Goal: Contribute content: Contribute content

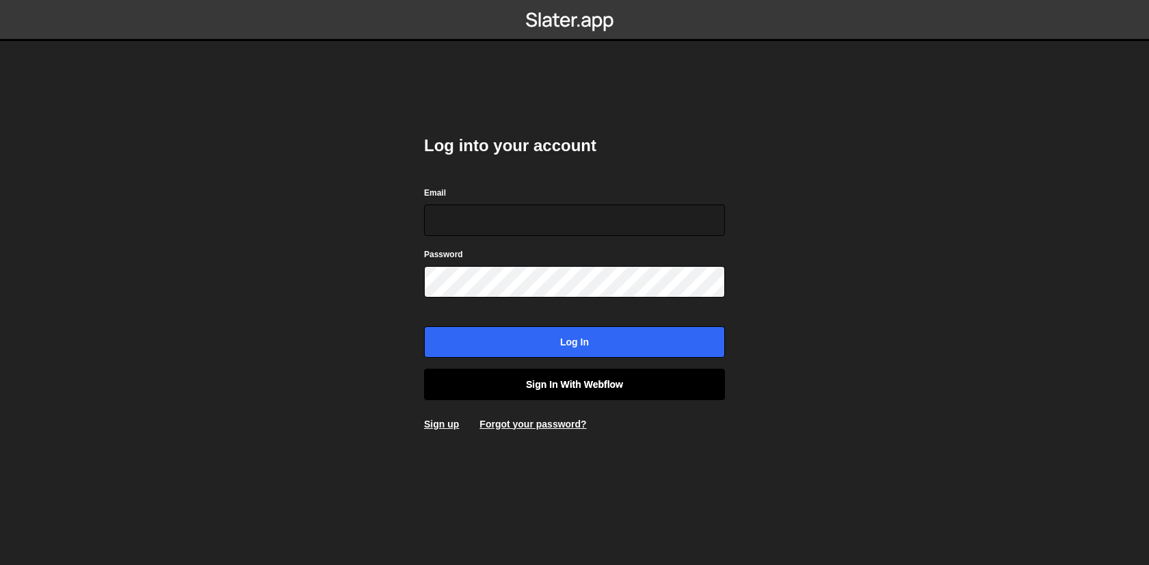
type input "[EMAIL_ADDRESS][DOMAIN_NAME]"
click at [530, 382] on link "Sign in with Webflow" at bounding box center [574, 384] width 301 height 31
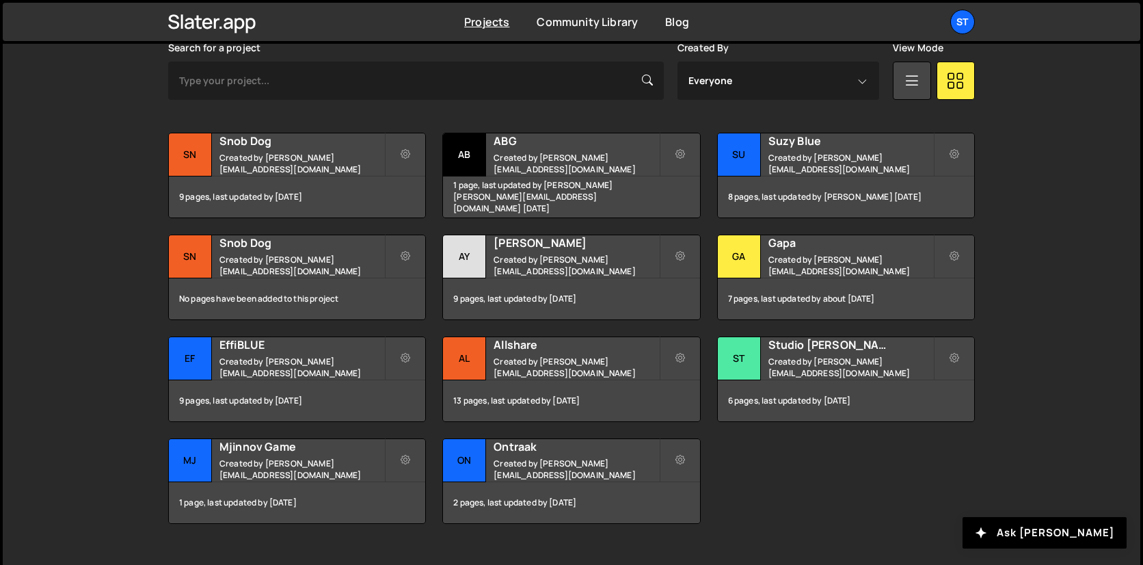
scroll to position [421, 0]
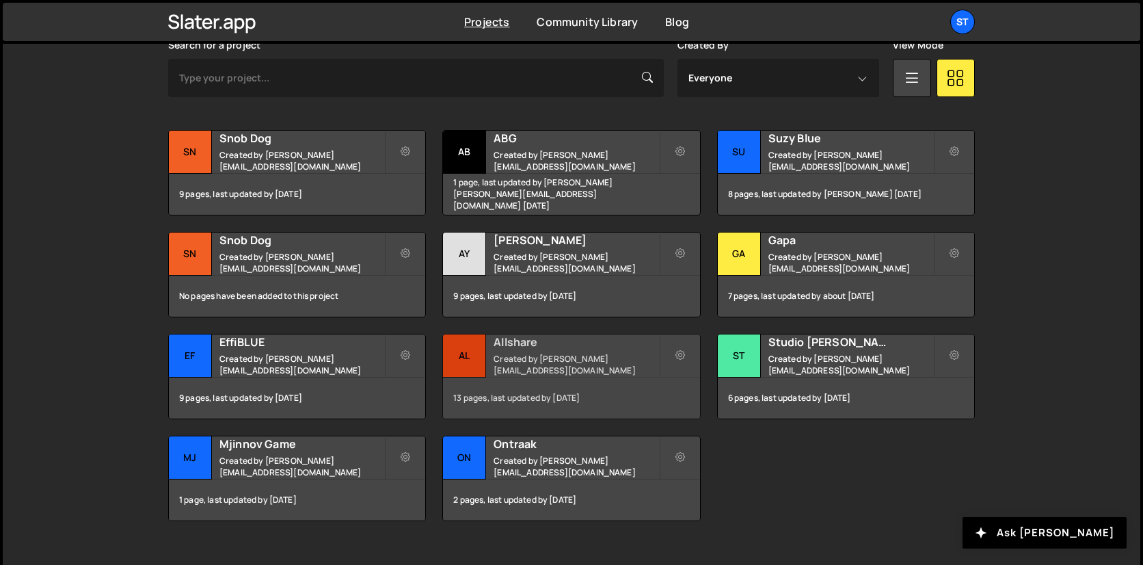
click at [581, 370] on div "Allshare Created by lucas@studioelias.fr" at bounding box center [571, 355] width 256 height 42
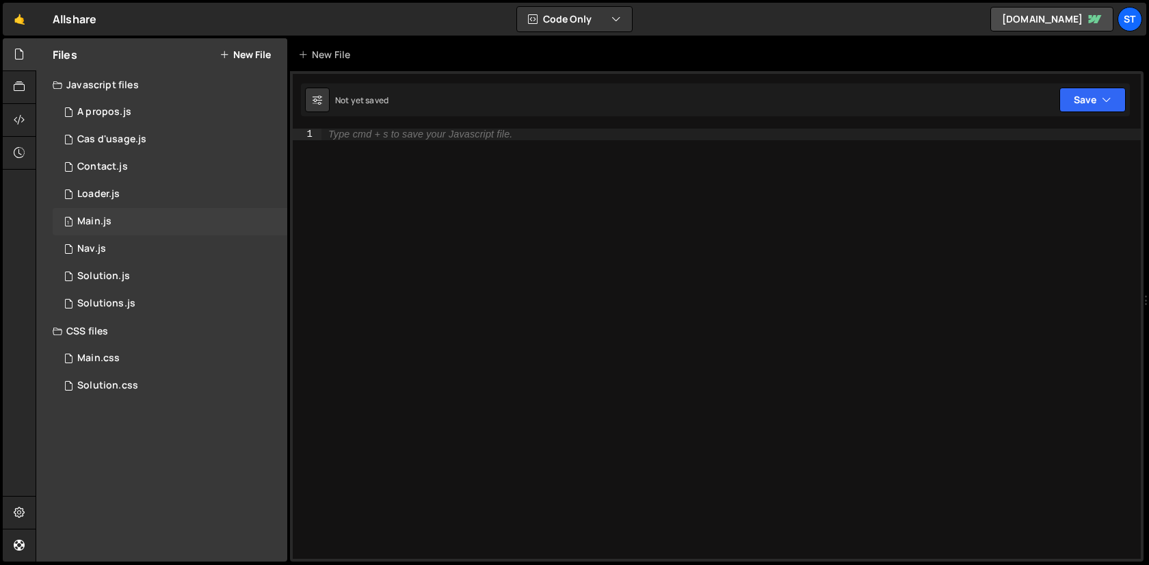
click at [133, 226] on div "1 Main.js 0" at bounding box center [170, 221] width 235 height 27
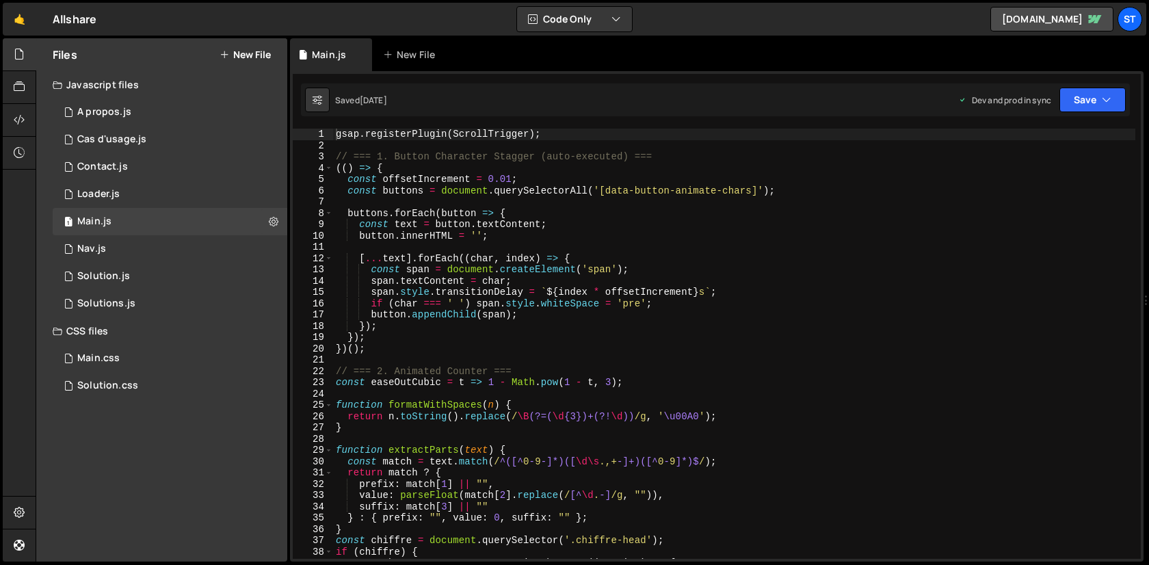
scroll to position [9069, 0]
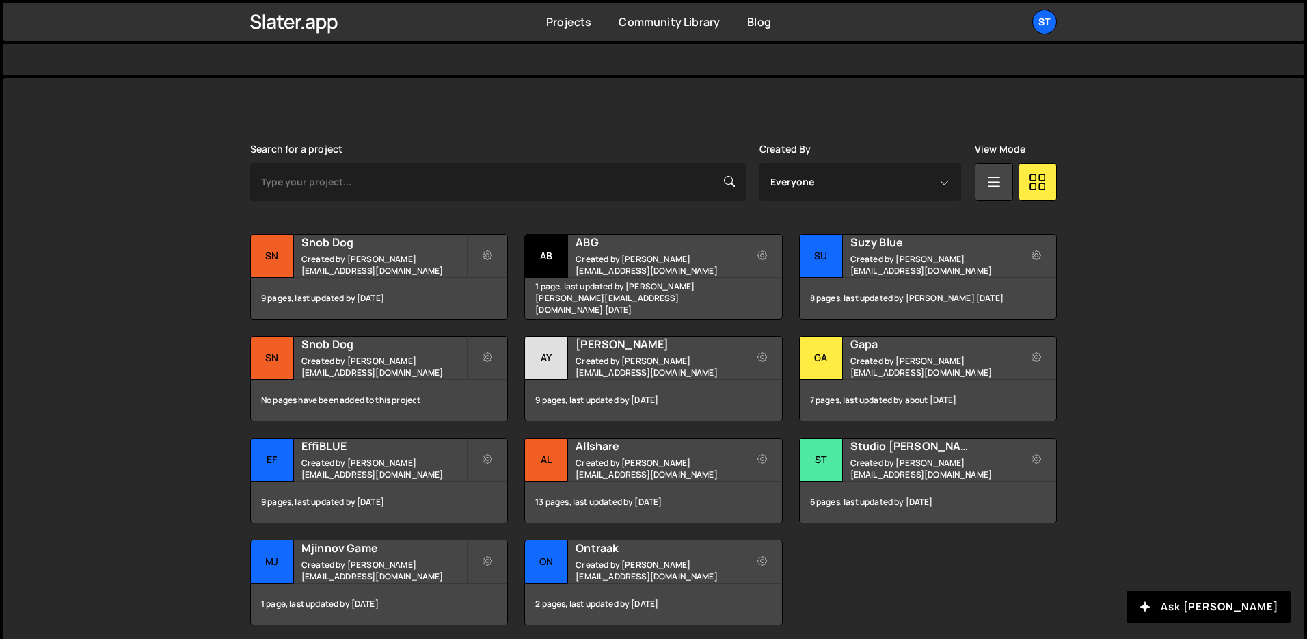
scroll to position [335, 0]
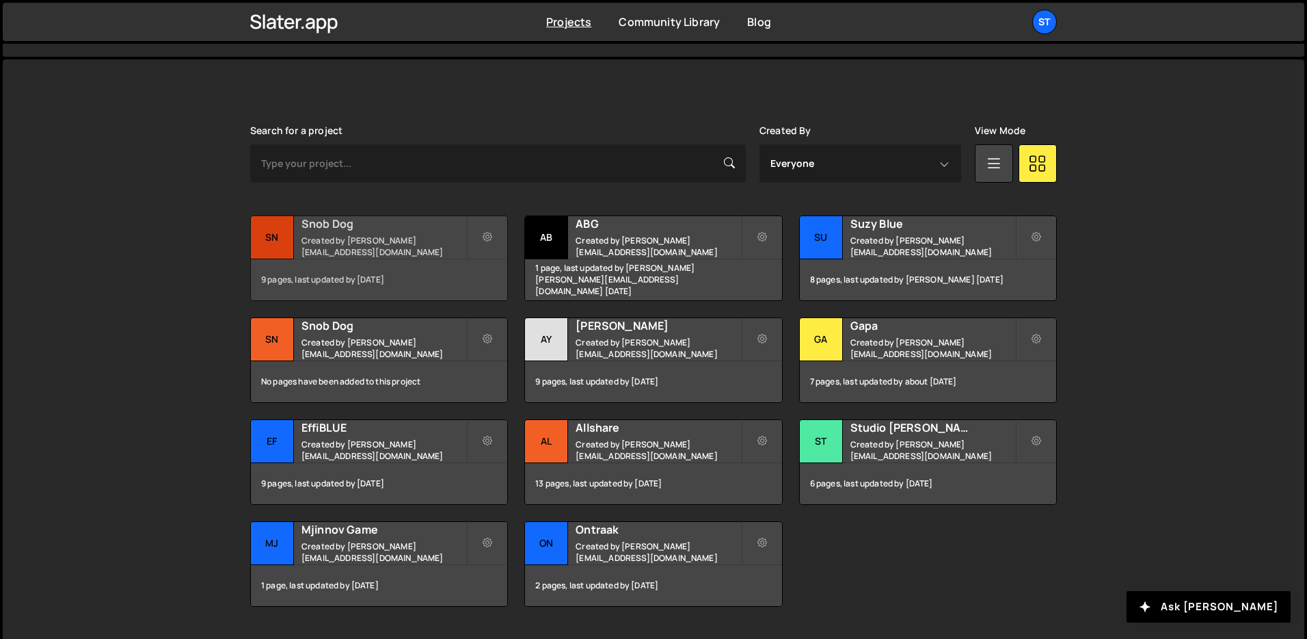
click at [326, 246] on small "Created by [PERSON_NAME][EMAIL_ADDRESS][DOMAIN_NAME]" at bounding box center [384, 246] width 165 height 23
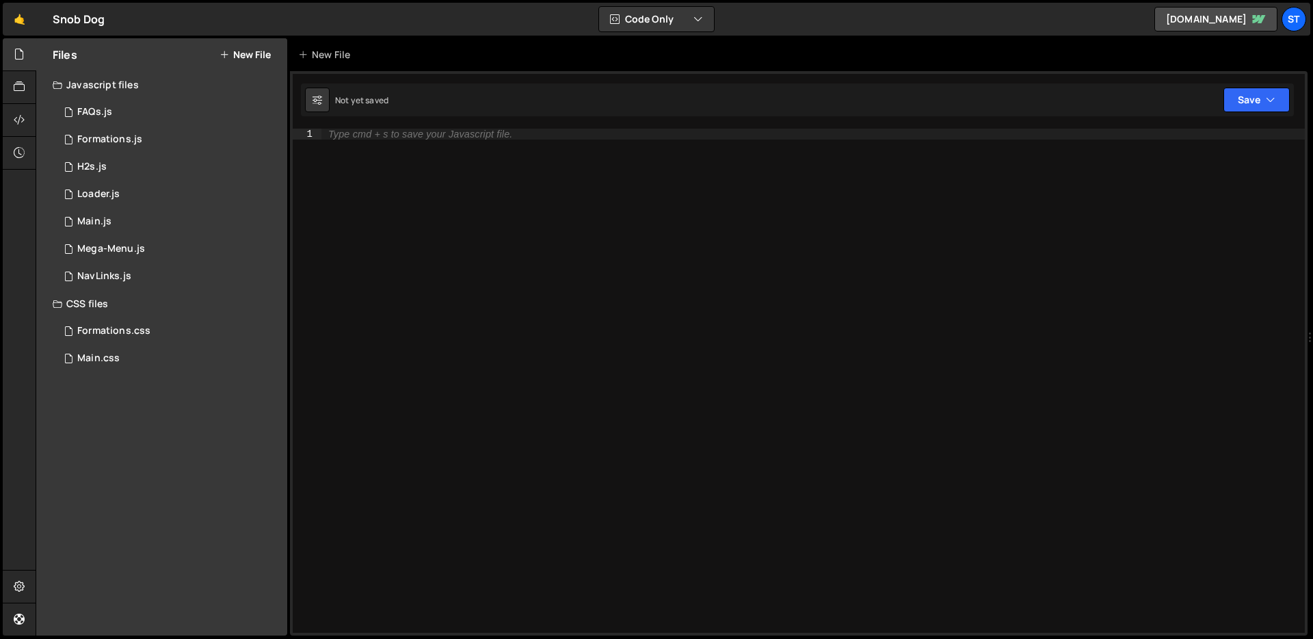
click at [245, 60] on button "New File" at bounding box center [245, 54] width 51 height 11
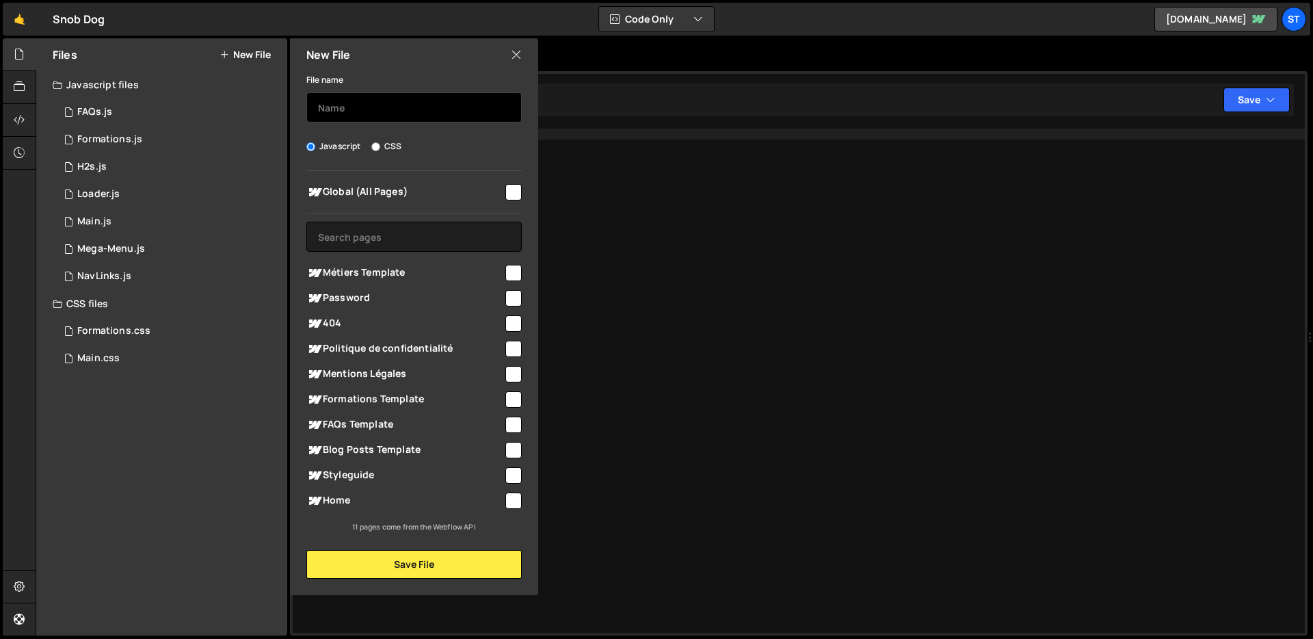
click at [356, 119] on input "text" at bounding box center [413, 107] width 215 height 30
type input "StickyCards"
click at [514, 189] on input "checkbox" at bounding box center [513, 192] width 16 height 16
checkbox input "true"
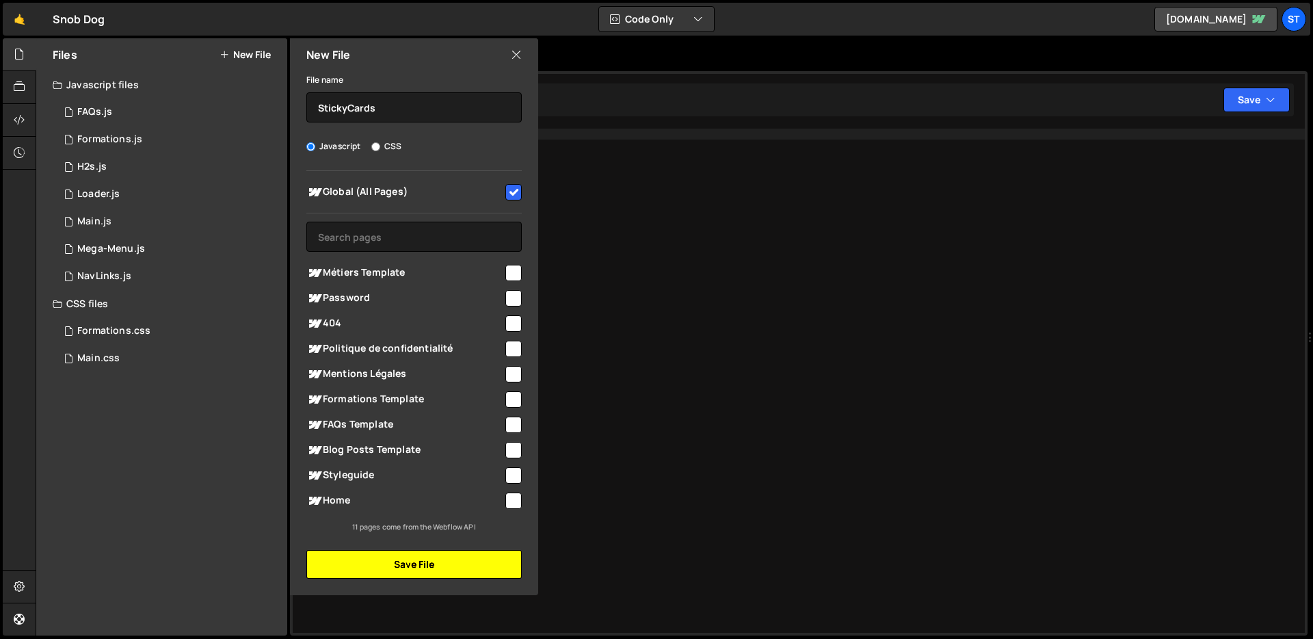
click at [407, 557] on button "Save File" at bounding box center [413, 564] width 215 height 29
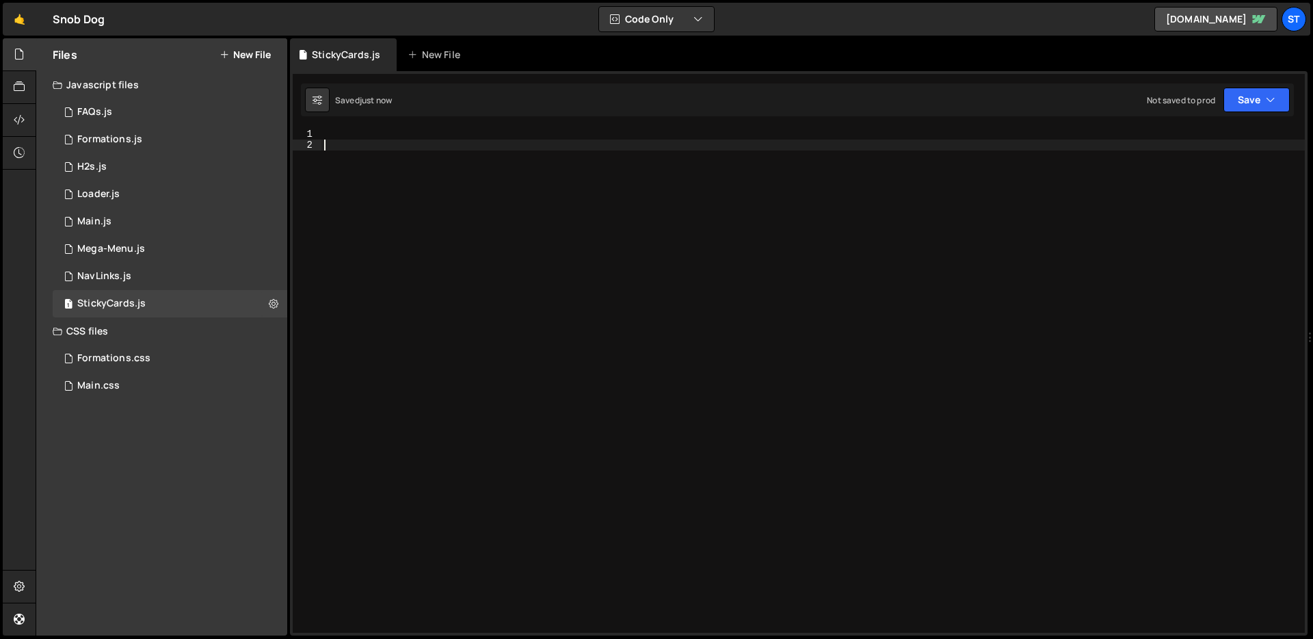
click at [633, 211] on div at bounding box center [812, 392] width 983 height 526
paste textarea "})"
type textarea "})"
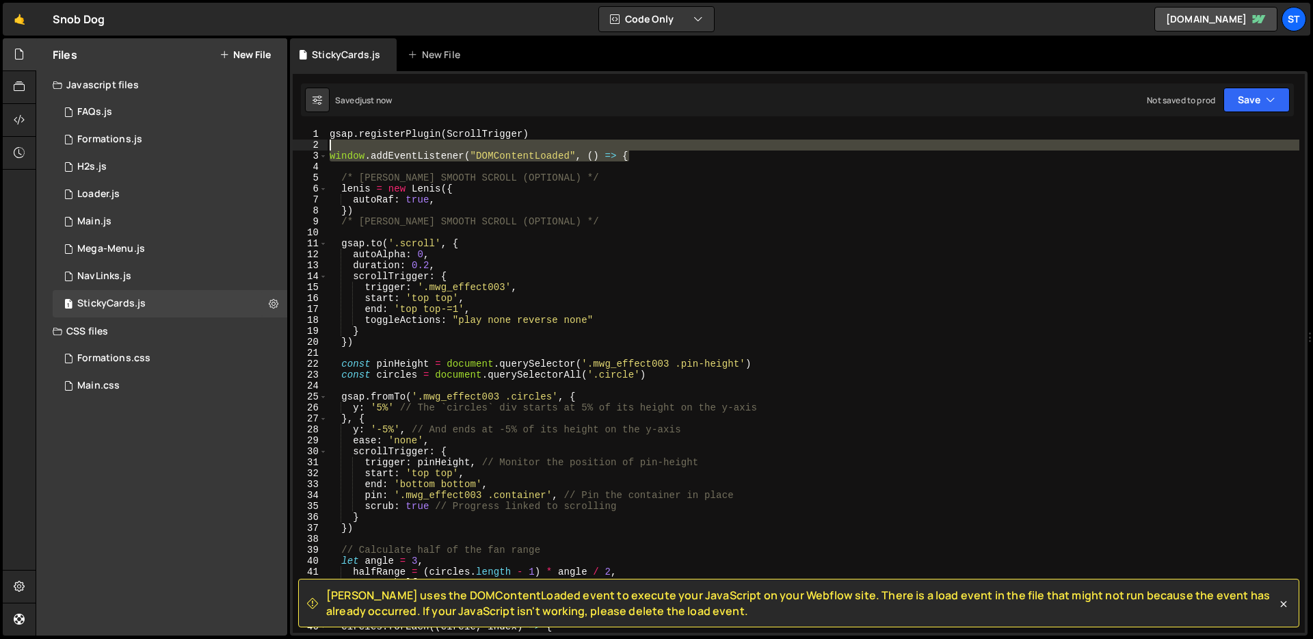
drag, startPoint x: 714, startPoint y: 151, endPoint x: 313, endPoint y: 154, distance: 401.4
click at [313, 154] on div "1 2 3 4 5 6 7 8 9 10 11 12 13 14 15 16 17 18 19 20 21 22 23 24 25 26 27 28 29 3…" at bounding box center [799, 381] width 1012 height 504
type textarea "window.addEventListener("DOMContentLoaded", () => {"
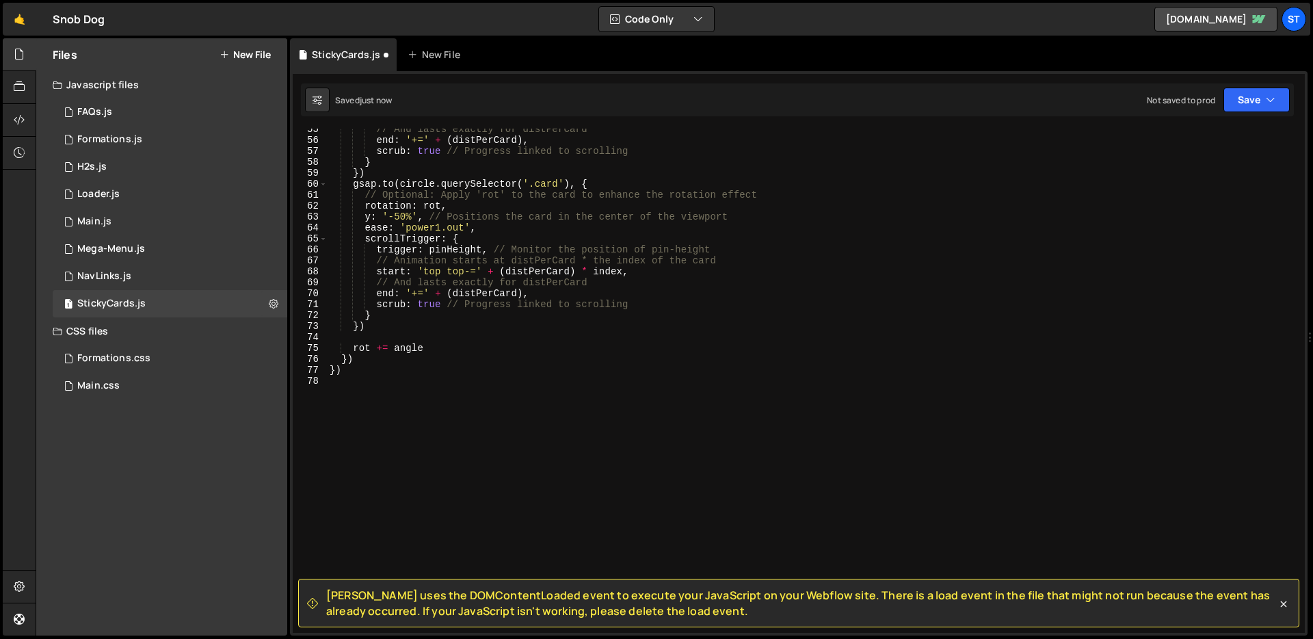
scroll to position [596, 0]
click at [436, 377] on div "// And lasts exactly for distPerCard end : '+=' + ( distPerCard ) , scrub : tru…" at bounding box center [813, 387] width 972 height 526
type textarea "}"
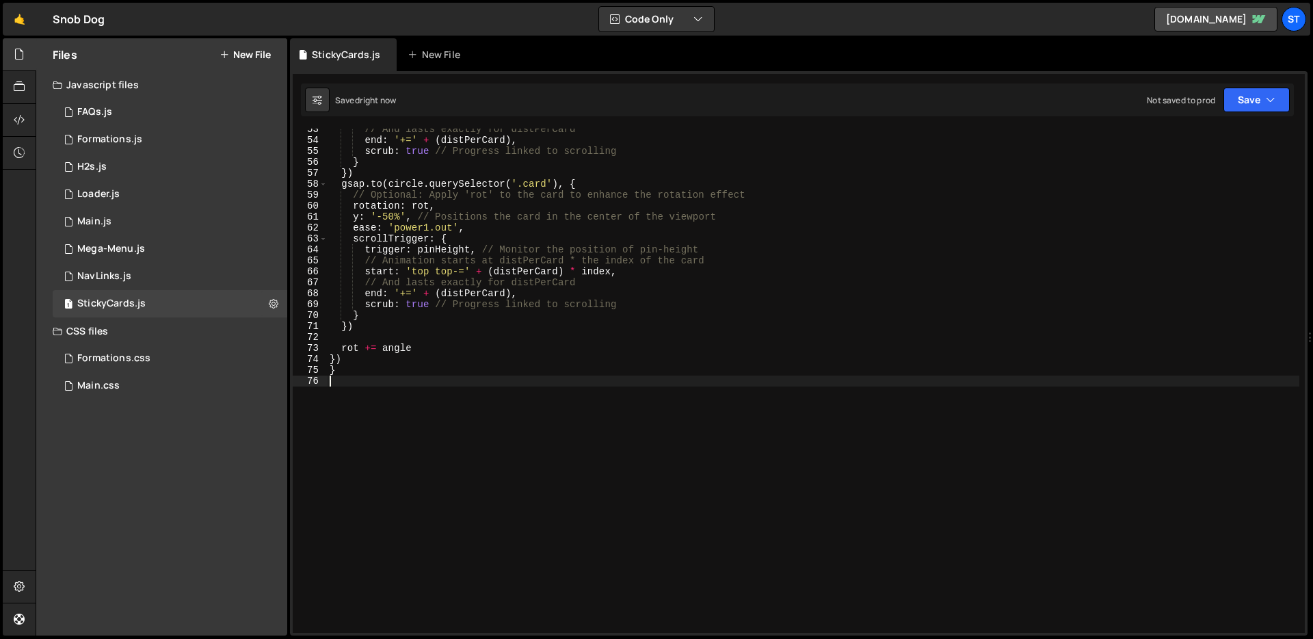
type textarea "}"
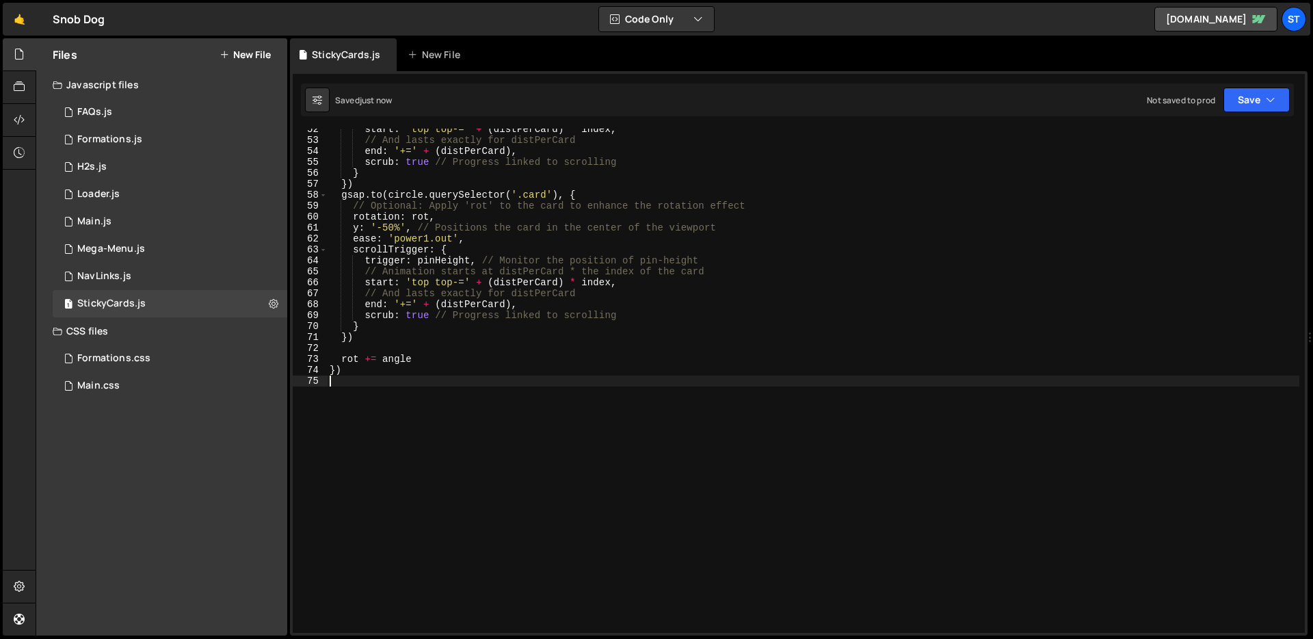
scroll to position [0, 0]
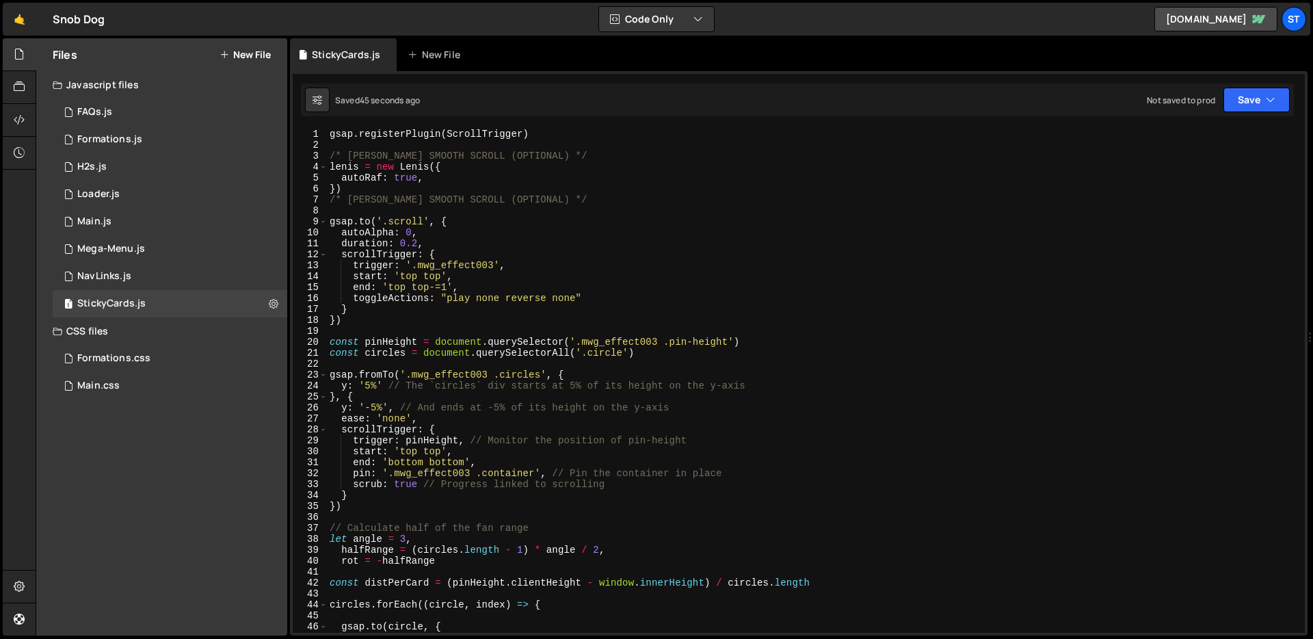
click at [465, 275] on div "gsap . registerPlugin ( ScrollTrigger ) /* [PERSON_NAME] SMOOTH SCROLL (OPTIONA…" at bounding box center [813, 392] width 972 height 526
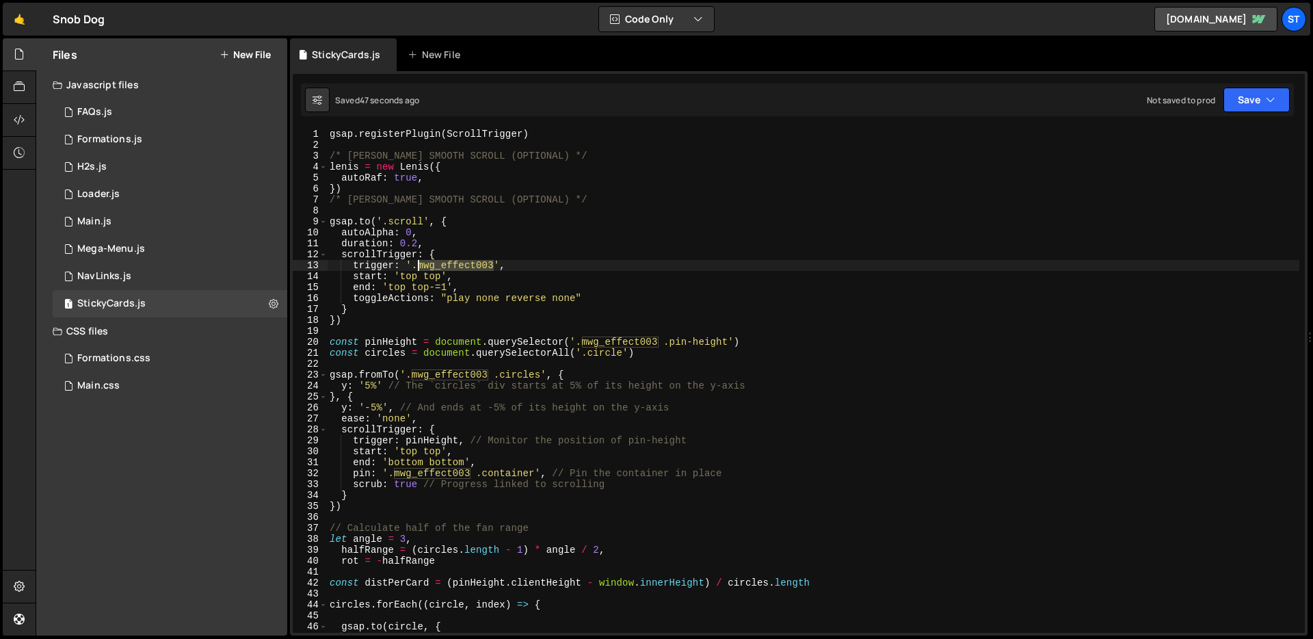
drag, startPoint x: 494, startPoint y: 267, endPoint x: 417, endPoint y: 270, distance: 76.7
click at [417, 270] on div "gsap . registerPlugin ( ScrollTrigger ) /* [PERSON_NAME] SMOOTH SCROLL (OPTIONA…" at bounding box center [813, 392] width 972 height 526
paste textarea "academy-sticky-wrap"
click at [529, 376] on div "gsap . registerPlugin ( ScrollTrigger ) /* [PERSON_NAME] SMOOTH SCROLL (OPTIONA…" at bounding box center [813, 392] width 972 height 526
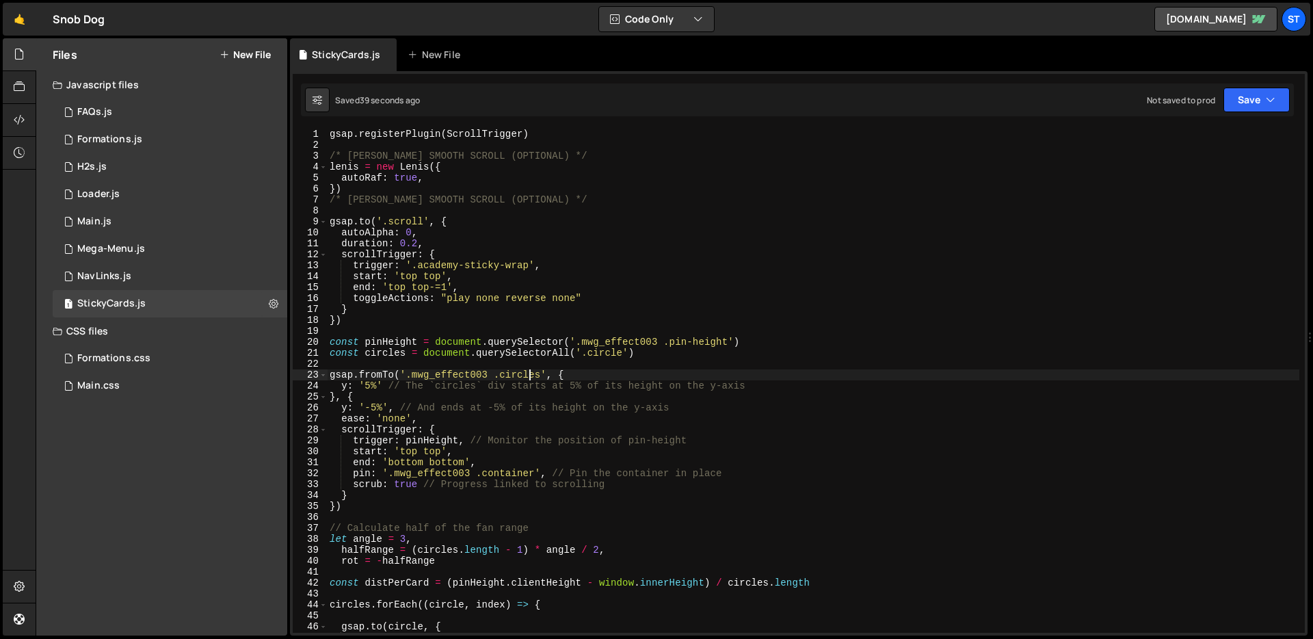
click at [529, 376] on div "gsap . registerPlugin ( ScrollTrigger ) /* [PERSON_NAME] SMOOTH SCROLL (OPTIONA…" at bounding box center [813, 392] width 972 height 526
paste textarea "academy-card"
drag, startPoint x: 495, startPoint y: 377, endPoint x: 406, endPoint y: 378, distance: 88.9
click at [406, 378] on div "gsap . registerPlugin ( ScrollTrigger ) /* [PERSON_NAME] SMOOTH SCROLL (OPTIONA…" at bounding box center [813, 392] width 972 height 526
click at [492, 374] on div "gsap . registerPlugin ( ScrollTrigger ) /* [PERSON_NAME] SMOOTH SCROLL (OPTIONA…" at bounding box center [813, 381] width 972 height 504
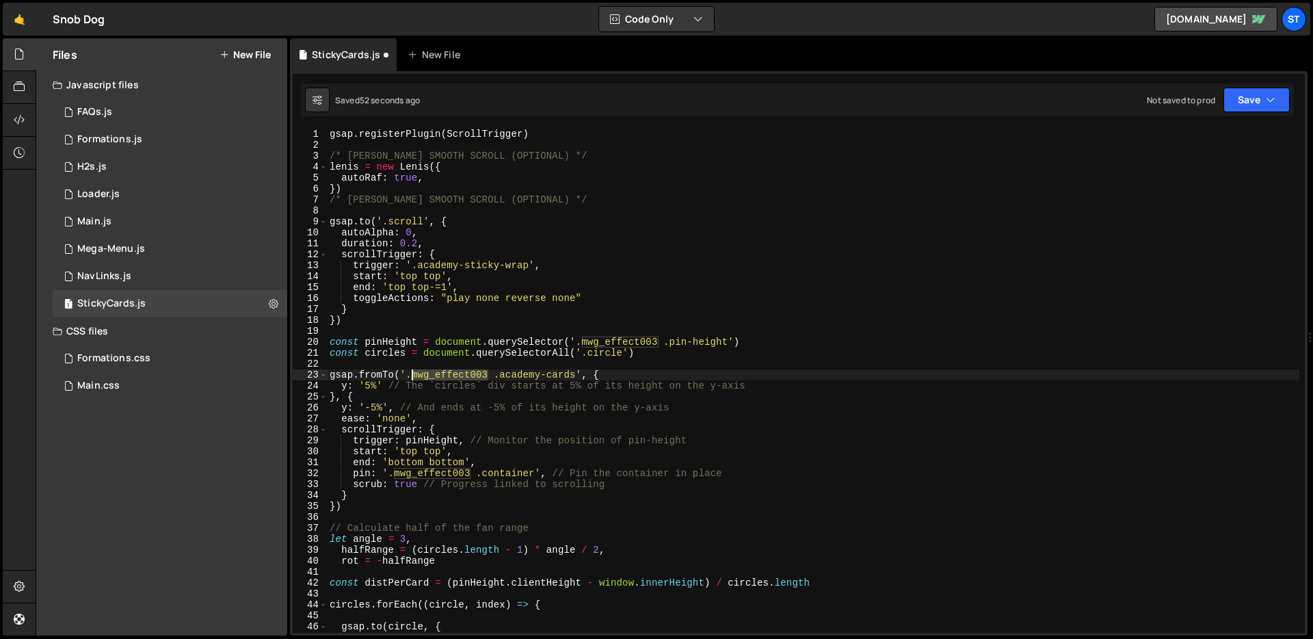
drag, startPoint x: 488, startPoint y: 374, endPoint x: 414, endPoint y: 376, distance: 74.6
click at [414, 376] on div "gsap . registerPlugin ( ScrollTrigger ) /* [PERSON_NAME] SMOOTH SCROLL (OPTIONA…" at bounding box center [813, 392] width 972 height 526
paste textarea "academy-sticky-wrap"
type textarea "gsap.fromTo('.academy-sticky-wrap .academy-cards', {"
click at [607, 360] on div "gsap . registerPlugin ( ScrollTrigger ) /* [PERSON_NAME] SMOOTH SCROLL (OPTIONA…" at bounding box center [813, 392] width 972 height 526
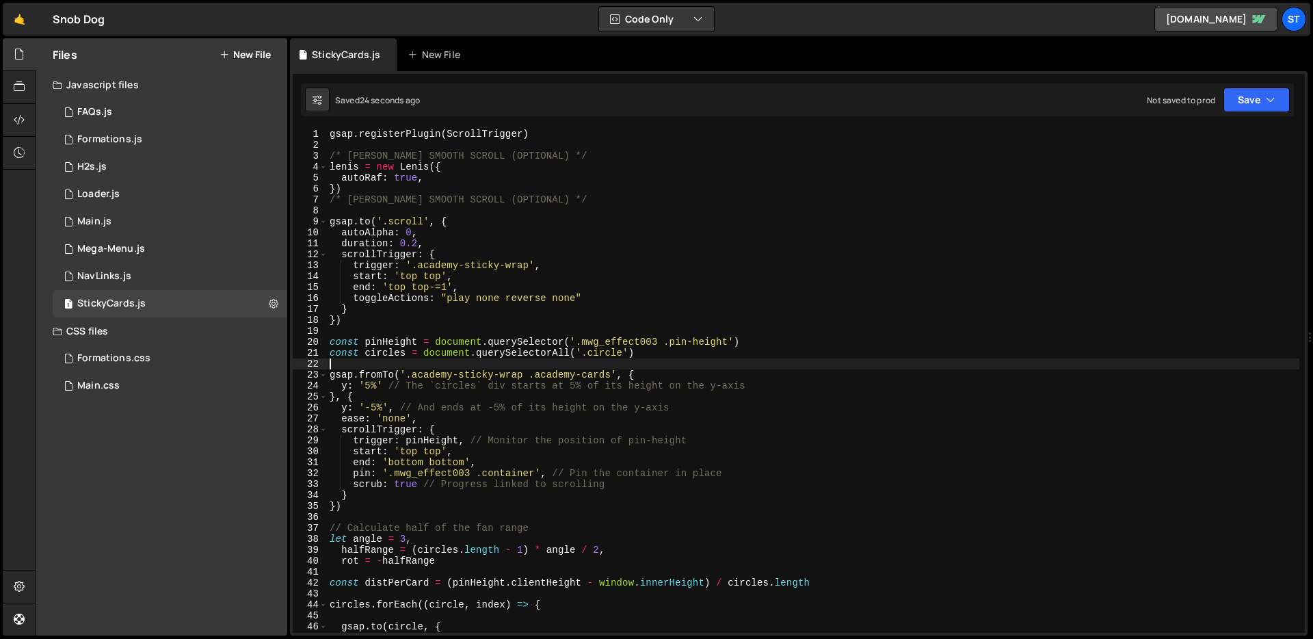
click at [607, 360] on div "gsap . registerPlugin ( ScrollTrigger ) /* [PERSON_NAME] SMOOTH SCROLL (OPTIONA…" at bounding box center [813, 392] width 972 height 526
click at [604, 355] on div "gsap . registerPlugin ( ScrollTrigger ) /* [PERSON_NAME] SMOOTH SCROLL (OPTIONA…" at bounding box center [813, 392] width 972 height 526
drag, startPoint x: 730, startPoint y: 341, endPoint x: 583, endPoint y: 339, distance: 147.0
click at [583, 339] on div "gsap . registerPlugin ( ScrollTrigger ) /* [PERSON_NAME] SMOOTH SCROLL (OPTIONA…" at bounding box center [813, 392] width 972 height 526
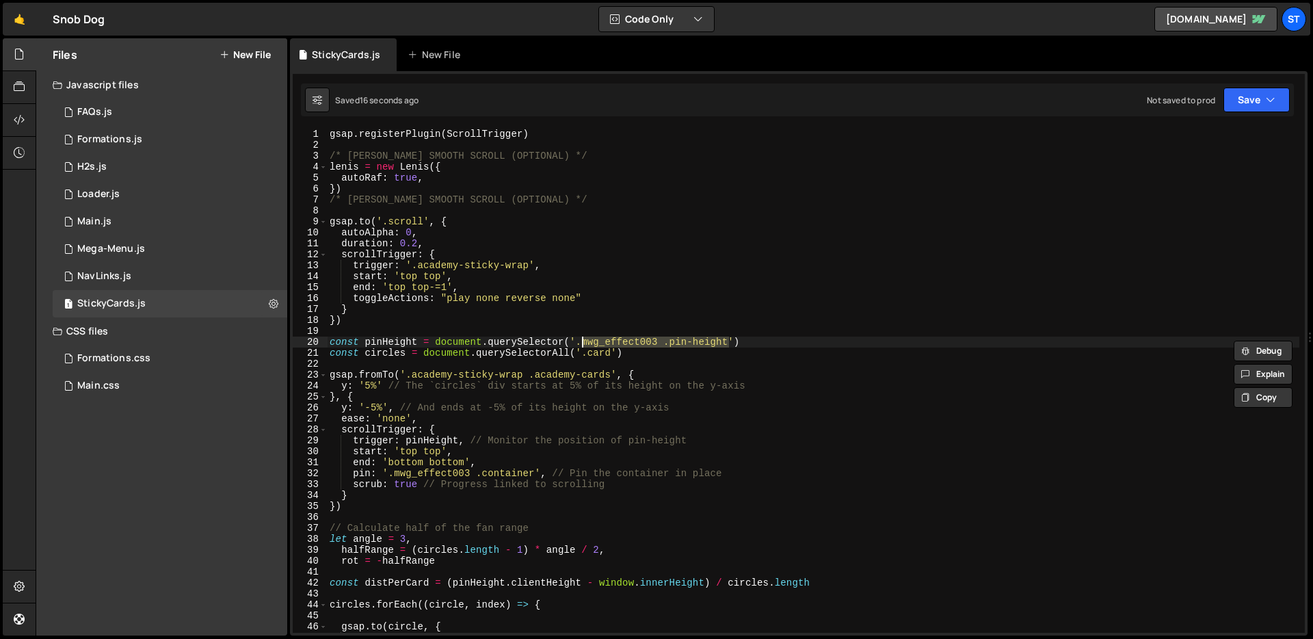
paste textarea "academy-sticky-wrap"
type textarea "const pinHeight = document.querySelector('.academy-sticky-wrap')"
click at [101, 228] on div "1 Main.js 0" at bounding box center [170, 221] width 235 height 27
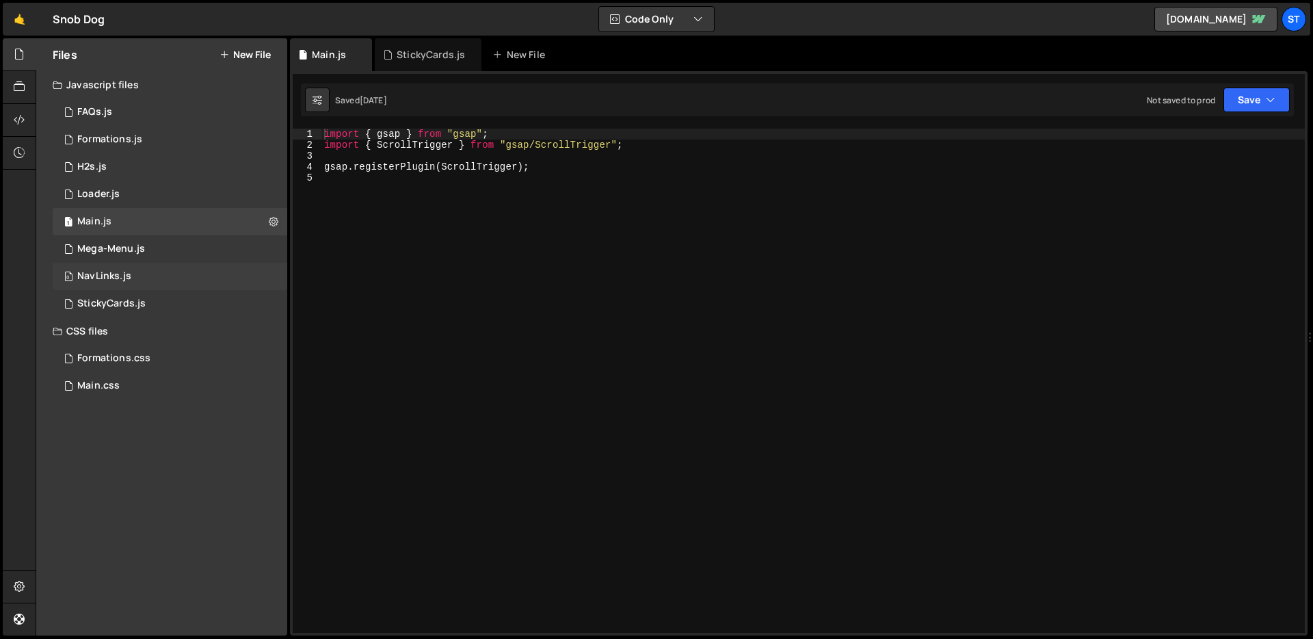
click at [185, 278] on div "0 NavLinks.js 0" at bounding box center [170, 276] width 235 height 27
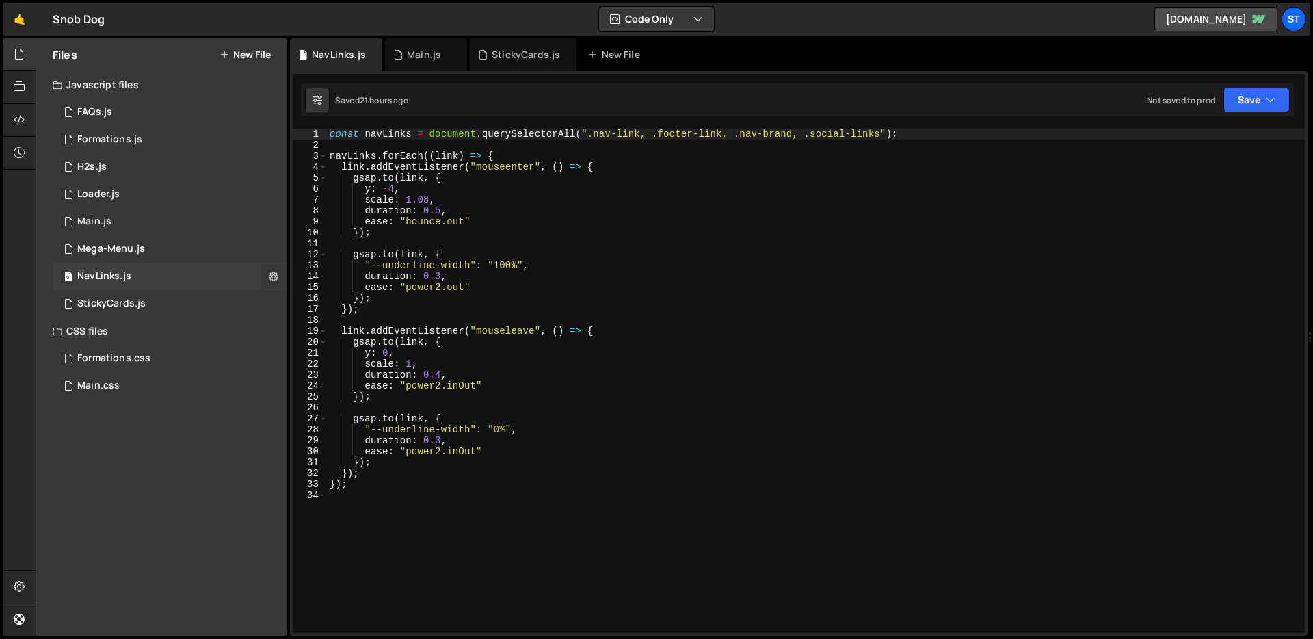
click at [277, 276] on icon at bounding box center [274, 275] width 10 height 13
type input "NavLinks"
radio input "true"
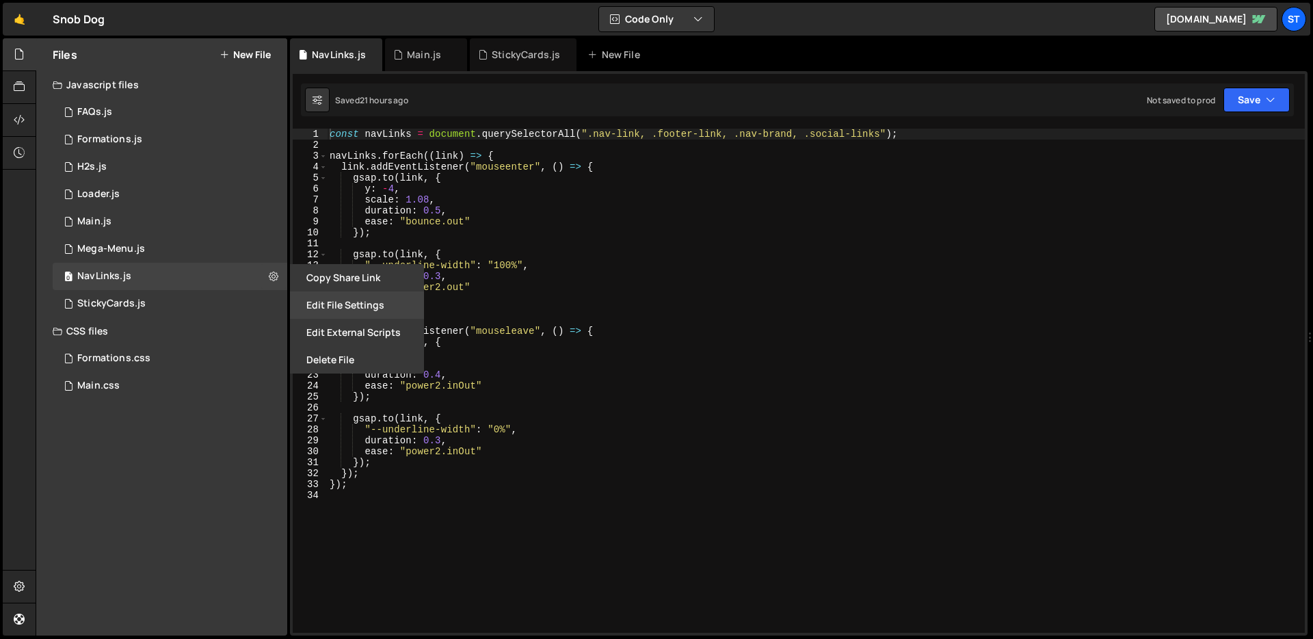
click at [397, 310] on button "Edit File Settings" at bounding box center [357, 304] width 134 height 27
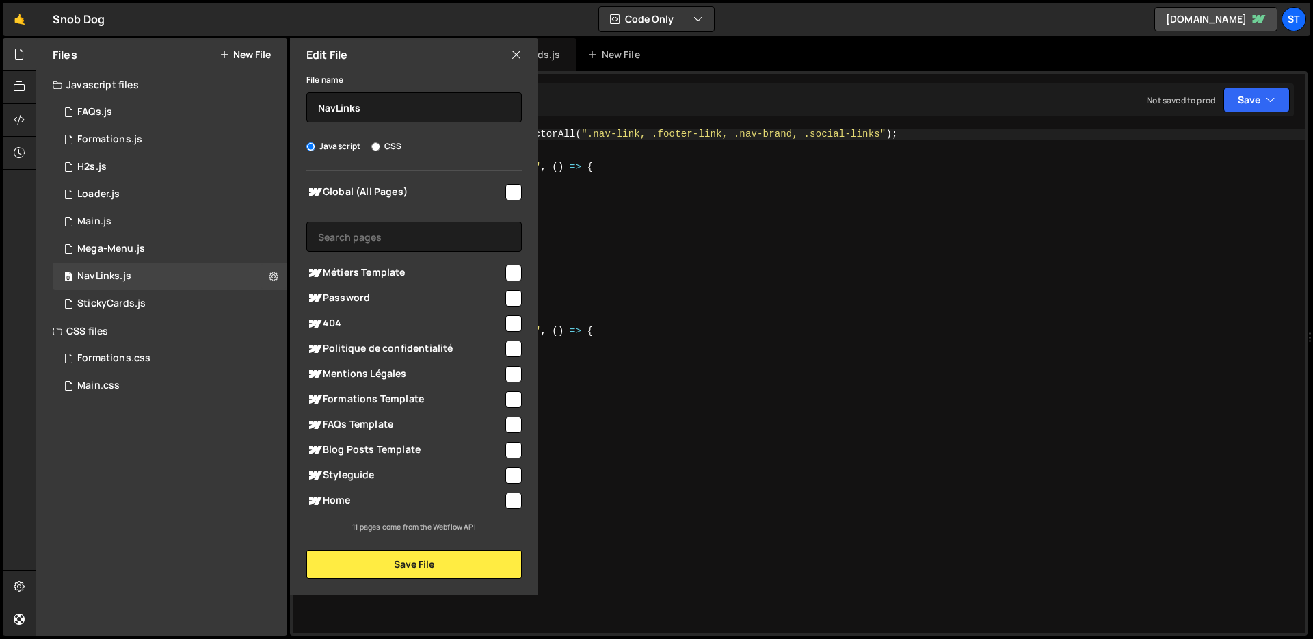
click at [509, 189] on input "checkbox" at bounding box center [513, 192] width 16 height 16
checkbox input "true"
click at [433, 572] on button "Save File" at bounding box center [413, 564] width 215 height 29
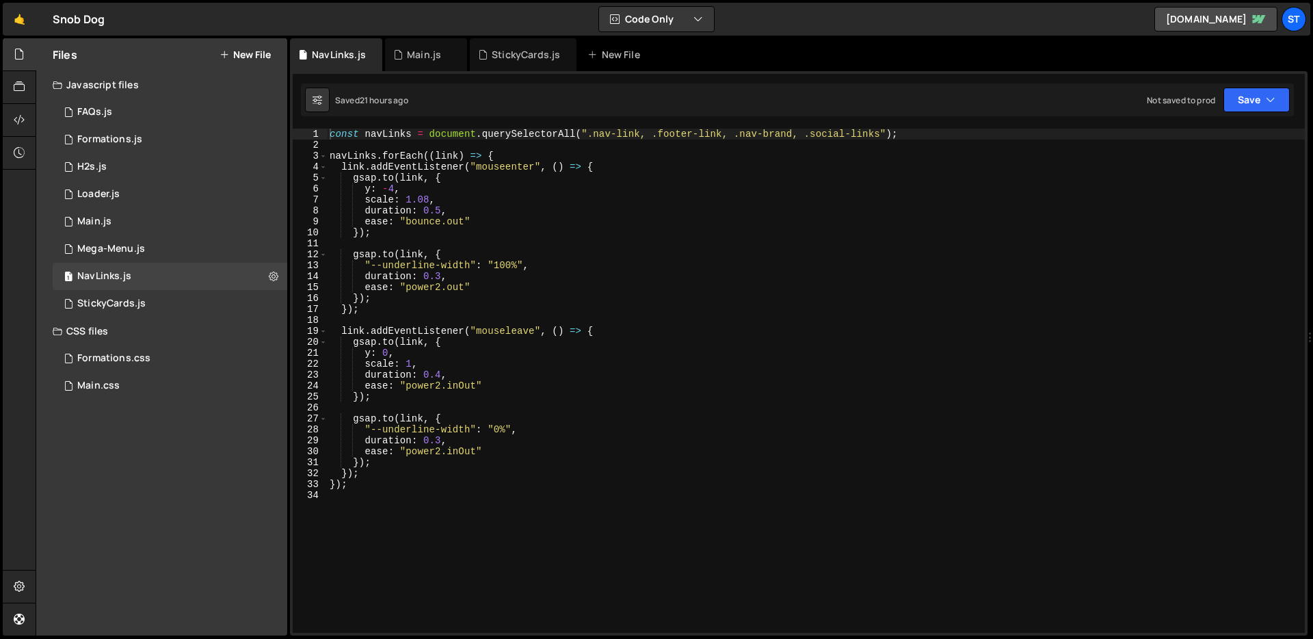
type textarea "});"
click at [589, 488] on div "const navLinks = document . querySelectorAll ( ".nav-link, .footer-link, .nav-b…" at bounding box center [816, 392] width 978 height 526
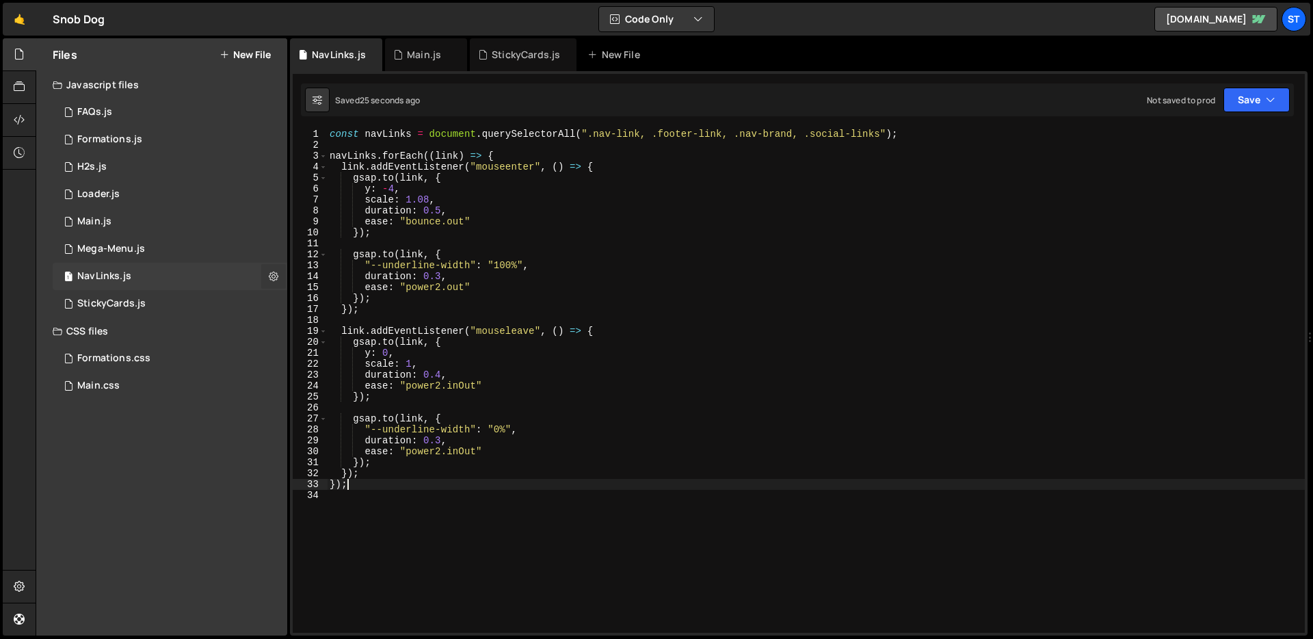
click at [274, 274] on icon at bounding box center [274, 275] width 10 height 13
type input "NavLinks"
radio input "true"
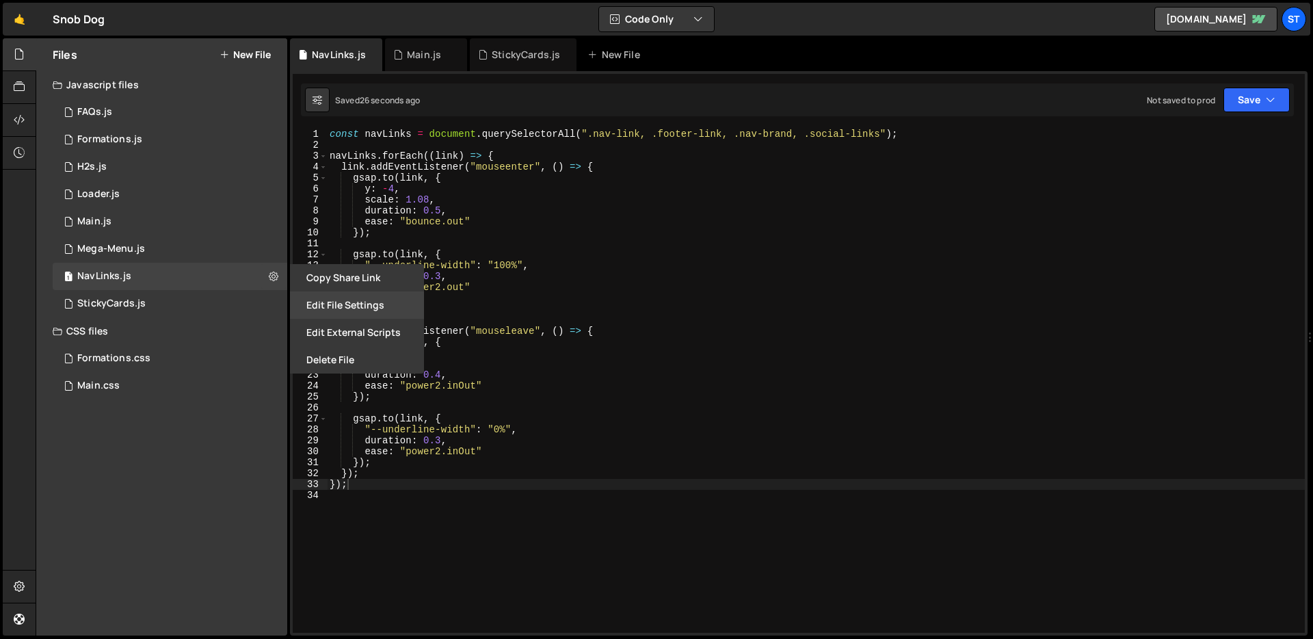
click at [345, 300] on button "Edit File Settings" at bounding box center [357, 304] width 134 height 27
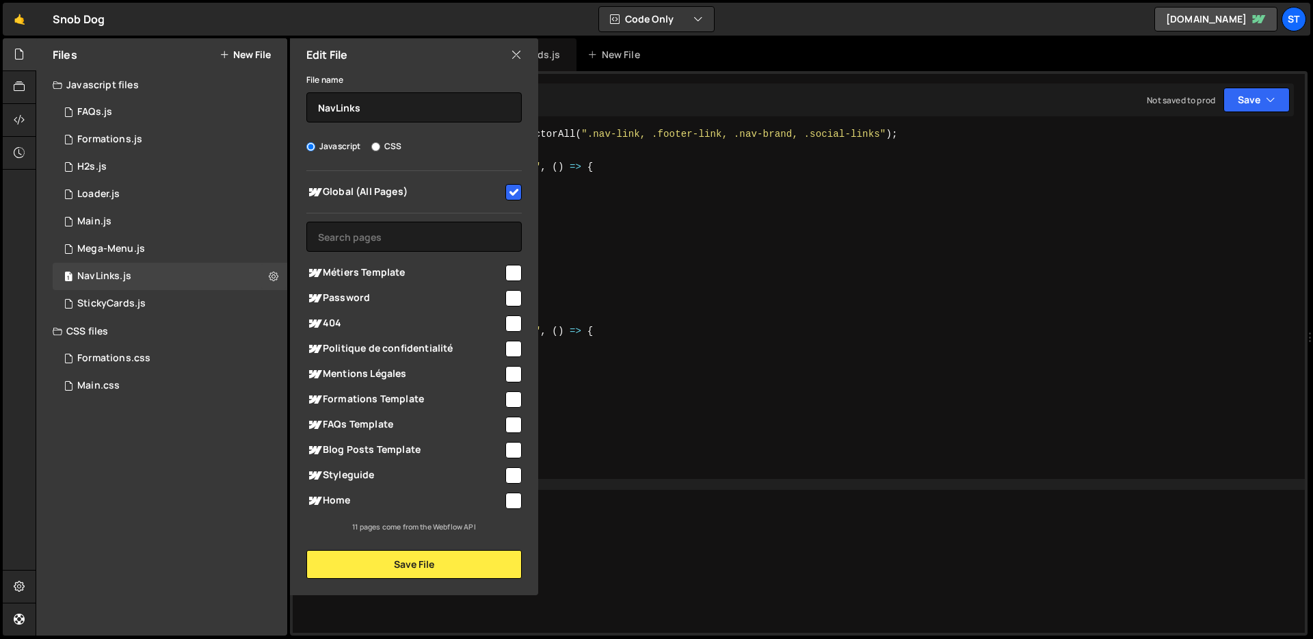
click at [516, 190] on input "checkbox" at bounding box center [513, 192] width 16 height 16
checkbox input "false"
click at [437, 577] on button "Save File" at bounding box center [413, 564] width 215 height 29
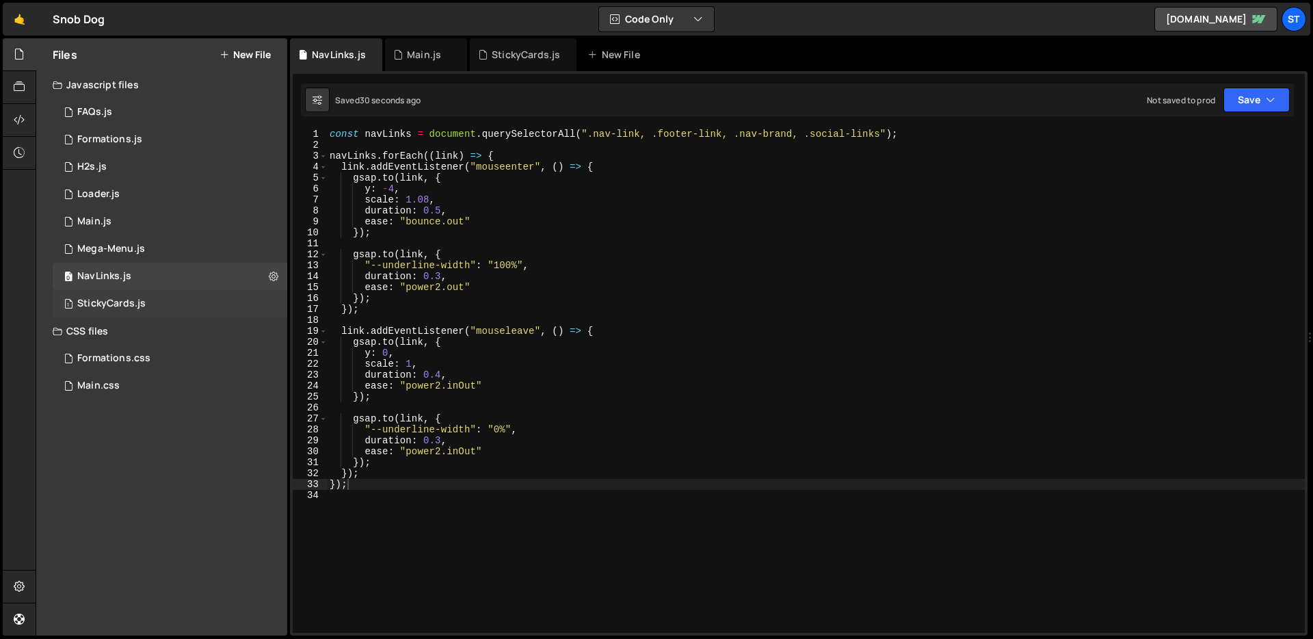
click at [269, 297] on div "1 StickyCards.js 0" at bounding box center [170, 303] width 235 height 27
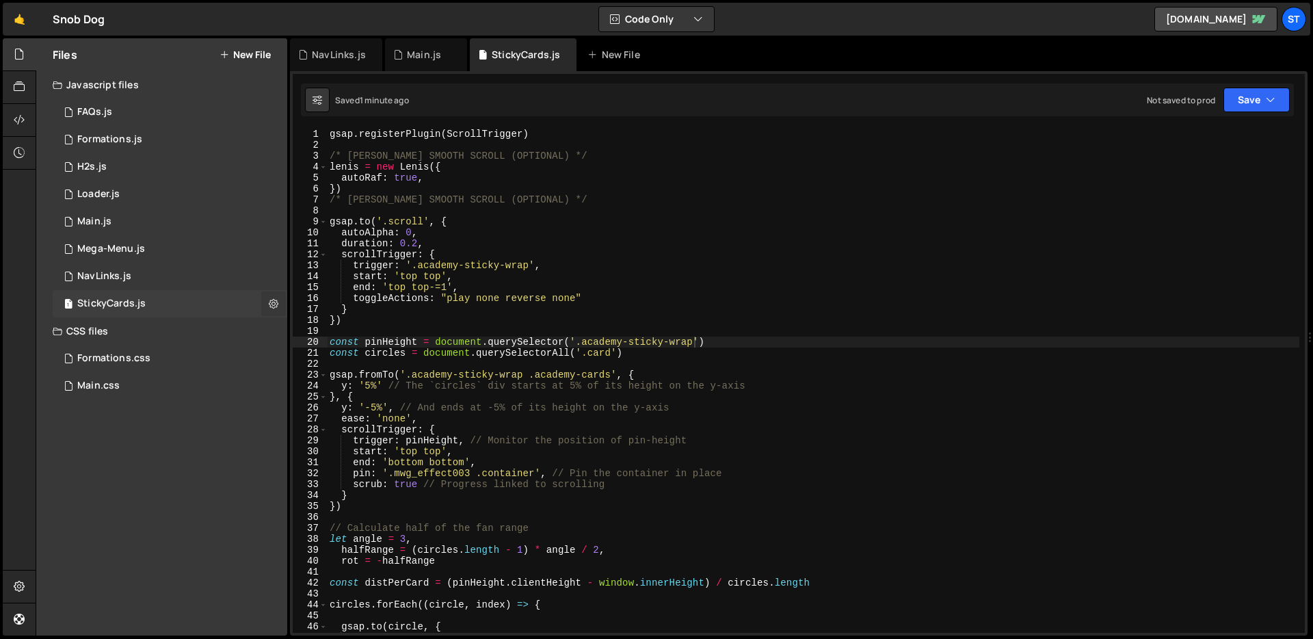
click at [271, 302] on icon at bounding box center [274, 303] width 10 height 13
type input "StickyCards"
radio input "true"
checkbox input "true"
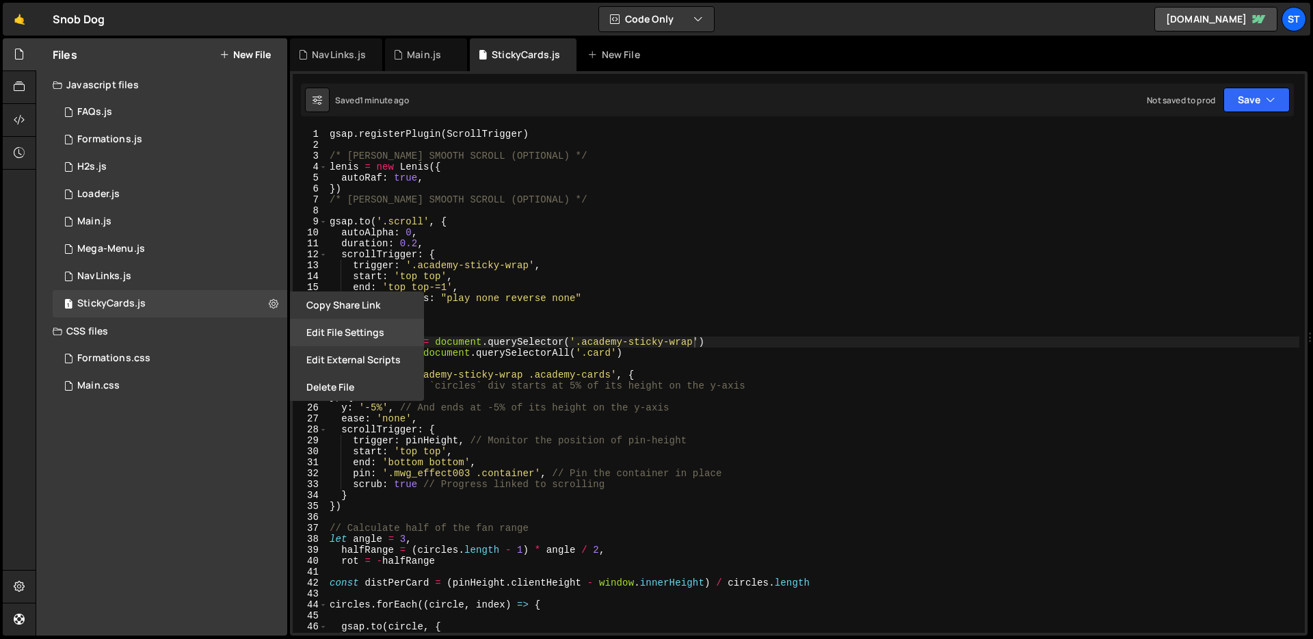
click at [377, 338] on button "Edit File Settings" at bounding box center [357, 332] width 134 height 27
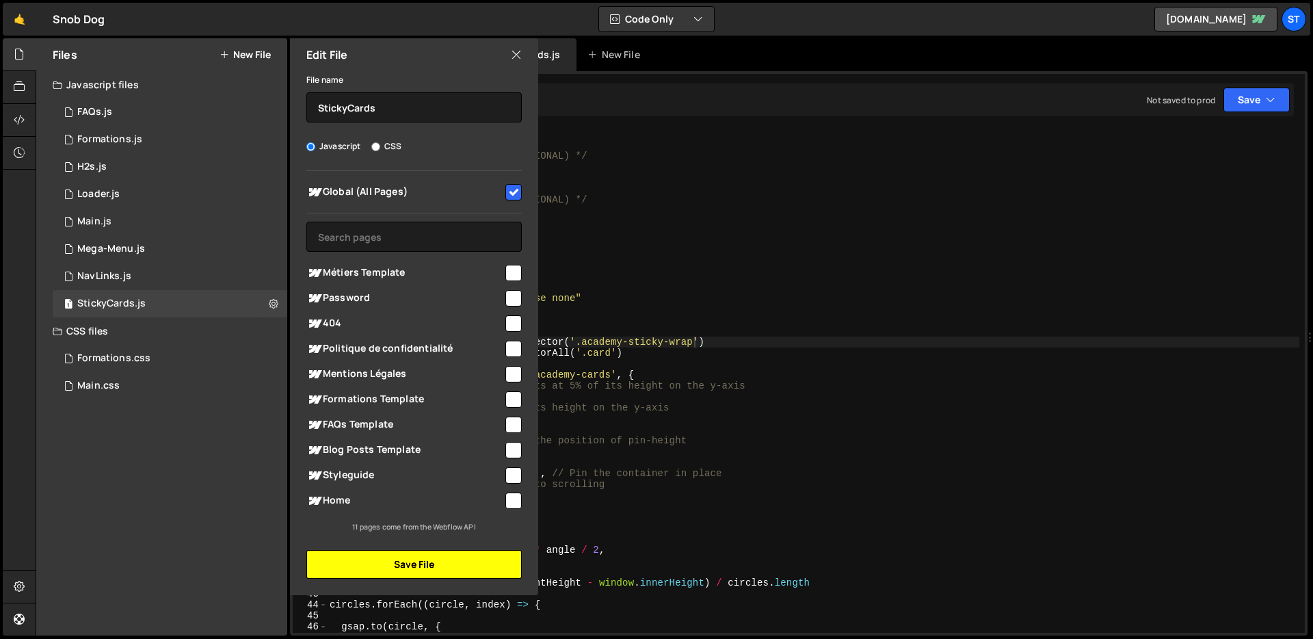
click at [382, 561] on button "Save File" at bounding box center [413, 564] width 215 height 29
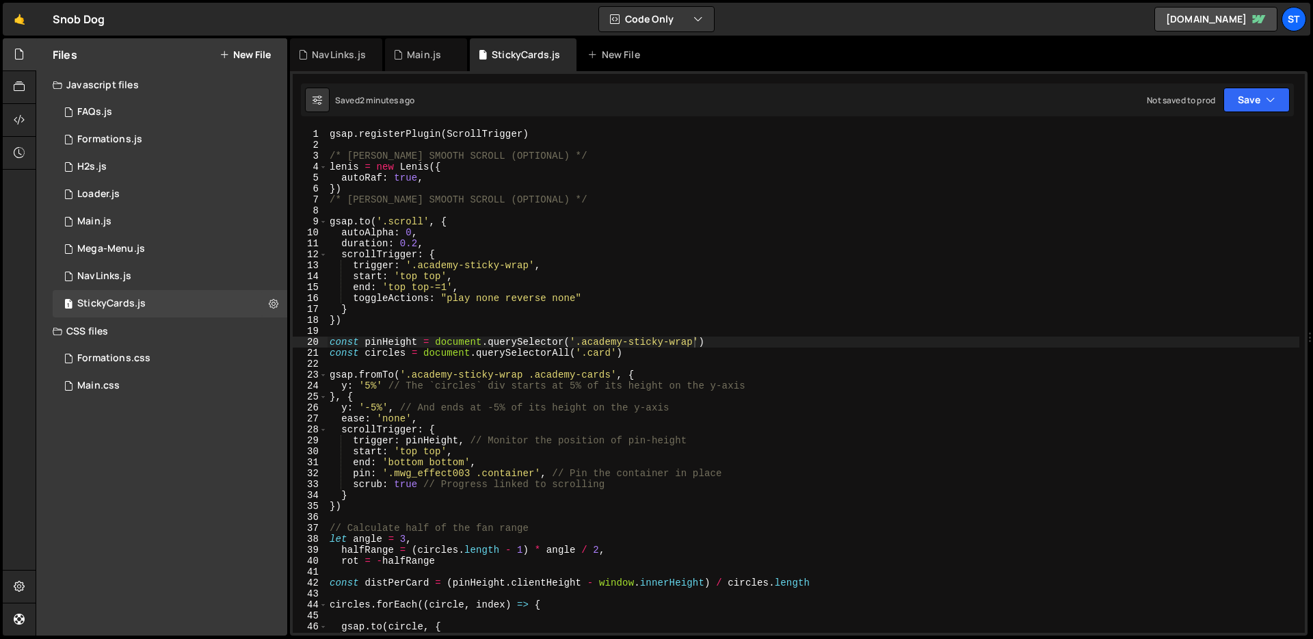
type textarea "gsap.fromTo('.academy-sticky-wrap .academy-cards', {"
click at [543, 369] on div "gsap . registerPlugin ( ScrollTrigger ) /* [PERSON_NAME] SMOOTH SCROLL (OPTIONA…" at bounding box center [813, 392] width 972 height 526
click at [254, 54] on button "New File" at bounding box center [245, 54] width 51 height 11
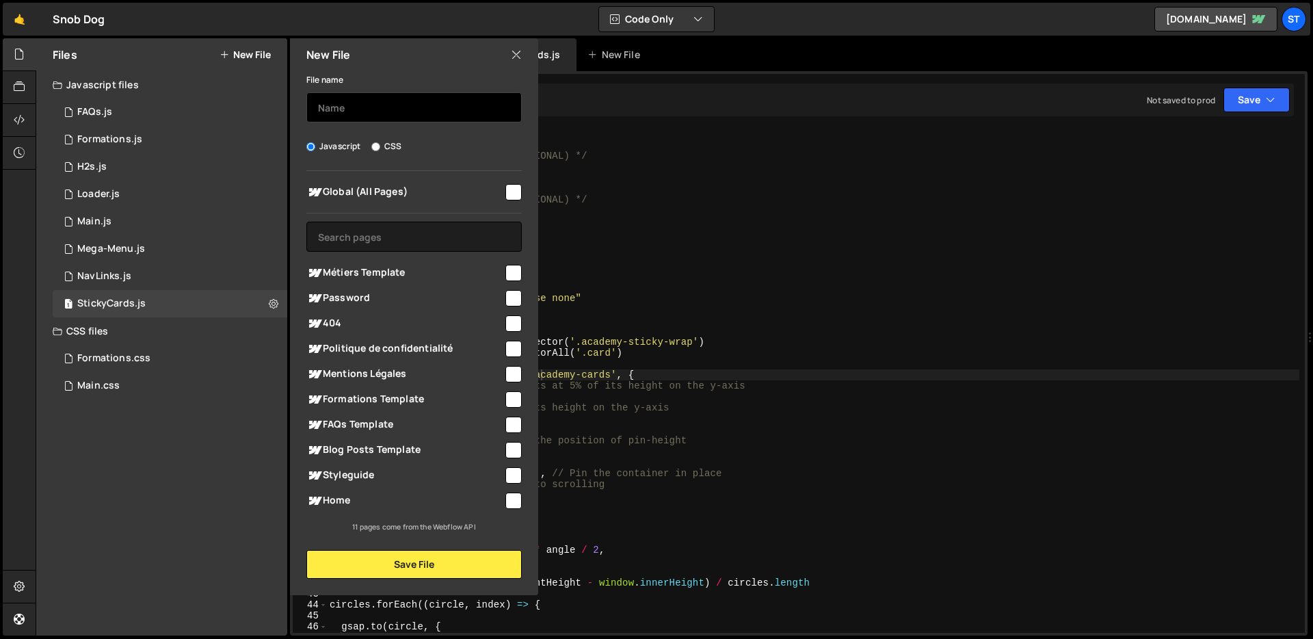
click at [328, 104] on input "text" at bounding box center [413, 107] width 215 height 30
type input "StickyCards"
click at [379, 145] on input "CSS" at bounding box center [375, 146] width 9 height 9
radio input "true"
click at [519, 196] on input "checkbox" at bounding box center [513, 192] width 16 height 16
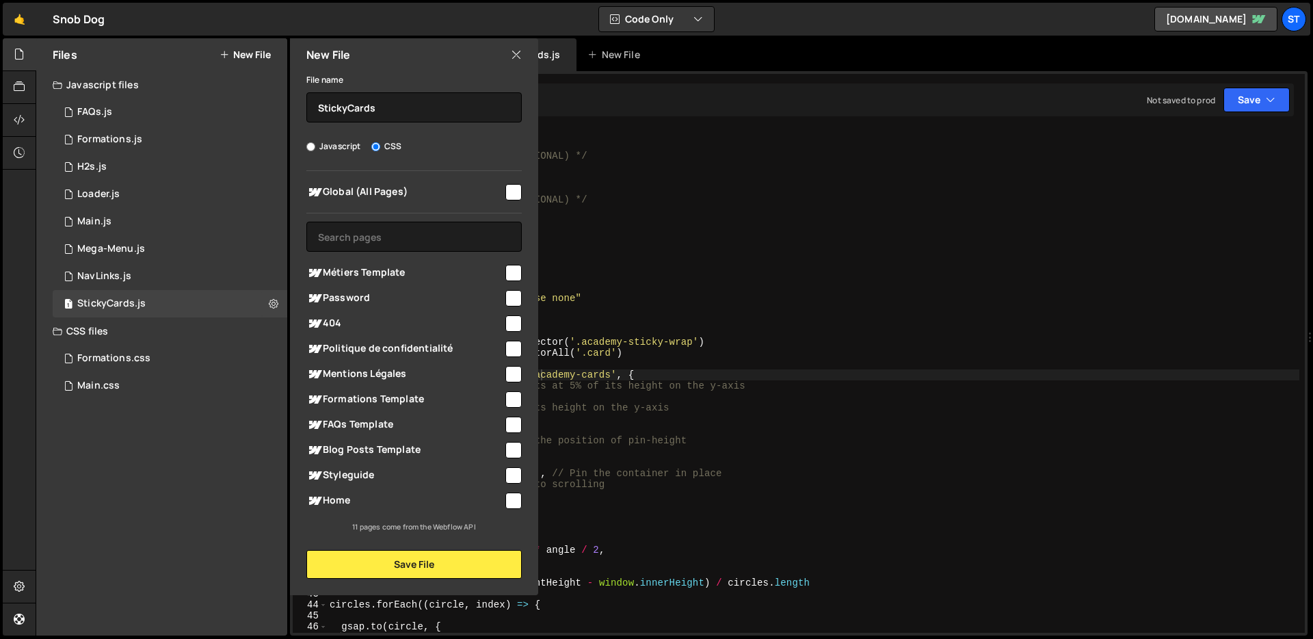
checkbox input "true"
click at [380, 557] on button "Save File" at bounding box center [413, 564] width 215 height 29
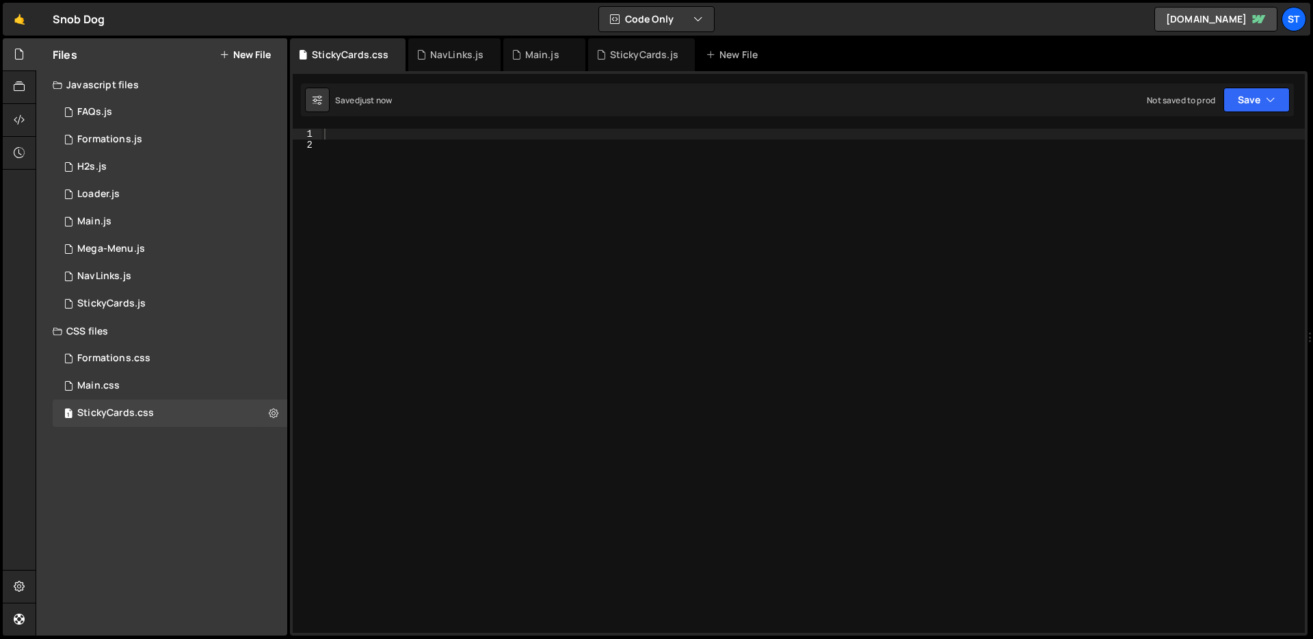
click at [683, 319] on div at bounding box center [812, 392] width 983 height 526
paste textarea "}"
type textarea "}"
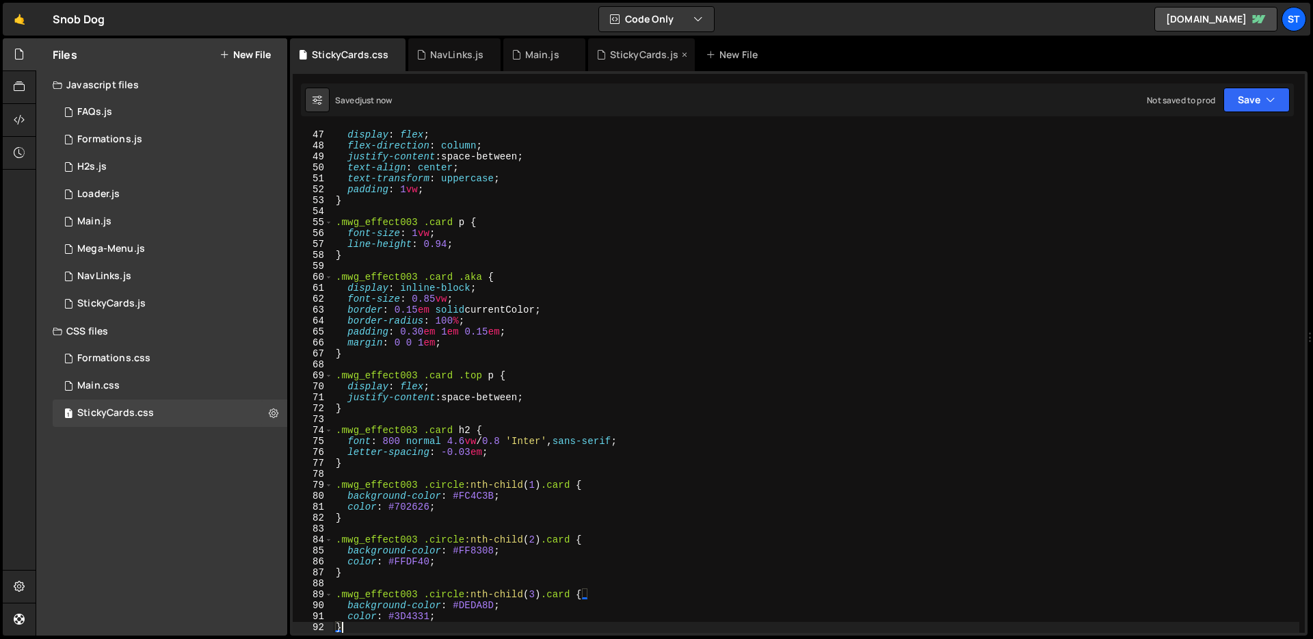
click at [651, 59] on div "StickyCards.js" at bounding box center [644, 55] width 68 height 14
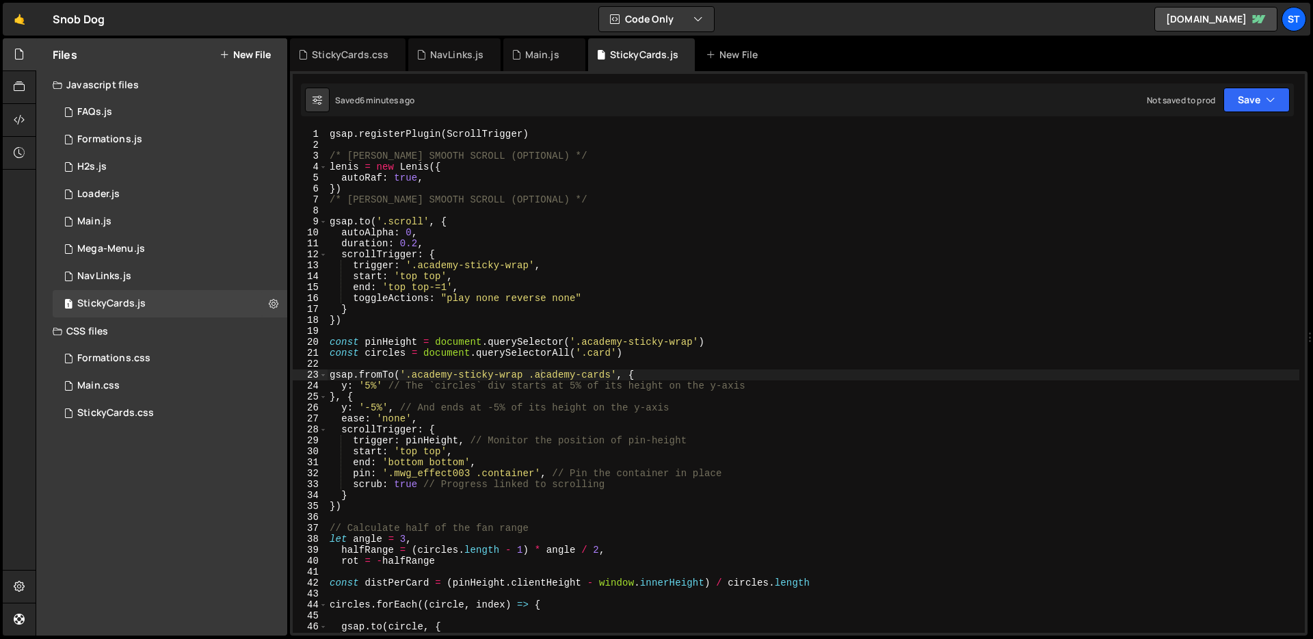
click at [603, 189] on div "gsap . registerPlugin ( ScrollTrigger ) /* [PERSON_NAME] SMOOTH SCROLL (OPTIONA…" at bounding box center [813, 392] width 972 height 526
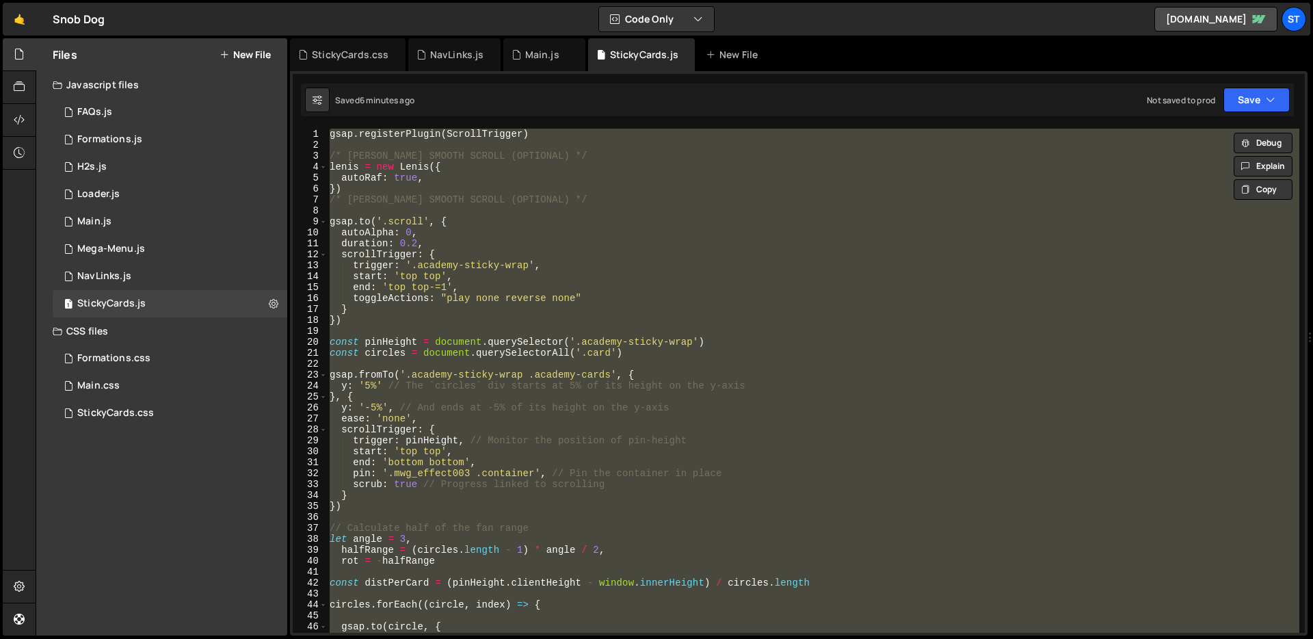
paste textarea
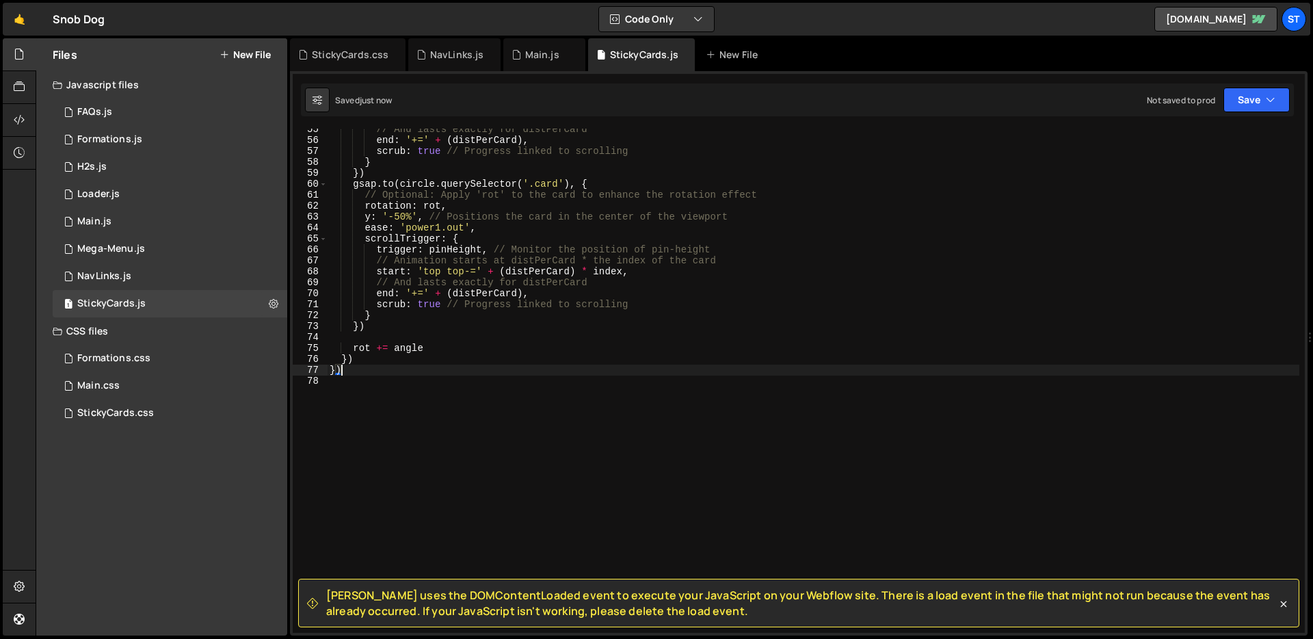
scroll to position [596, 0]
type textarea "}"
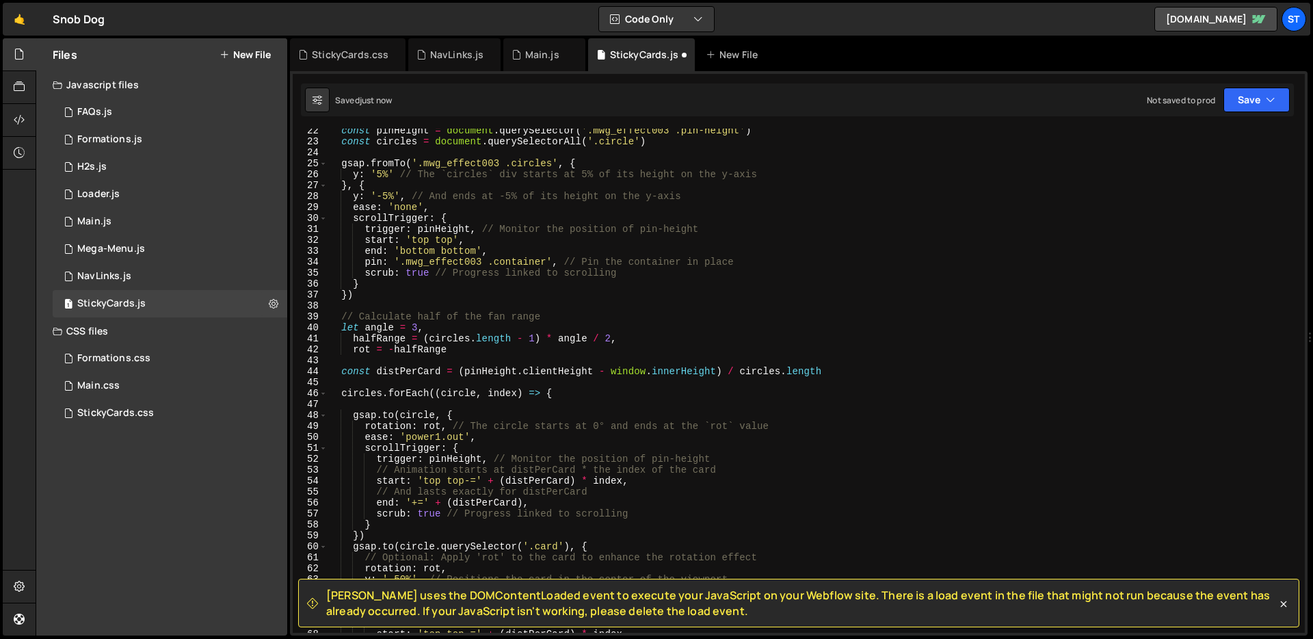
scroll to position [0, 0]
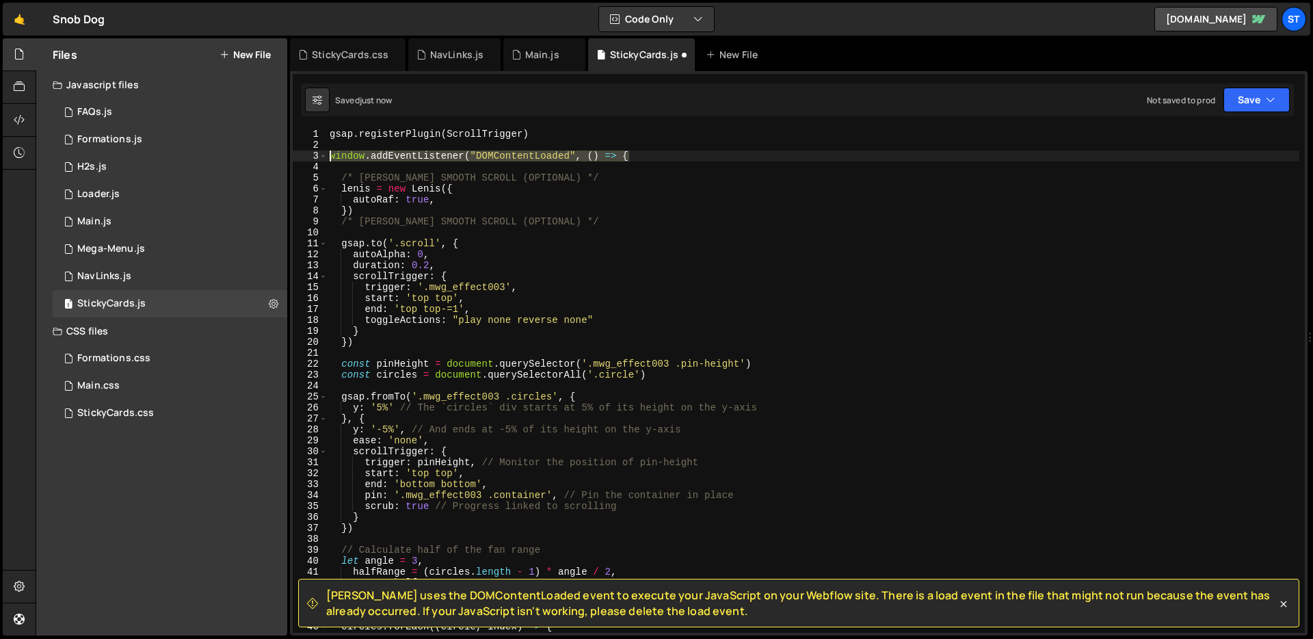
drag, startPoint x: 667, startPoint y: 158, endPoint x: 318, endPoint y: 155, distance: 349.4
click at [318, 155] on div "1 2 3 4 5 6 7 8 9 10 11 12 13 14 15 16 17 18 19 20 21 22 23 24 25 26 27 28 29 3…" at bounding box center [799, 381] width 1012 height 504
type textarea "window.addEventListener("DOMContentLoaded", () => {"
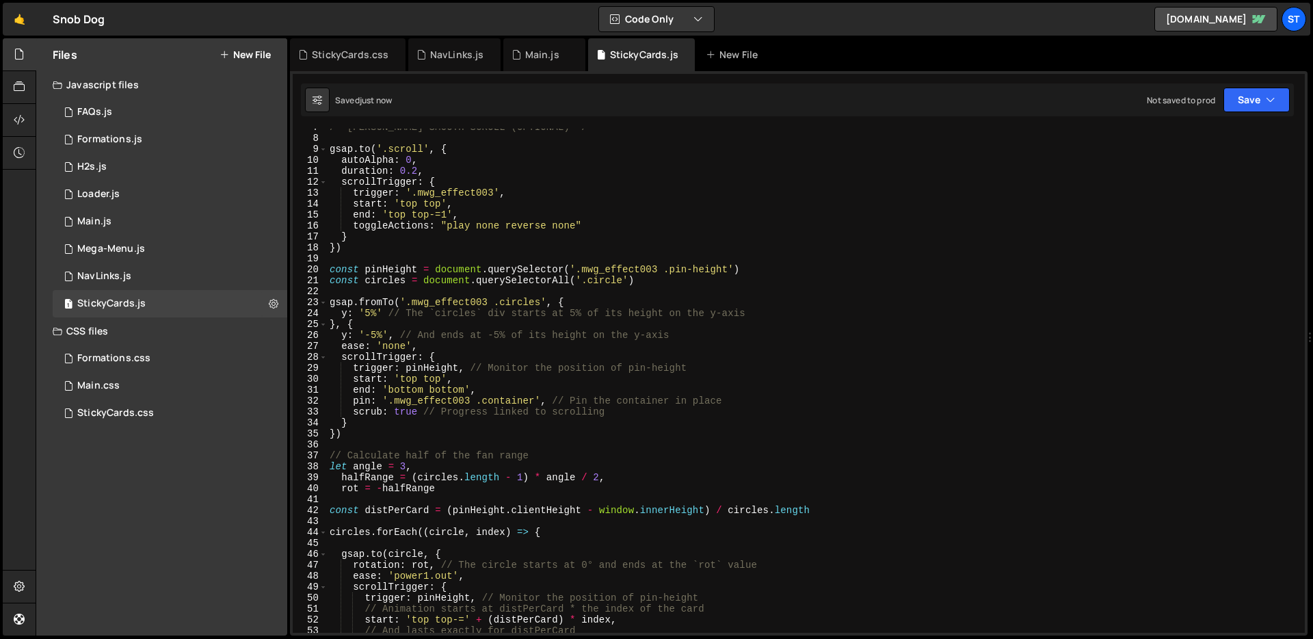
scroll to position [563, 0]
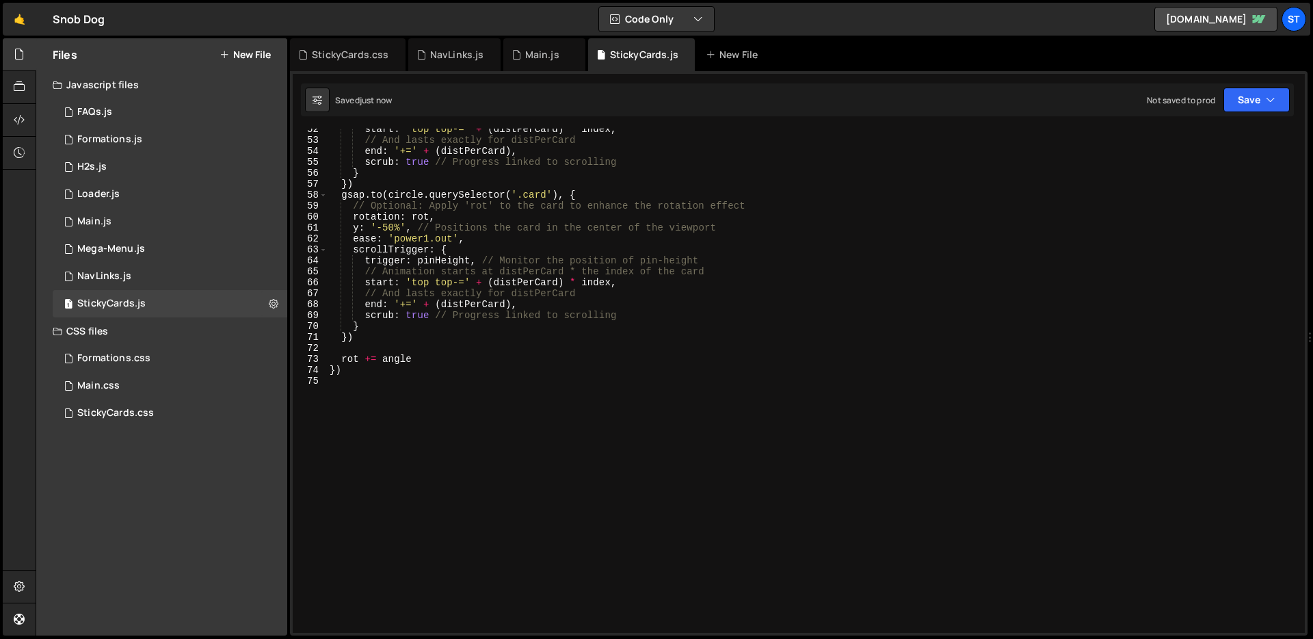
type textarea "})"
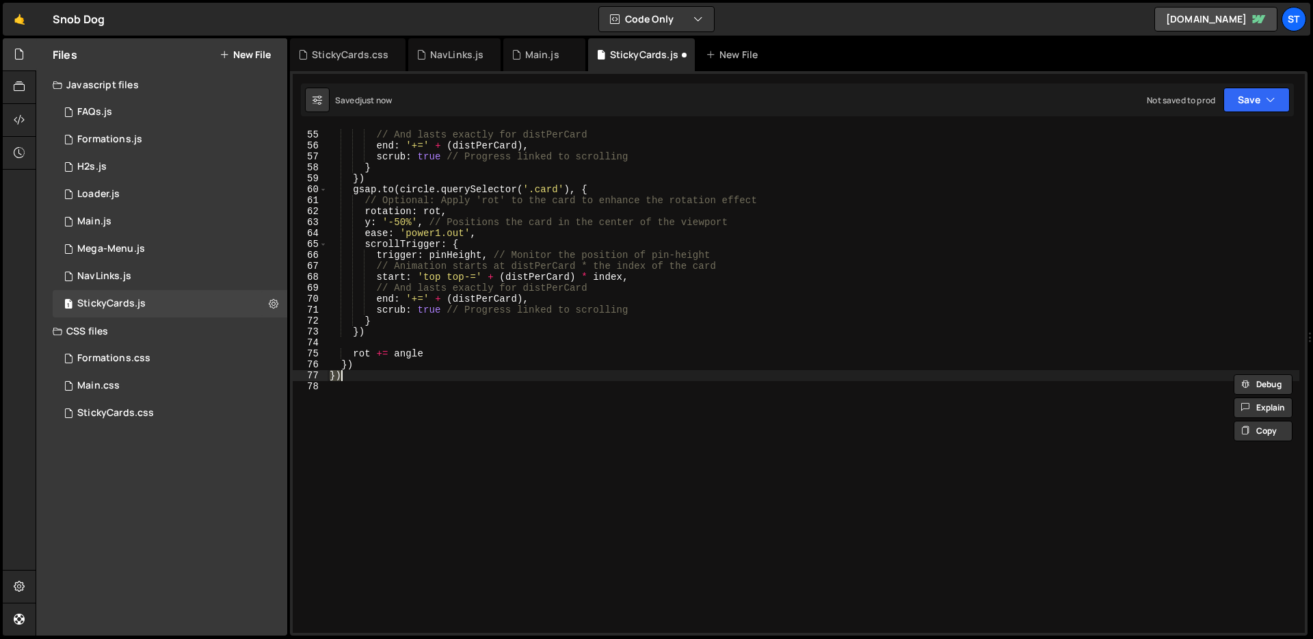
scroll to position [591, 0]
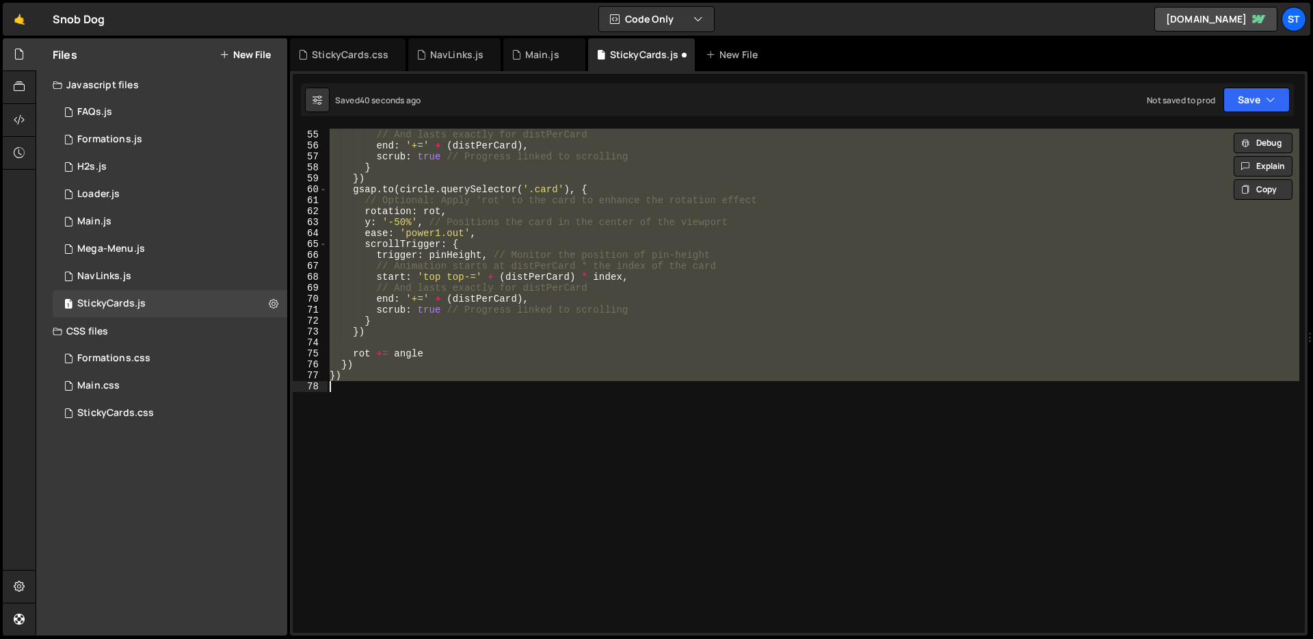
click at [473, 318] on div "start : 'top top-=' + ( distPerCard ) * index , // And lasts exactly for distPe…" at bounding box center [813, 381] width 972 height 504
type textarea "}"
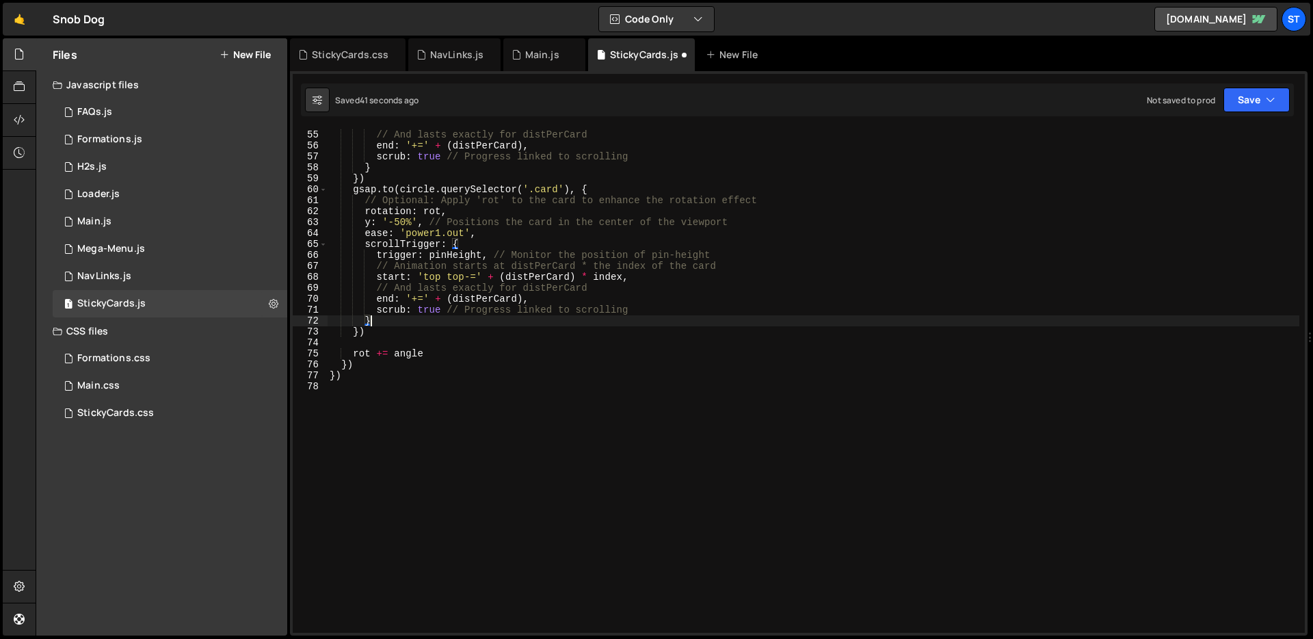
click at [375, 393] on div "start : 'top top-=' + ( distPerCard ) * index , // And lasts exactly for distPe…" at bounding box center [813, 381] width 972 height 526
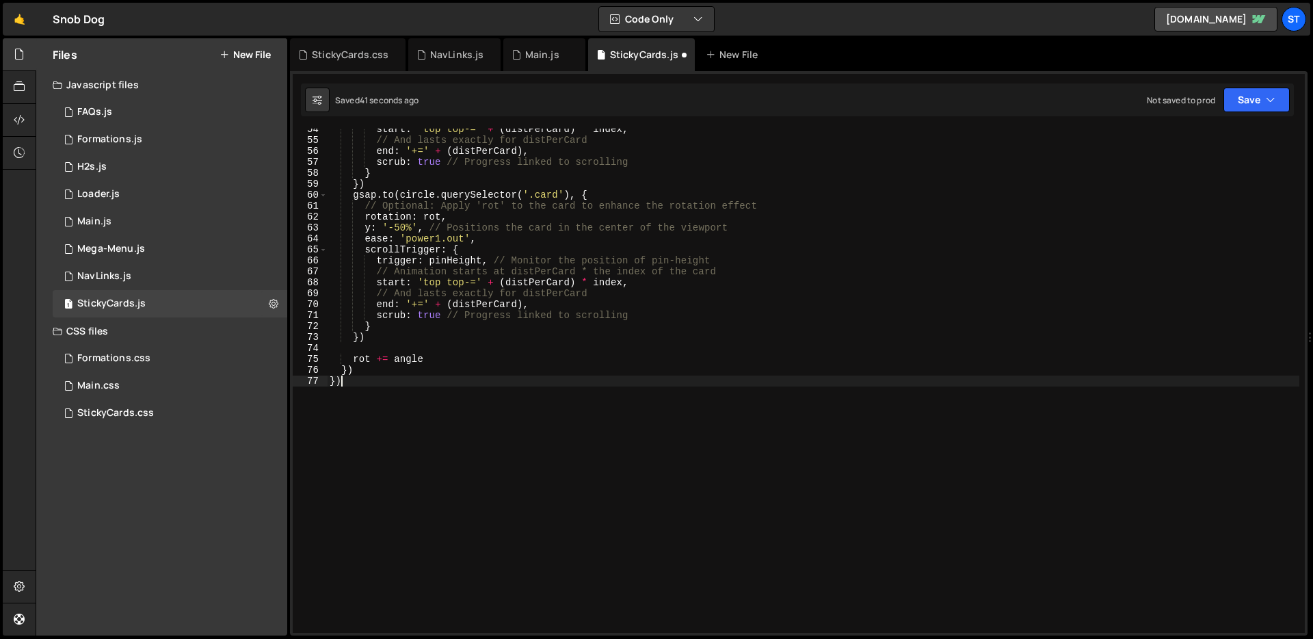
scroll to position [585, 0]
type textarea "}"
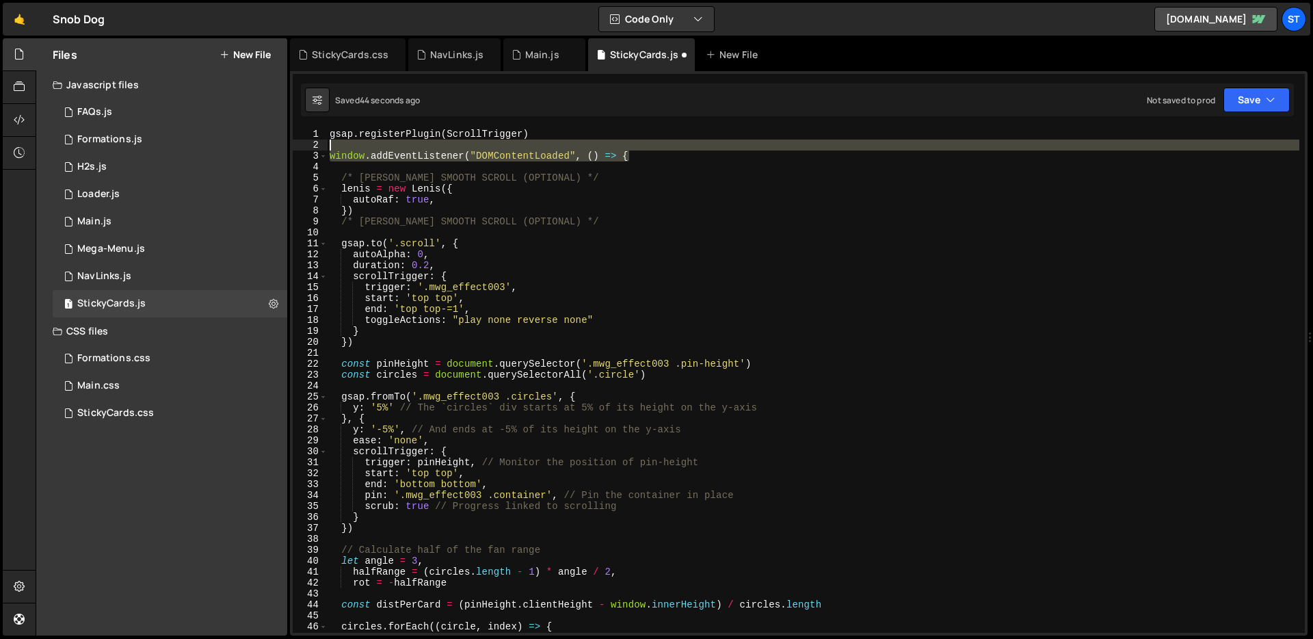
drag, startPoint x: 643, startPoint y: 157, endPoint x: 640, endPoint y: 146, distance: 11.3
click at [640, 146] on div "gsap . registerPlugin ( ScrollTrigger ) window . addEventListener ( "DOMContent…" at bounding box center [813, 392] width 972 height 526
type textarea "window.addEventListener("DOMContentLoaded", () => {"
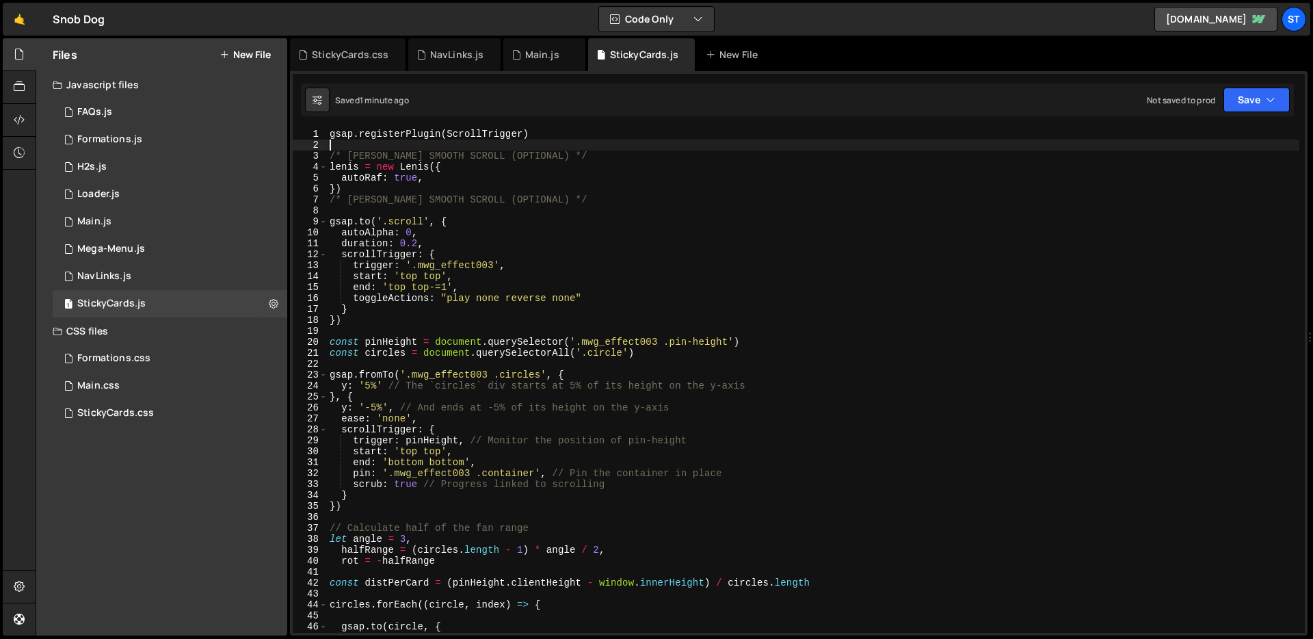
click at [600, 354] on div "gsap . registerPlugin ( ScrollTrigger ) /* [PERSON_NAME] SMOOTH SCROLL (OPTIONA…" at bounding box center [813, 392] width 972 height 526
type textarea "const circles = document.querySelectorAll('.circle')"
click at [359, 55] on div "StickyCards.css" at bounding box center [350, 55] width 77 height 14
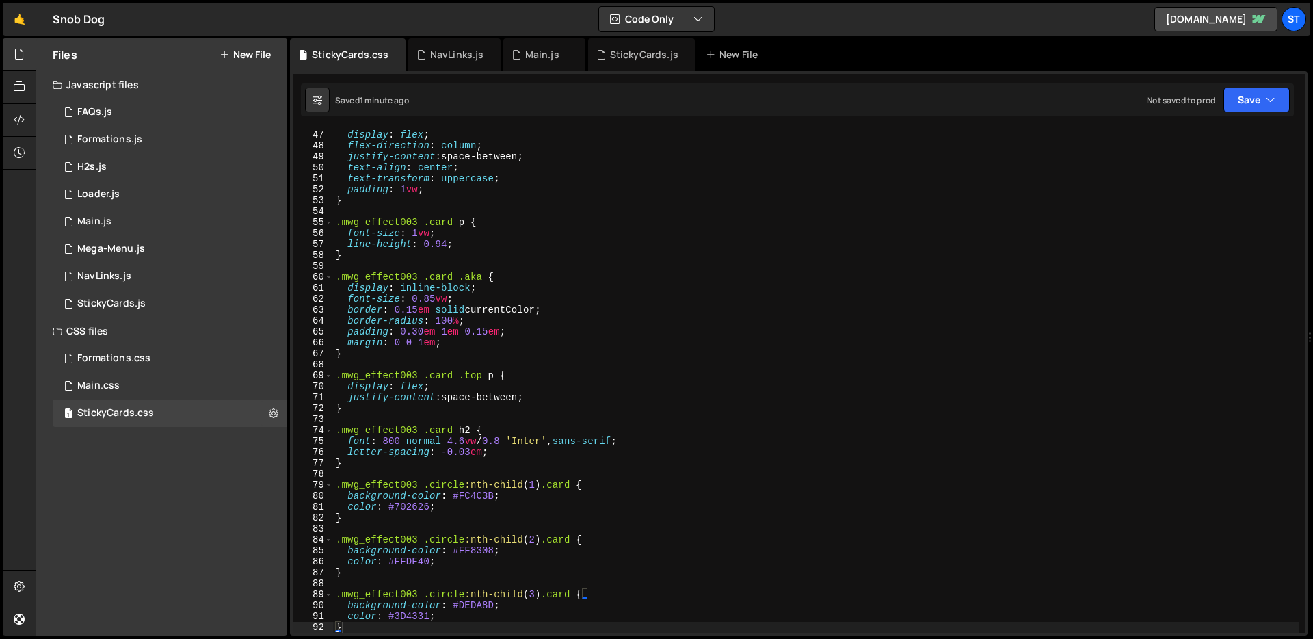
click at [469, 207] on div "will-change : transform ; display : flex ; flex-direction : column ; justify-co…" at bounding box center [816, 381] width 966 height 526
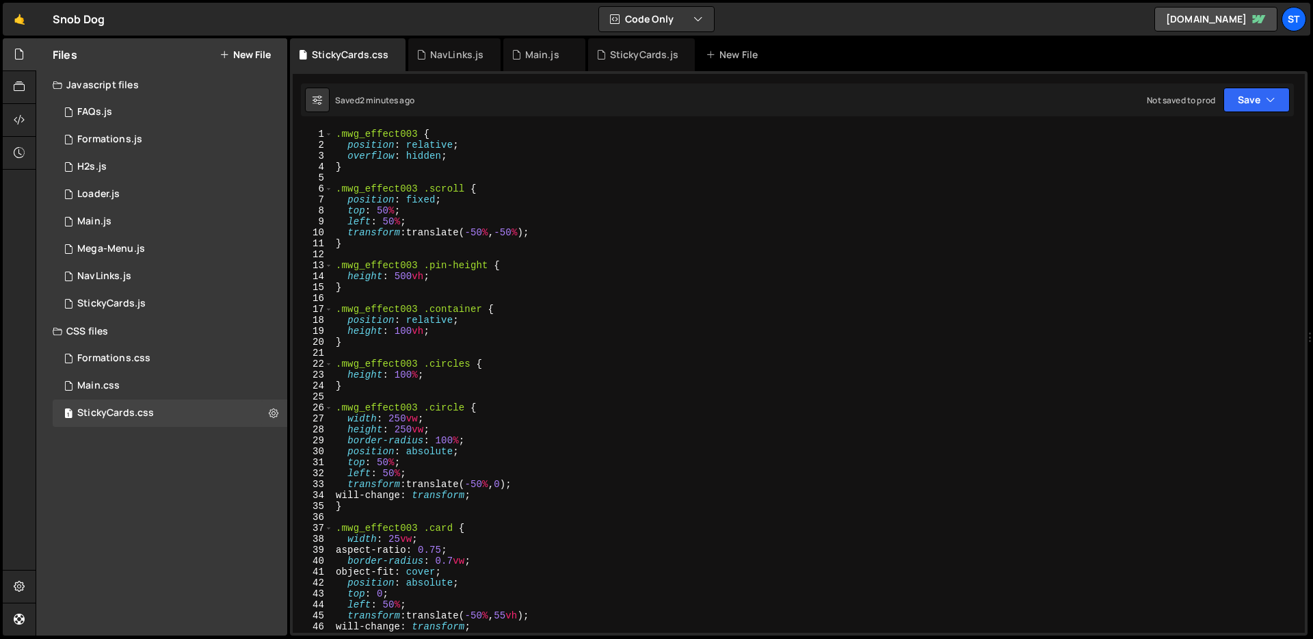
click at [529, 211] on div ".mwg_effect003 { position : relative ; overflow : hidden ; } .mwg_effect003 .sc…" at bounding box center [816, 392] width 966 height 526
type textarea "top: 50%;"
click at [622, 59] on div "StickyCards.js" at bounding box center [644, 55] width 68 height 14
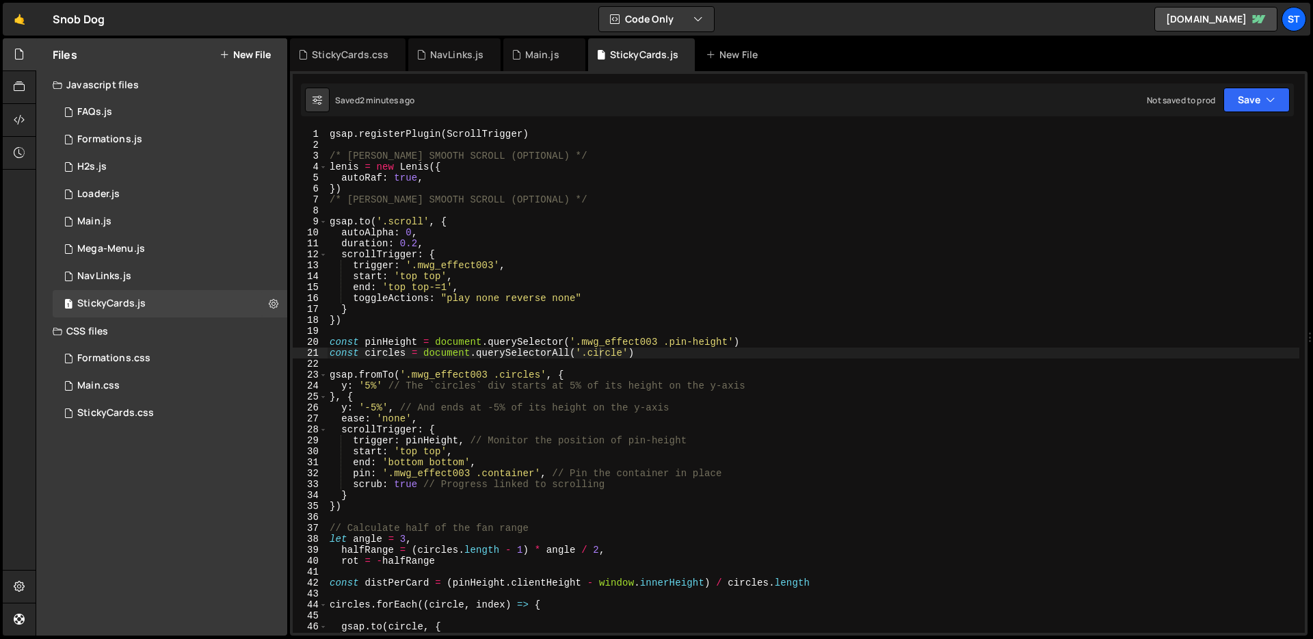
click at [600, 228] on div "gsap . registerPlugin ( ScrollTrigger ) /* [PERSON_NAME] SMOOTH SCROLL (OPTIONA…" at bounding box center [813, 392] width 972 height 526
type textarea "})"
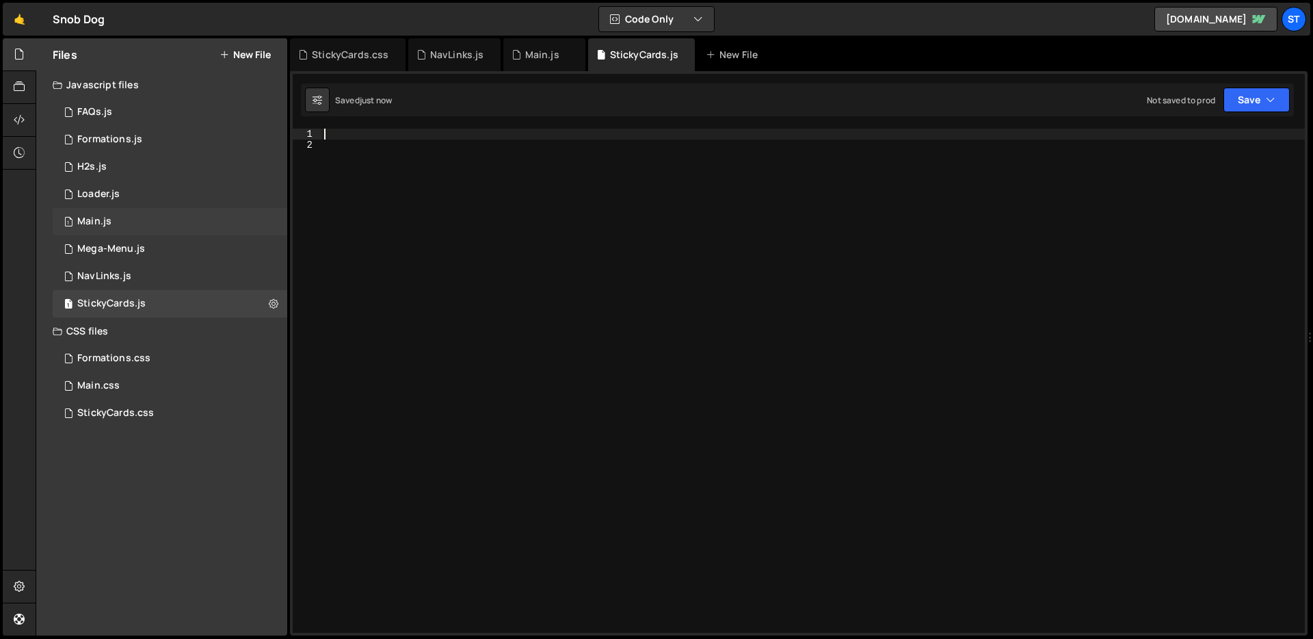
click at [118, 213] on div "1 Main.js 0" at bounding box center [170, 221] width 235 height 27
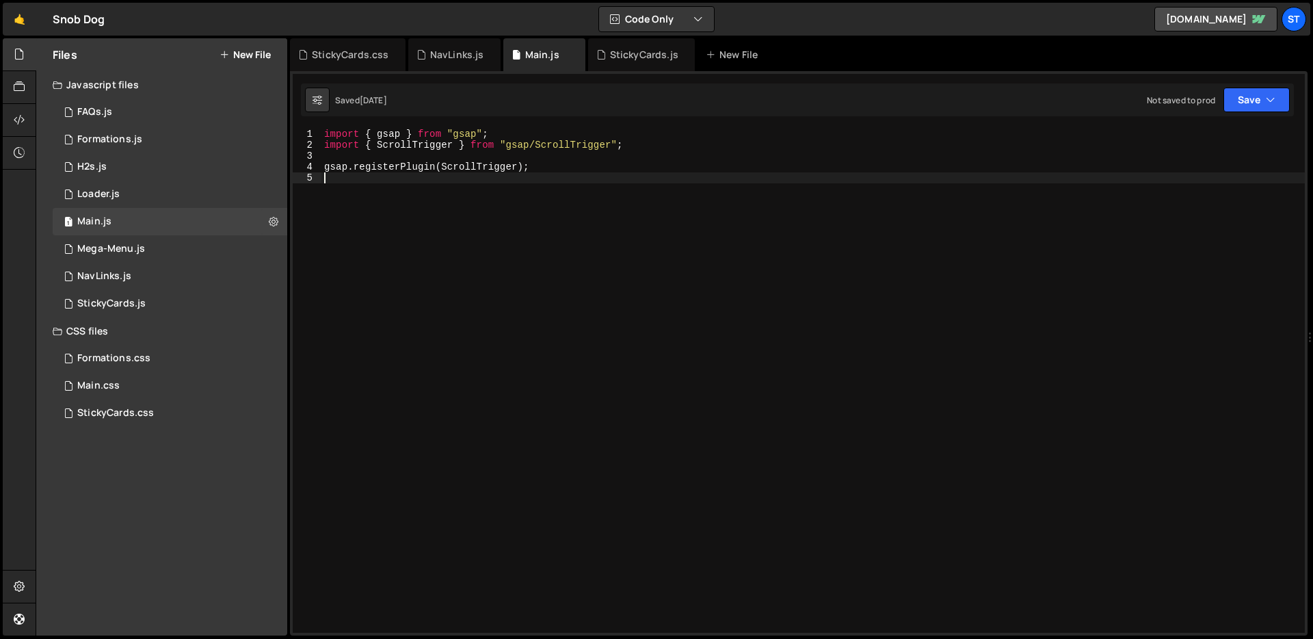
click at [521, 267] on div "import { gsap } from "gsap" ; import { ScrollTrigger } from "gsap/ScrollTrigger…" at bounding box center [812, 392] width 983 height 526
paste textarea "gsap.registerPlugin(ScrollTrigger)"
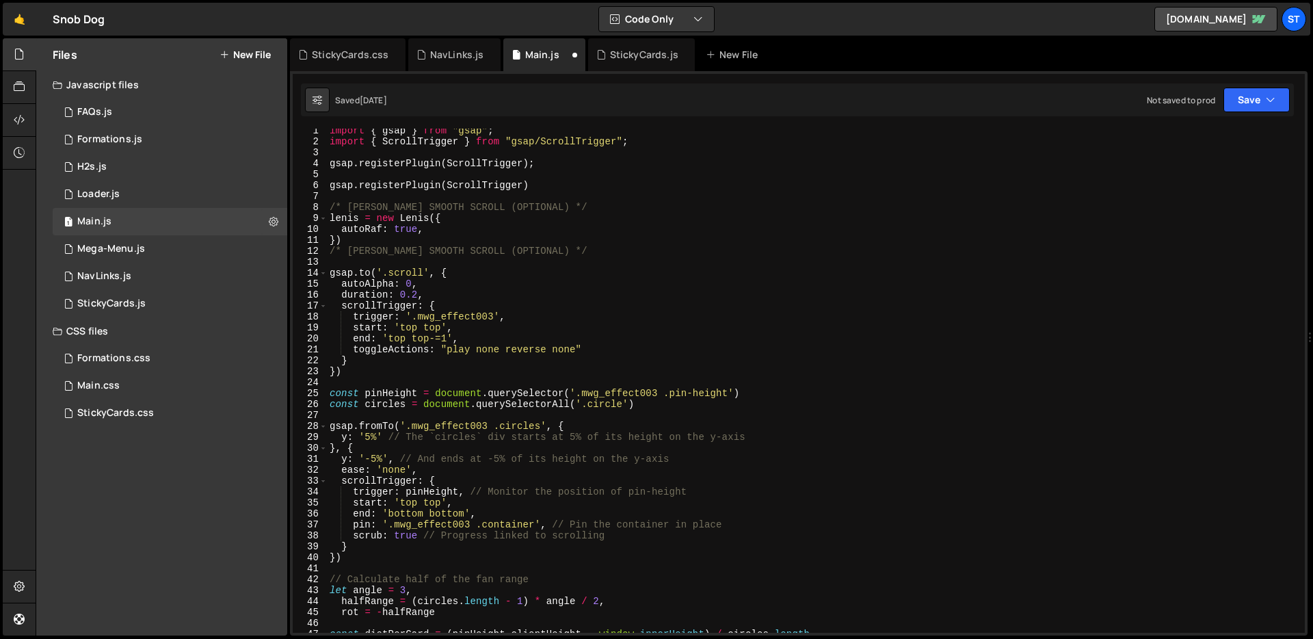
scroll to position [3, 0]
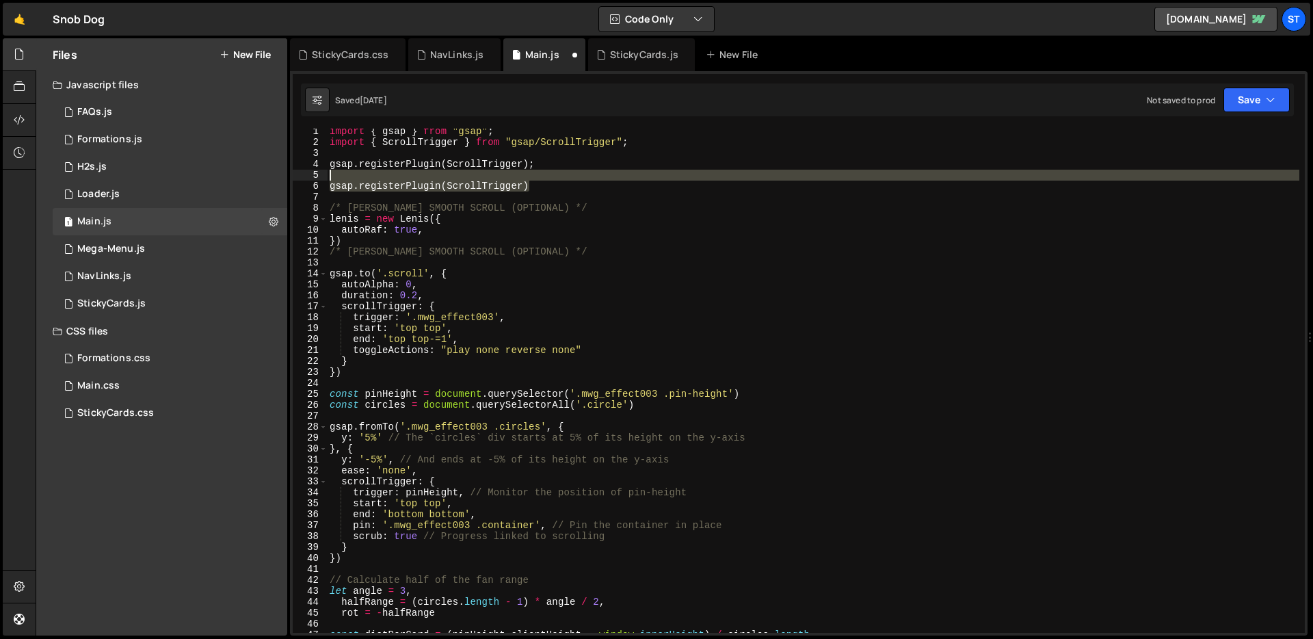
drag, startPoint x: 622, startPoint y: 181, endPoint x: 617, endPoint y: 174, distance: 8.9
click at [617, 174] on div "import { gsap } from "gsap" ; import { ScrollTrigger } from "gsap/ScrollTrigger…" at bounding box center [813, 389] width 972 height 526
type textarea "gsap.registerPlugin(ScrollTrigger)"
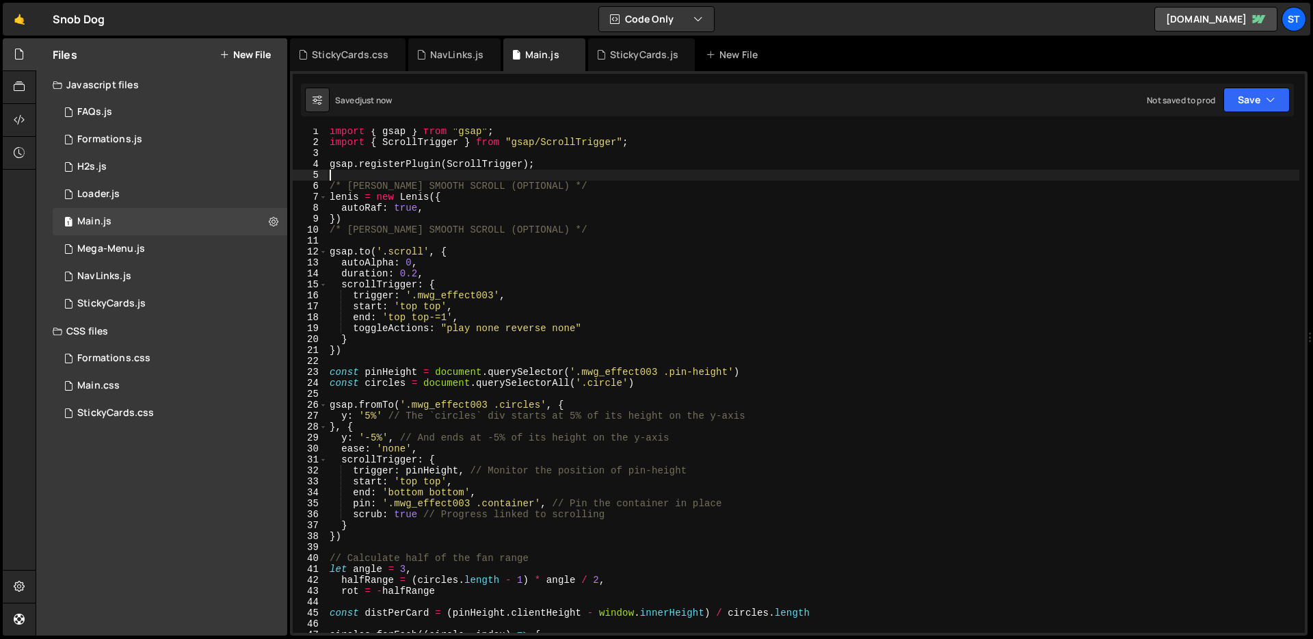
scroll to position [607, 0]
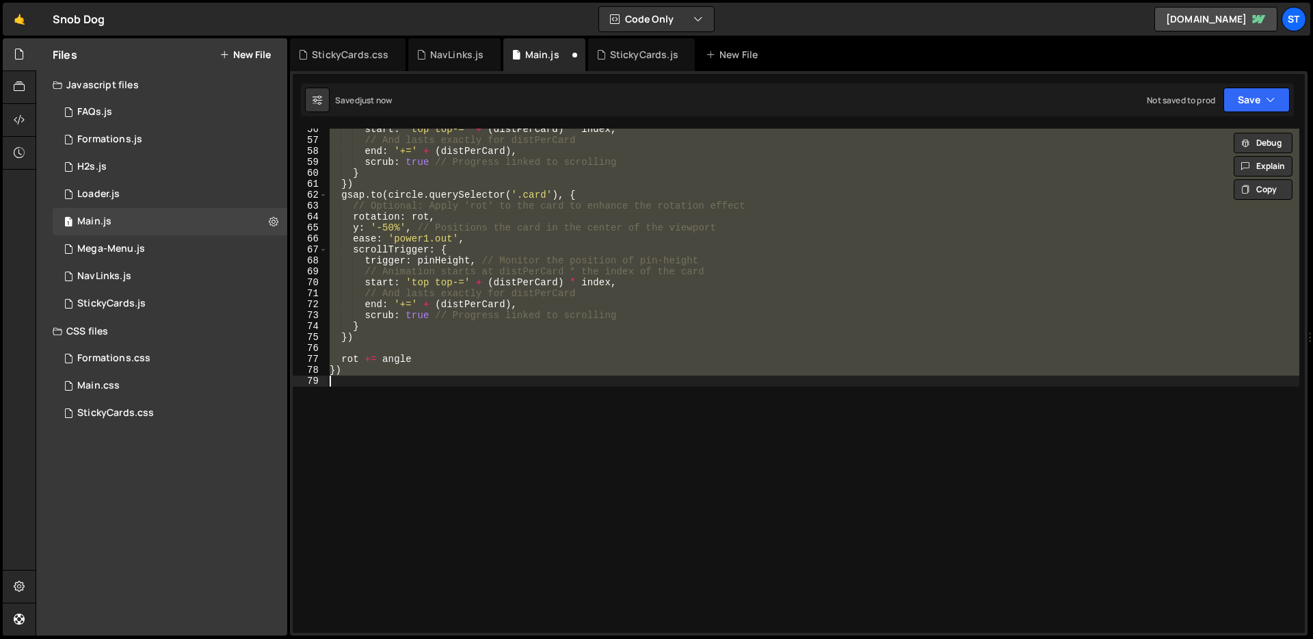
type textarea "gsap.registerPlugin(ScrollTrigger)"
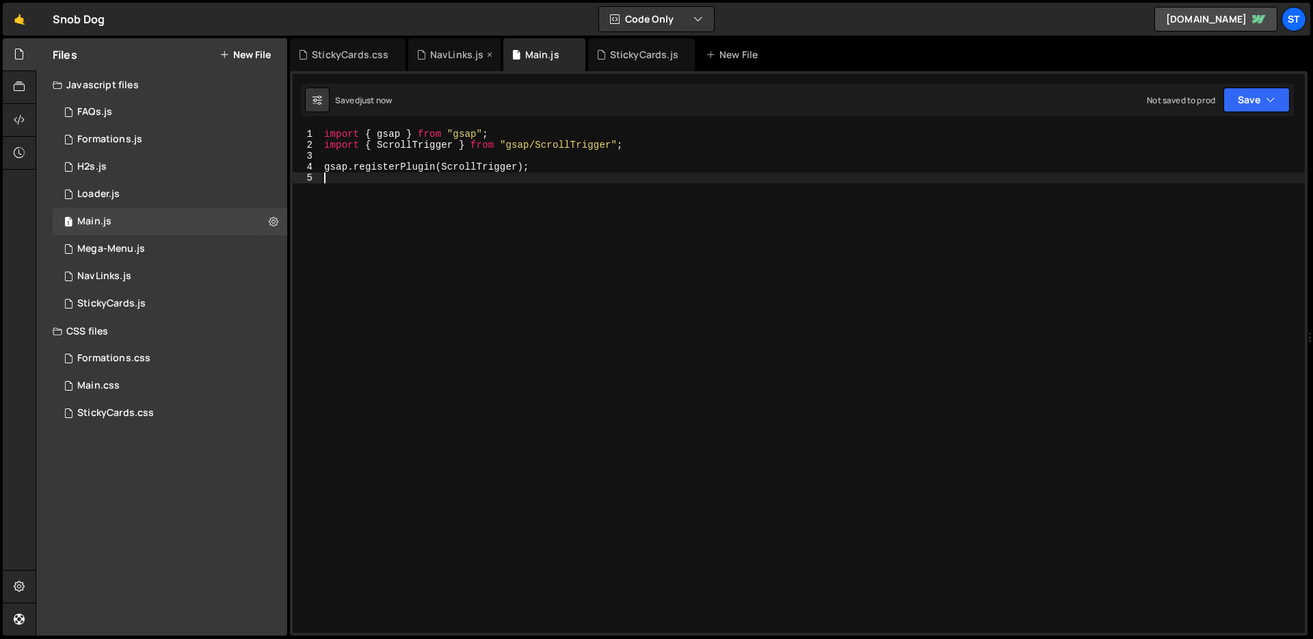
click at [453, 51] on div "NavLinks.js" at bounding box center [457, 55] width 54 height 14
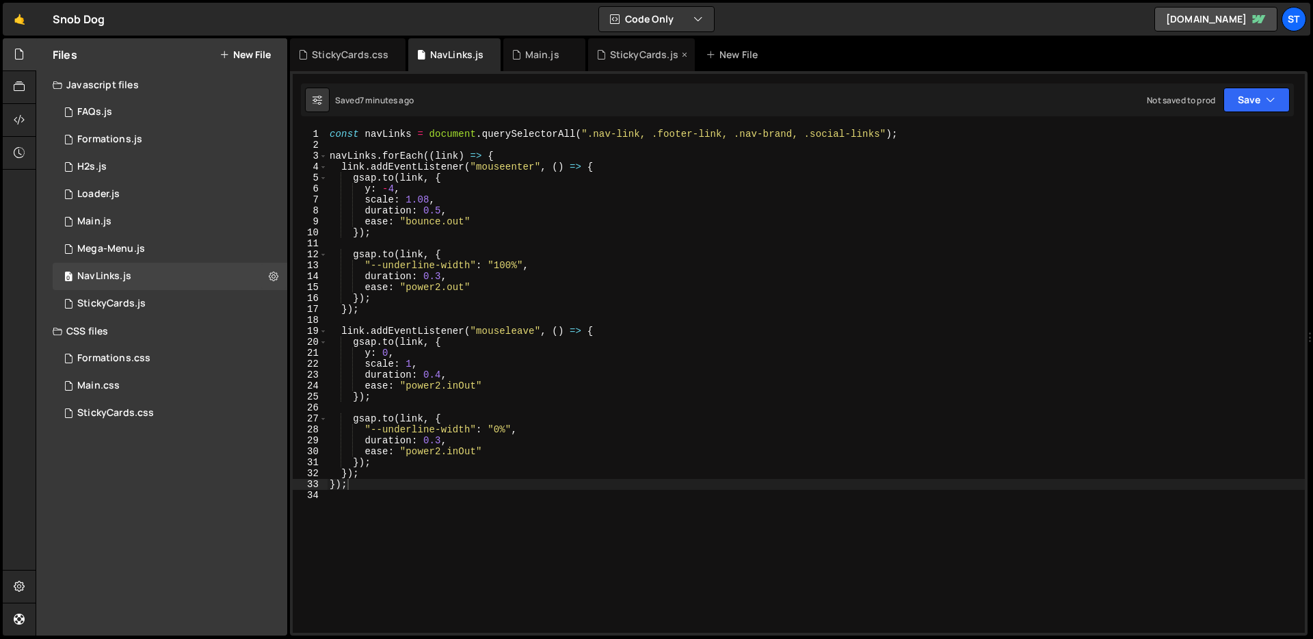
click at [610, 53] on div "StickyCards.js" at bounding box center [644, 55] width 68 height 14
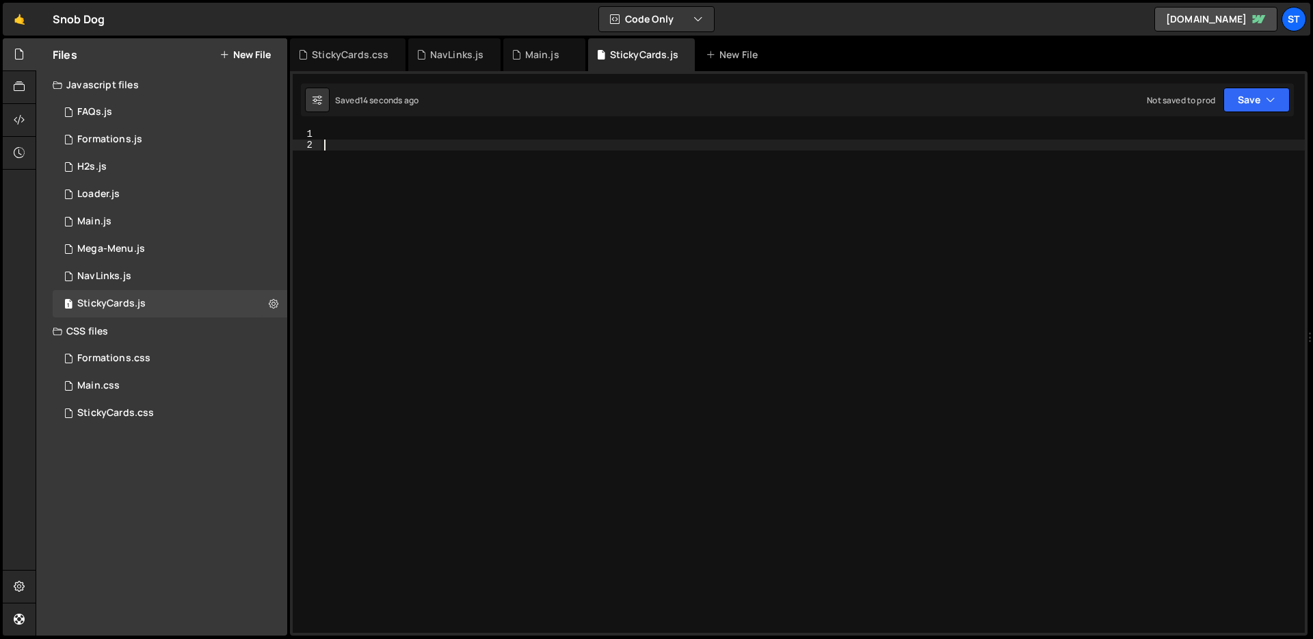
click at [597, 152] on div at bounding box center [812, 392] width 983 height 526
paste textarea "})"
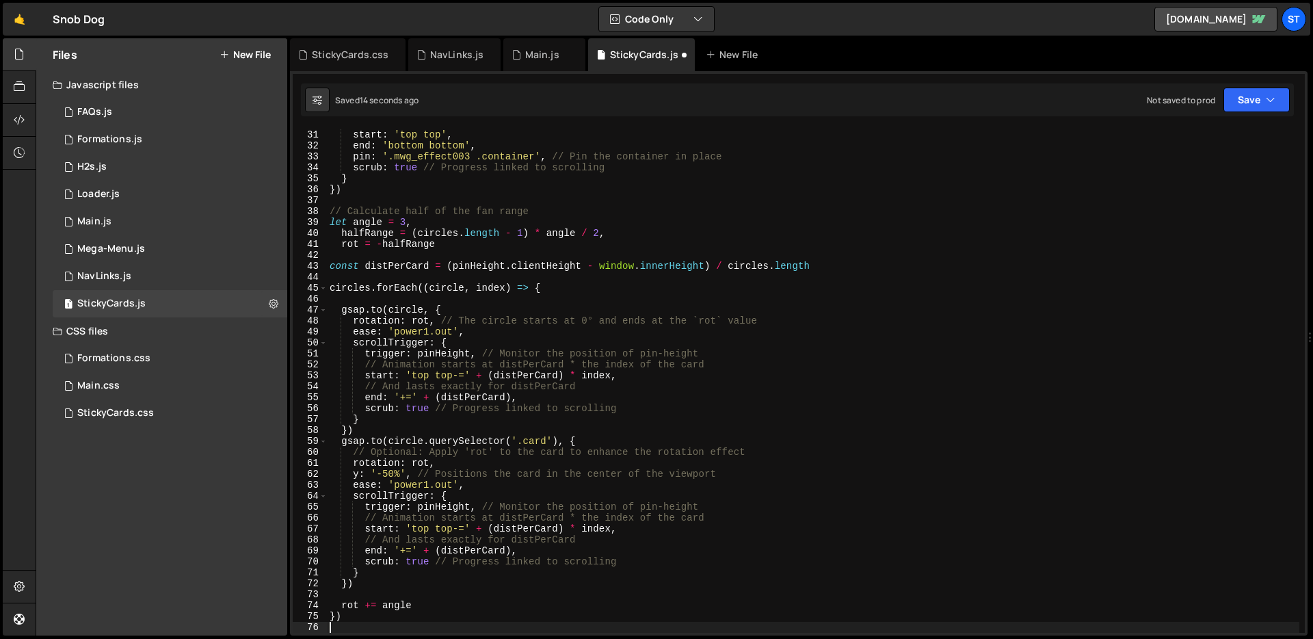
scroll to position [328, 0]
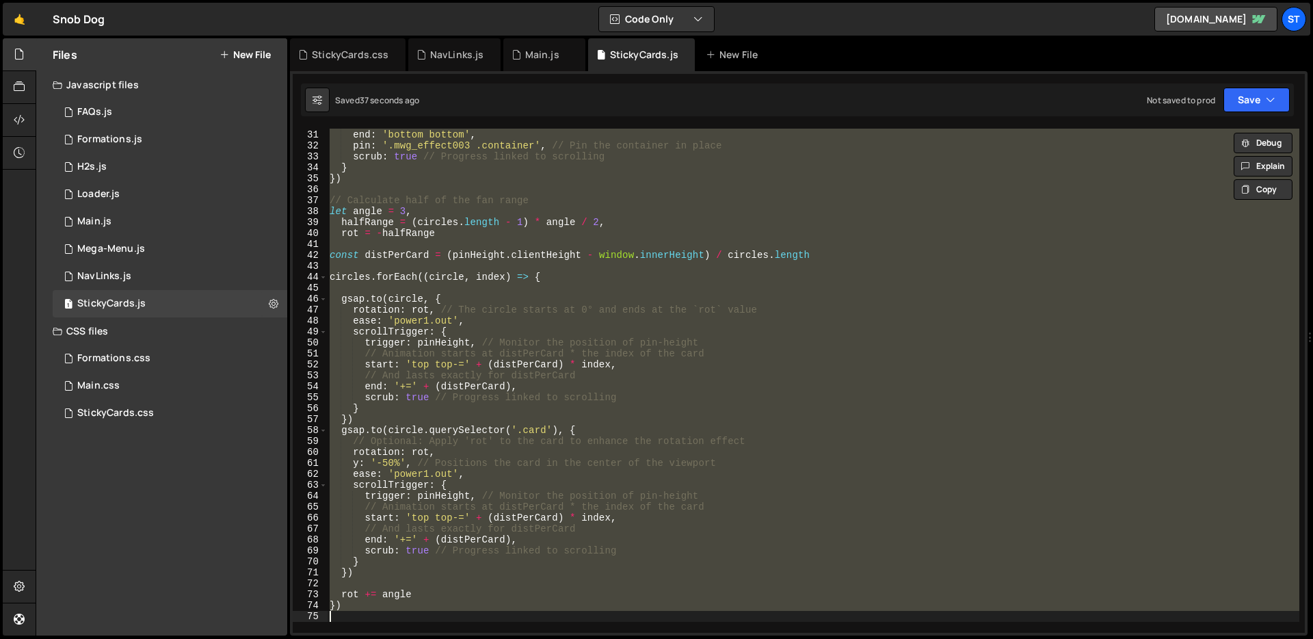
click at [646, 343] on div "start : 'top top' , end : 'bottom bottom' , pin : '.mwg_effect003 .container' ,…" at bounding box center [813, 381] width 972 height 504
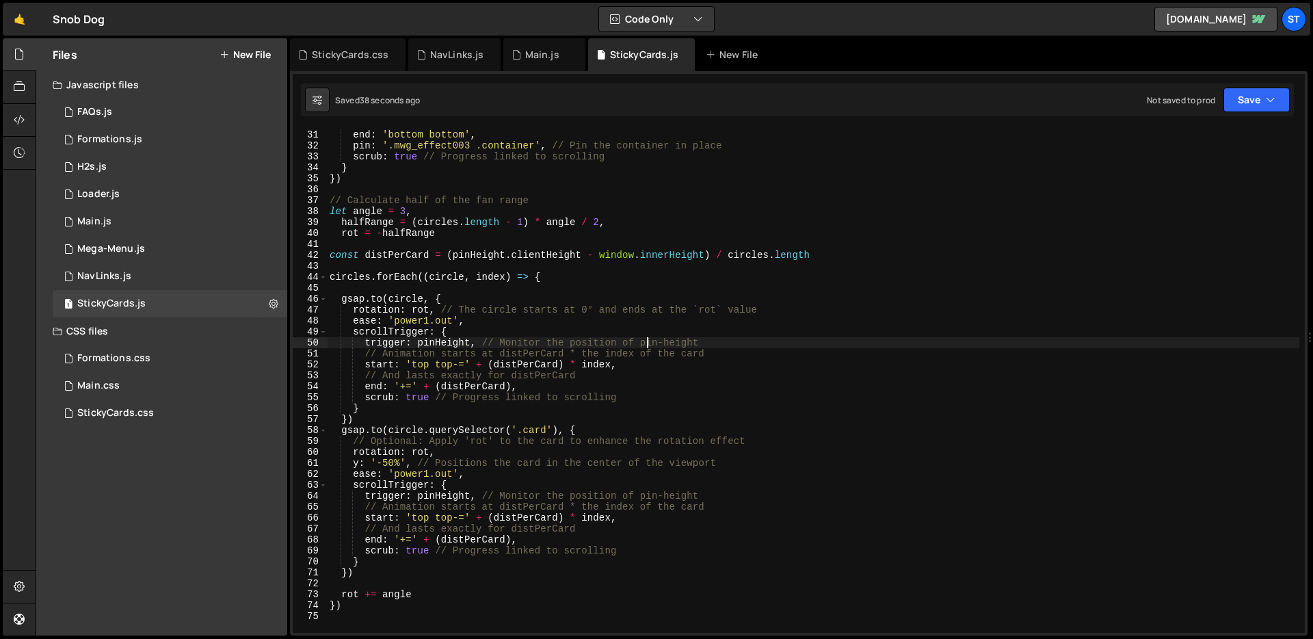
type textarea "})"
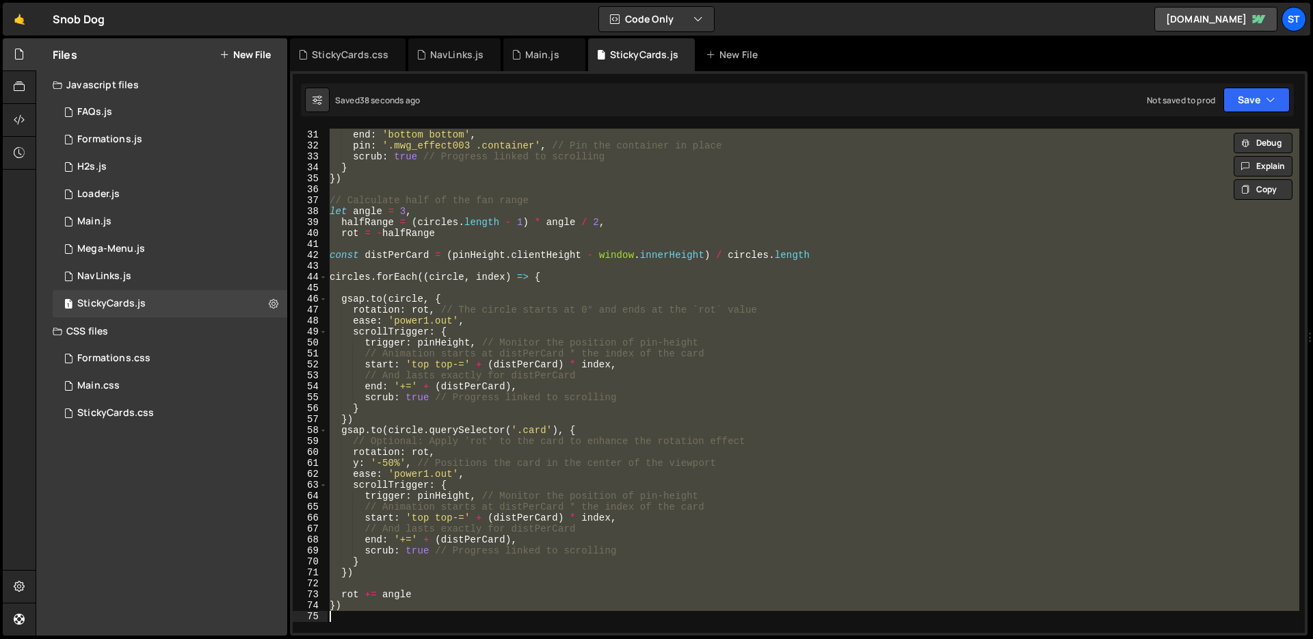
paste textarea
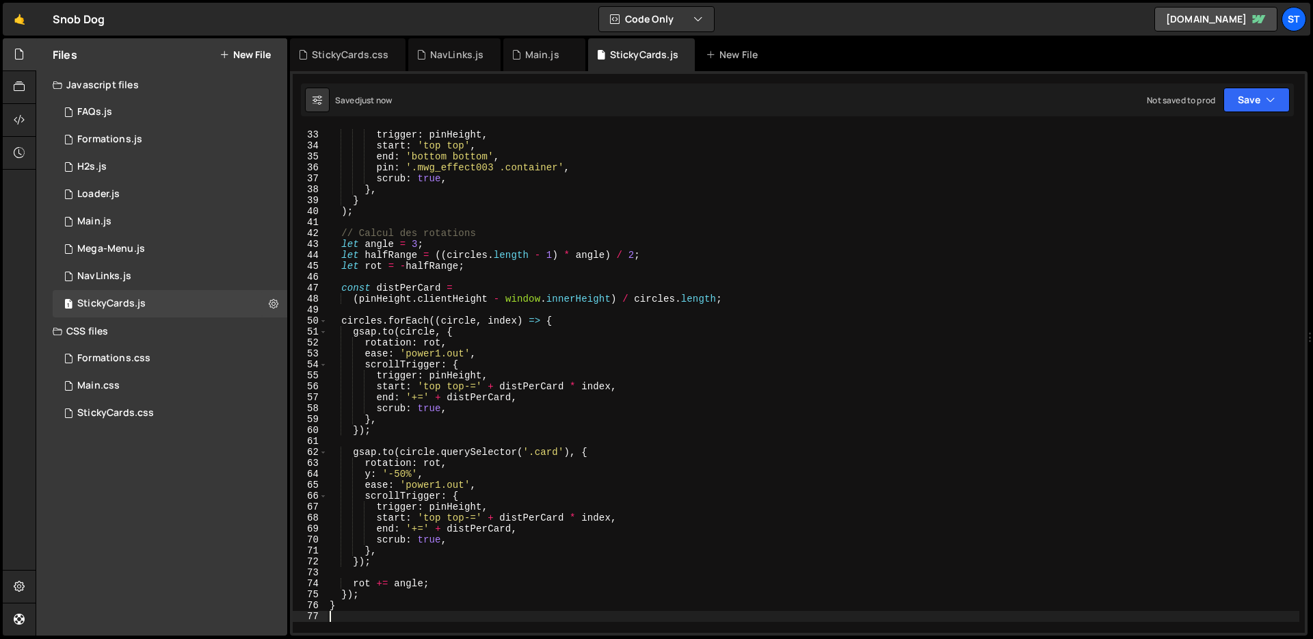
click at [633, 220] on div "scrollTrigger : { trigger : pinHeight , start : 'top top' , end : 'bottom botto…" at bounding box center [813, 381] width 972 height 526
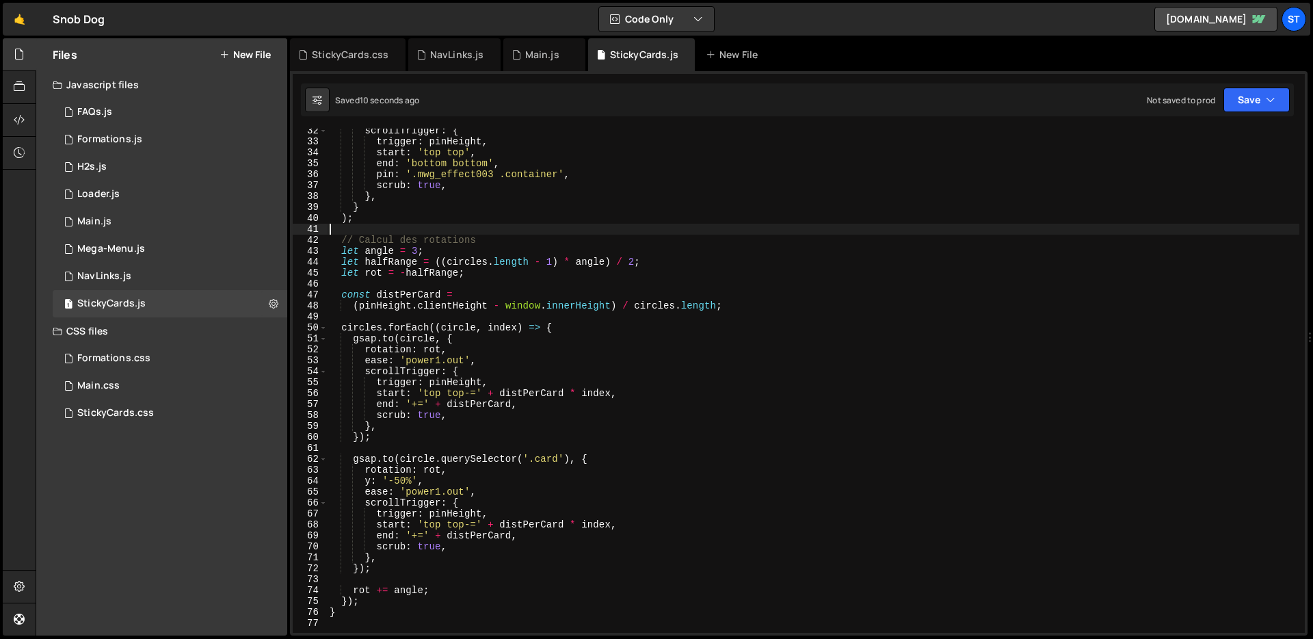
scroll to position [0, 0]
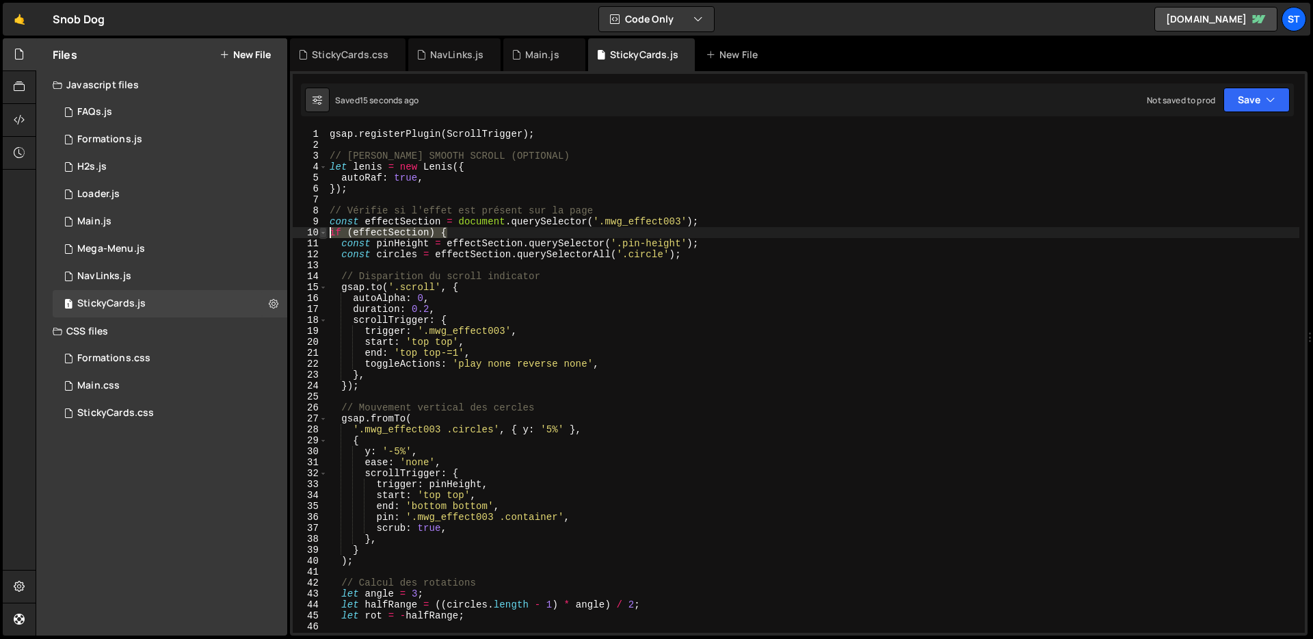
drag, startPoint x: 464, startPoint y: 231, endPoint x: 320, endPoint y: 231, distance: 143.6
click at [320, 231] on div "1 2 3 4 5 6 7 8 9 10 11 12 13 14 15 16 17 18 19 20 21 22 23 24 25 26 27 28 29 3…" at bounding box center [799, 381] width 1012 height 504
type textarea "if (effectSection) {"
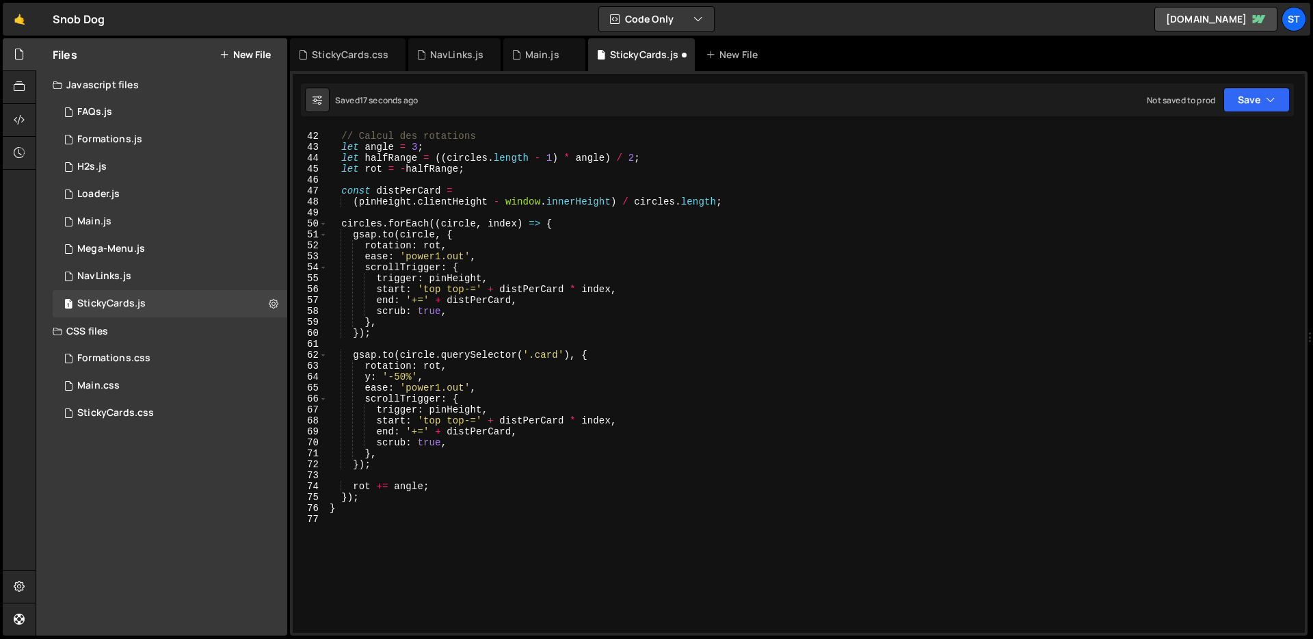
scroll to position [585, 0]
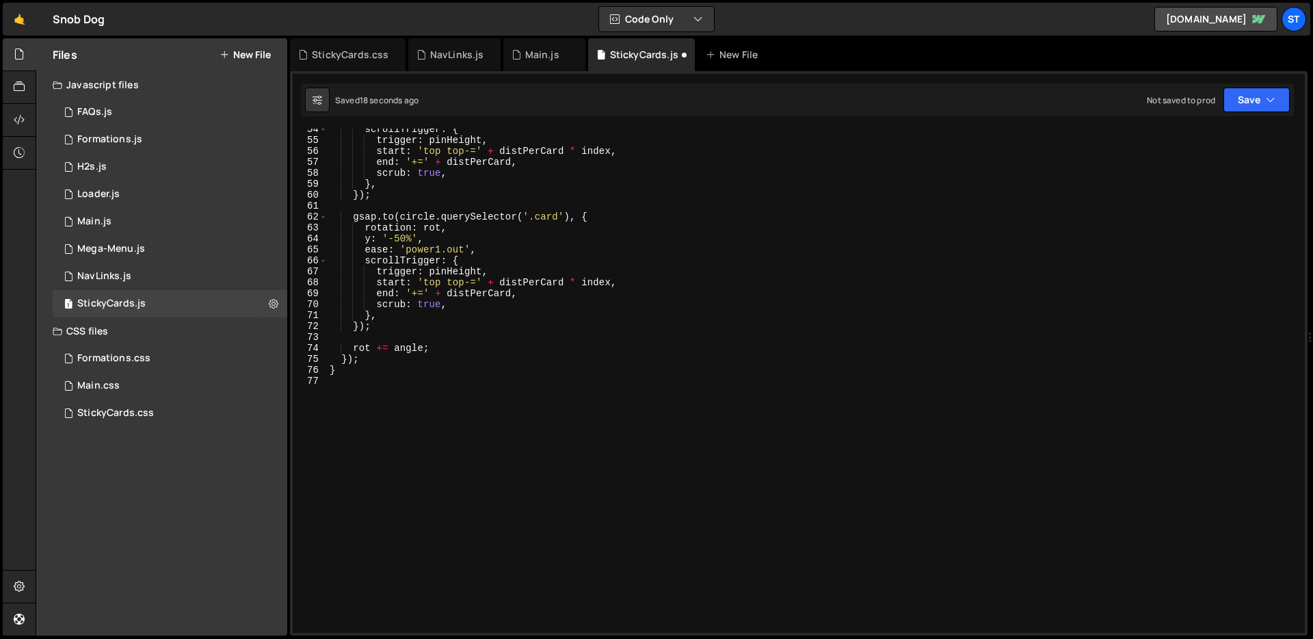
click at [393, 369] on div "scrollTrigger : { trigger : pinHeight , start : 'top top-=' + distPerCard * ind…" at bounding box center [813, 387] width 972 height 526
type textarea "}"
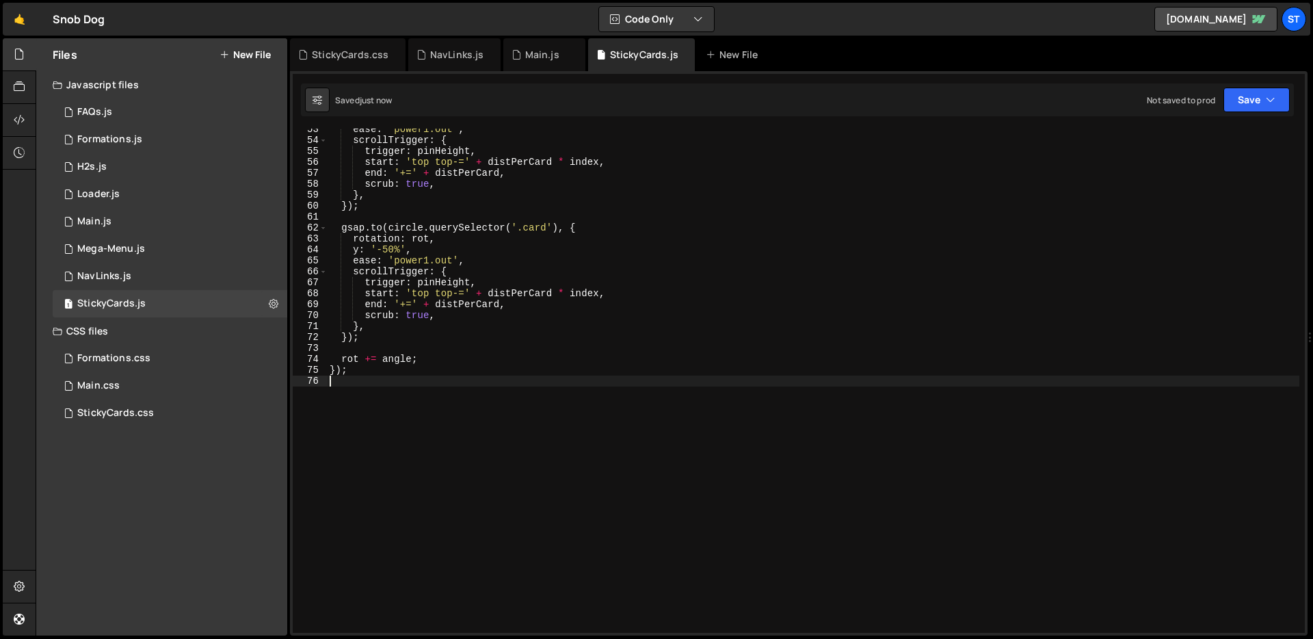
scroll to position [574, 0]
click at [432, 205] on div "ease : 'power1.out' , scrollTrigger : { trigger : pinHeight , start : 'top top-…" at bounding box center [813, 387] width 972 height 526
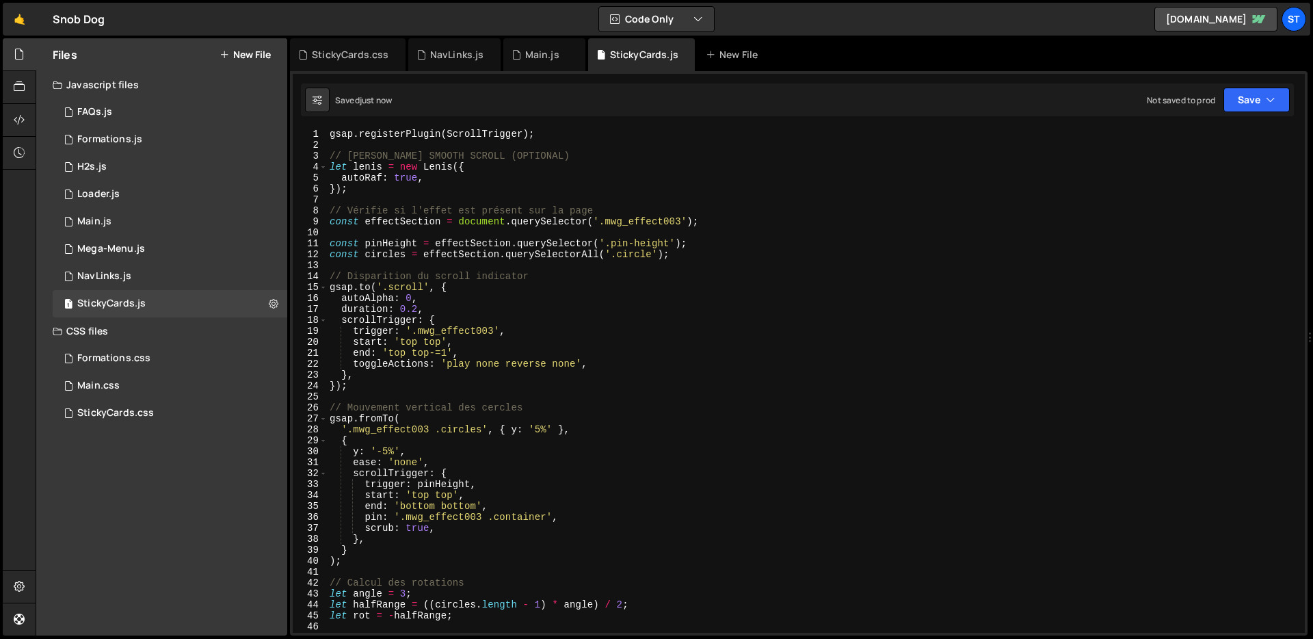
scroll to position [0, 0]
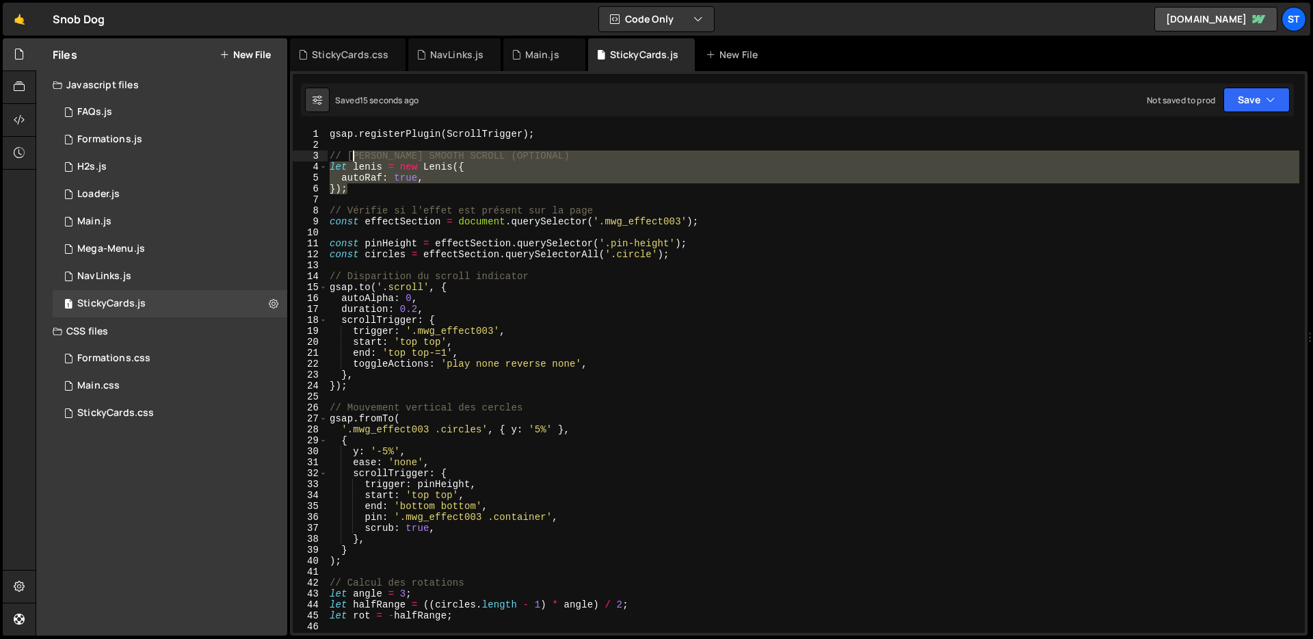
drag, startPoint x: 389, startPoint y: 193, endPoint x: 352, endPoint y: 151, distance: 55.7
click at [352, 151] on div "gsap . registerPlugin ( ScrollTrigger ) ; // [PERSON_NAME] SMOOTH SCROLL (OPTIO…" at bounding box center [813, 392] width 972 height 526
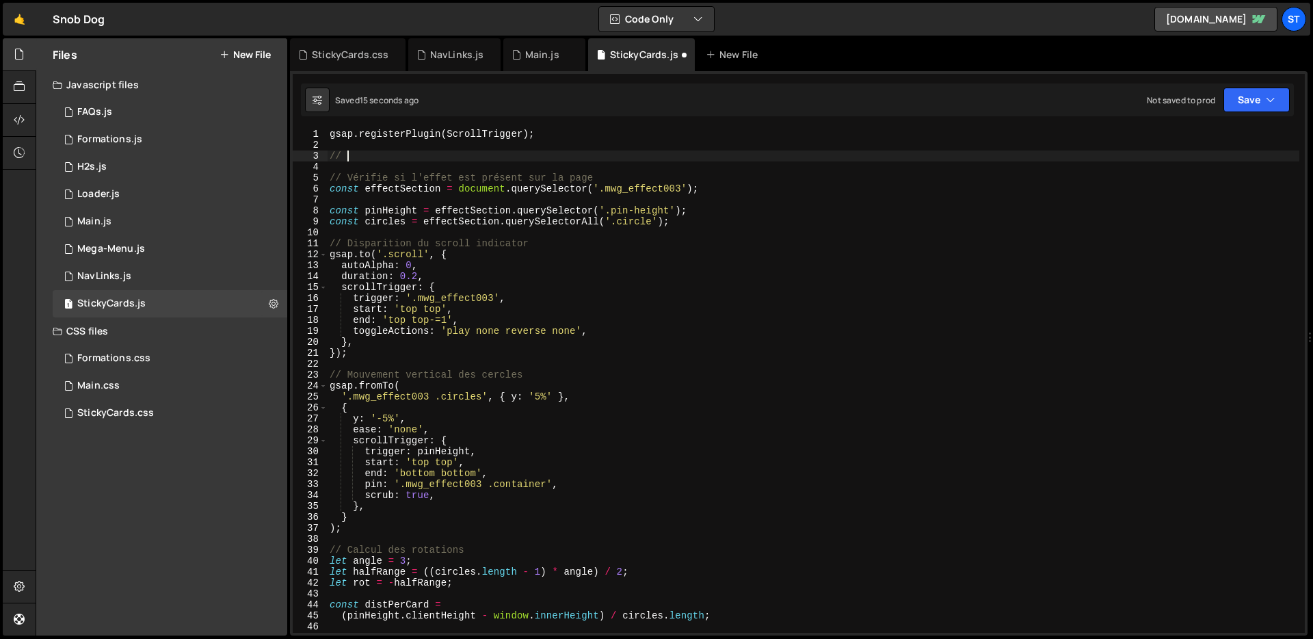
type textarea "/"
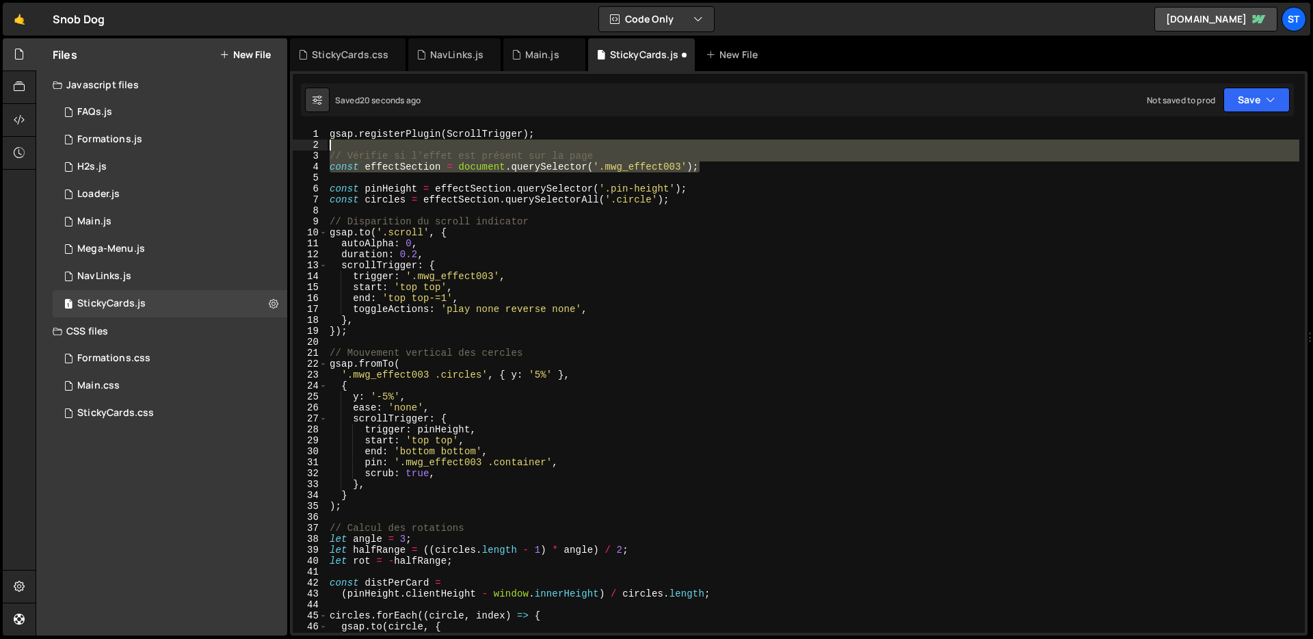
drag, startPoint x: 714, startPoint y: 170, endPoint x: 711, endPoint y: 148, distance: 21.4
click at [711, 148] on div "gsap . registerPlugin ( ScrollTrigger ) ; // Vérifie si l'effet est présent sur…" at bounding box center [813, 392] width 972 height 526
type textarea "// Vérifie si l'effet est présent sur la page"
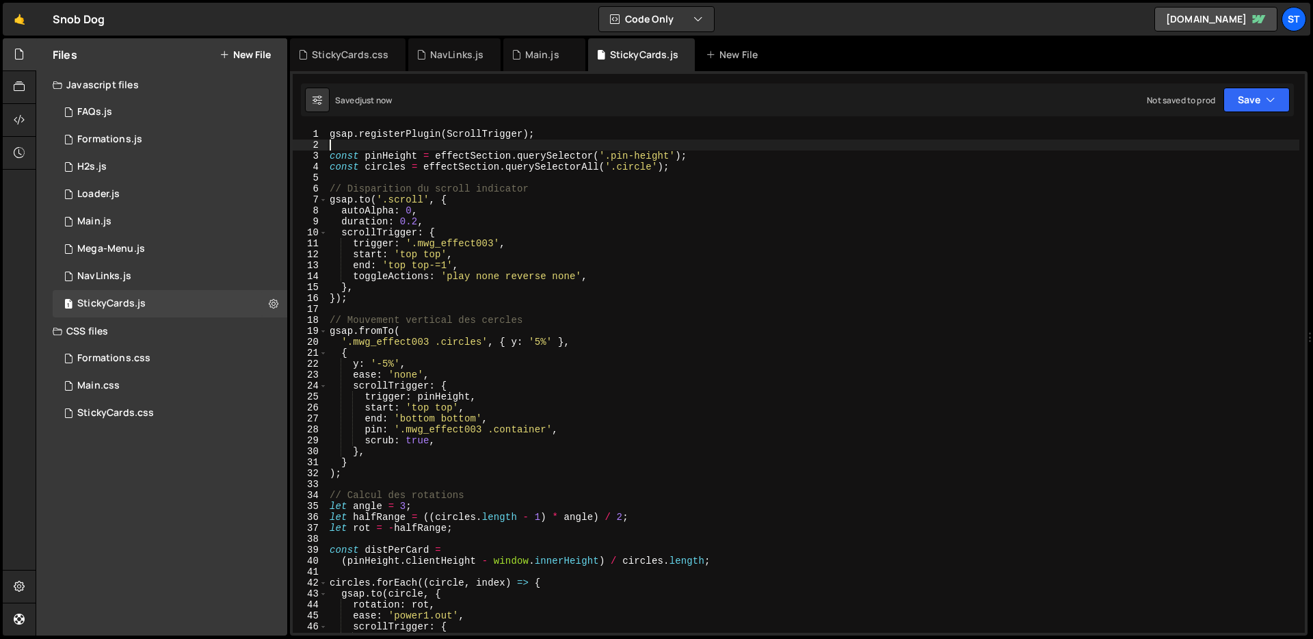
type textarea "});"
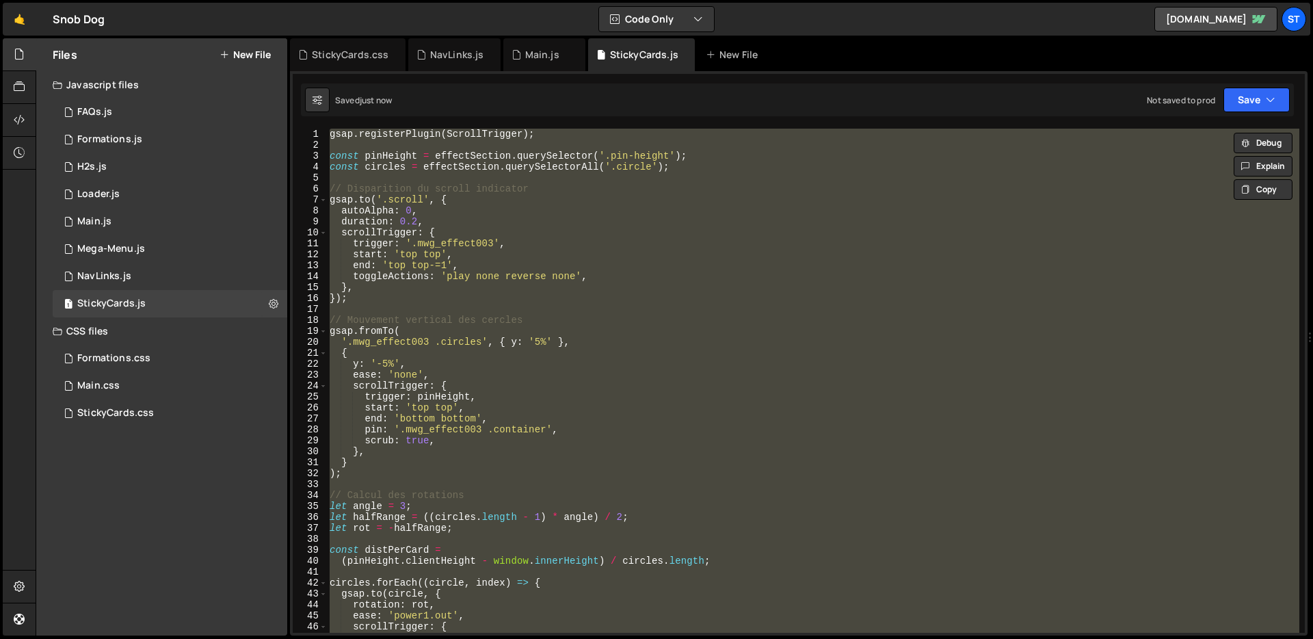
click at [496, 178] on div "gsap . registerPlugin ( ScrollTrigger ) ; const pinHeight = effectSection . que…" at bounding box center [813, 381] width 972 height 504
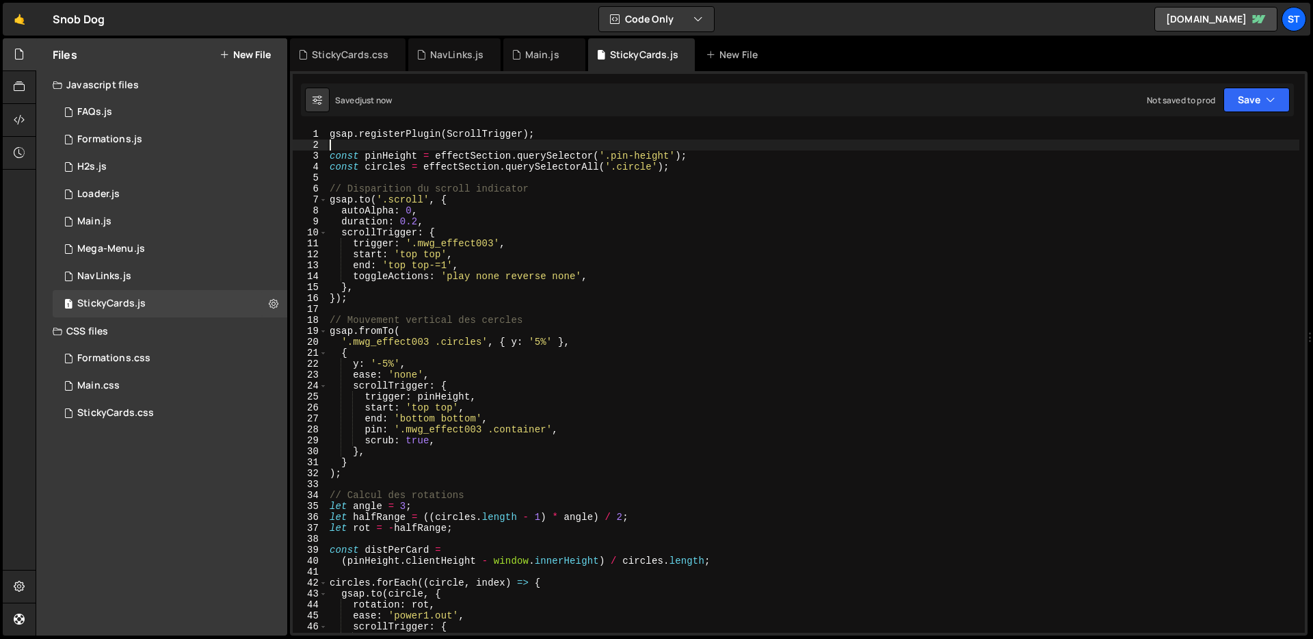
scroll to position [240, 0]
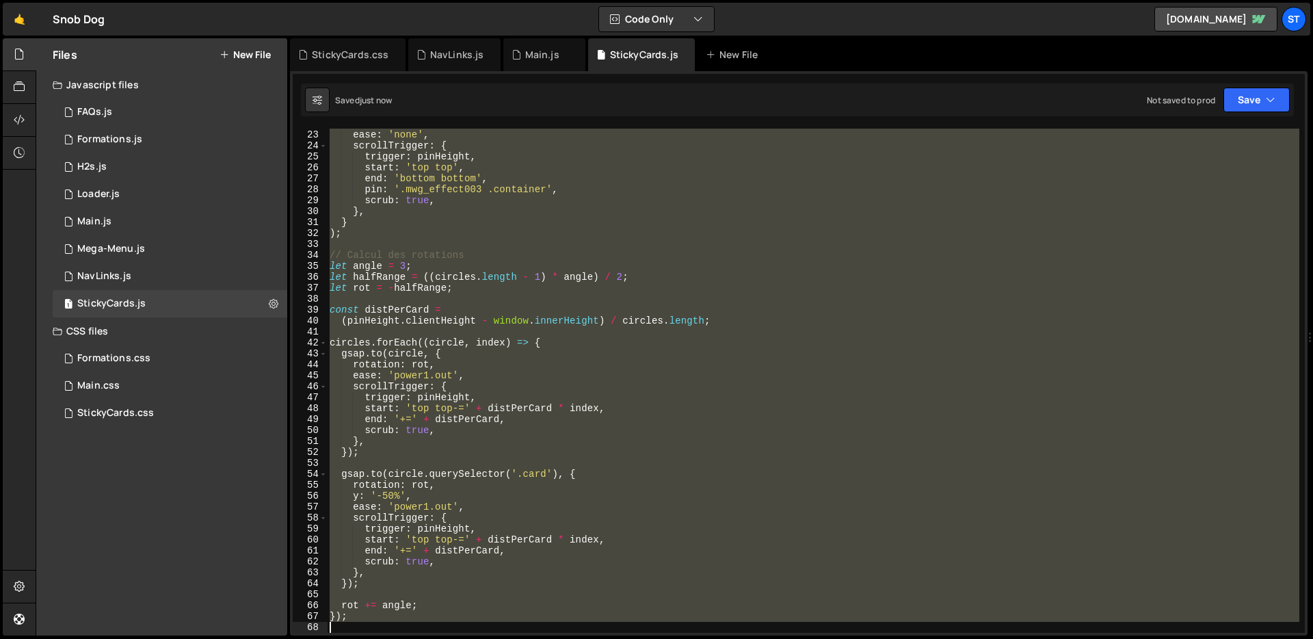
drag, startPoint x: 427, startPoint y: 150, endPoint x: 606, endPoint y: 1356, distance: 1219.4
click at [606, 638] on html "Projects [GEOGRAPHIC_DATA] Blog St Projects Your Teams Invite team member Accou…" at bounding box center [656, 319] width 1313 height 639
type textarea "});"
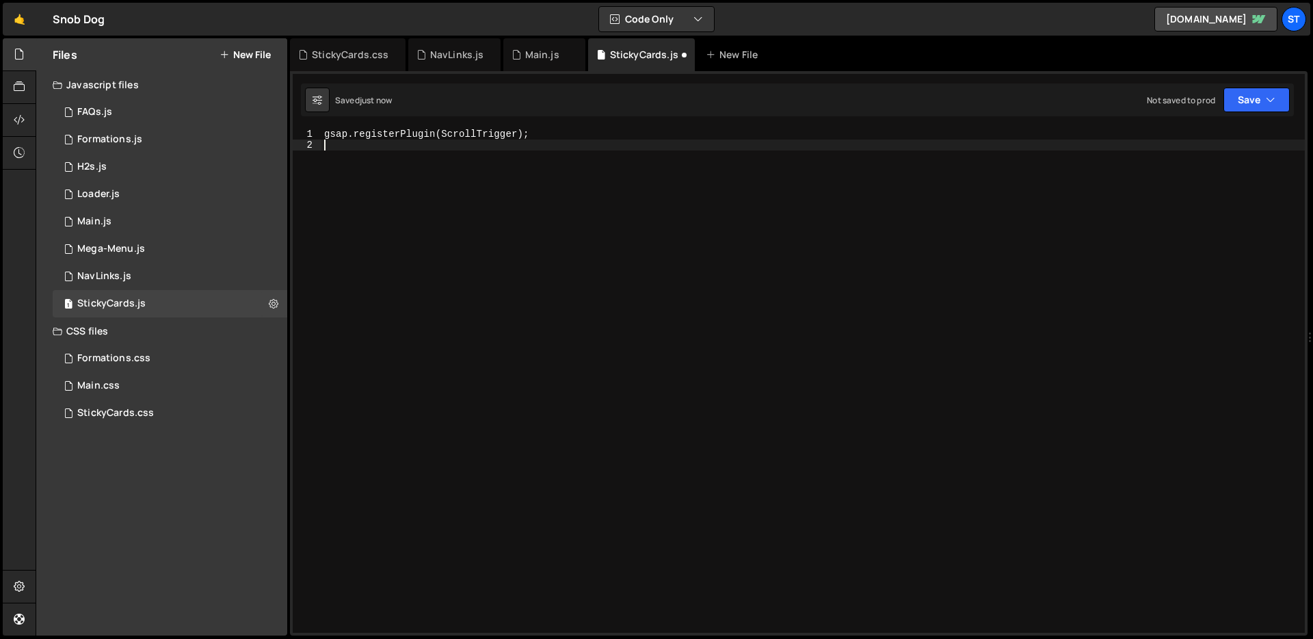
type textarea "gsap.registerPlugin(ScrollTrigger);"
click at [527, 43] on div "Main.js" at bounding box center [544, 54] width 82 height 33
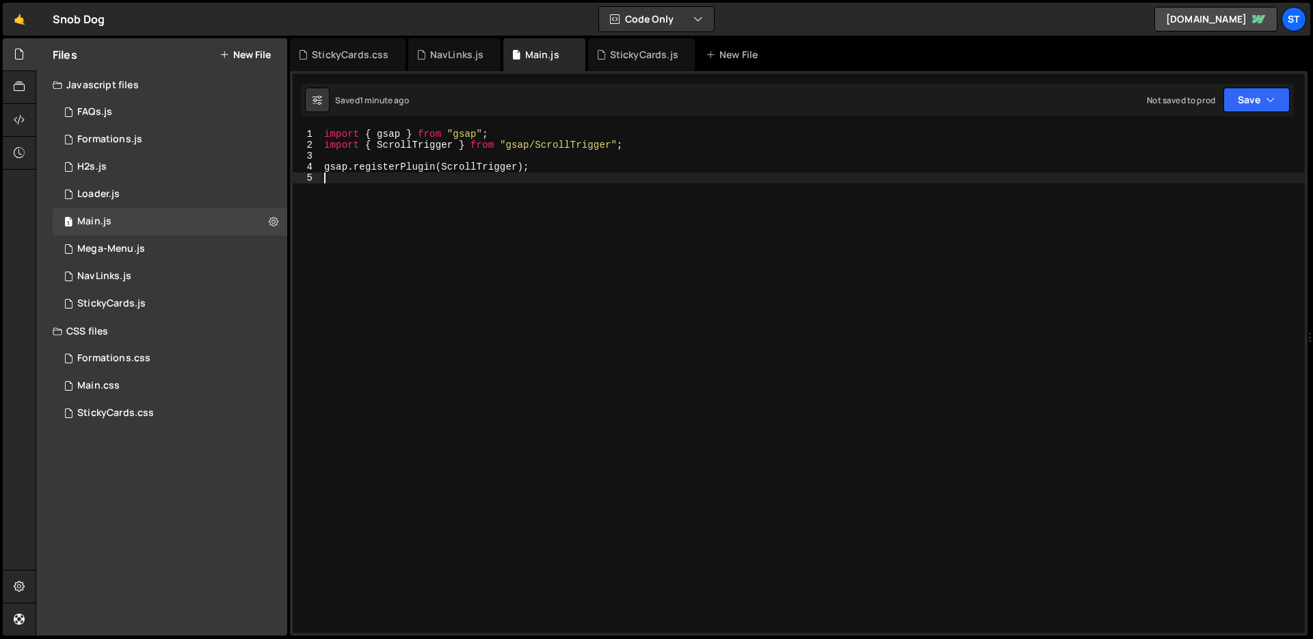
click at [514, 261] on div "import { gsap } from "gsap" ; import { ScrollTrigger } from "gsap/ScrollTrigger…" at bounding box center [812, 392] width 983 height 526
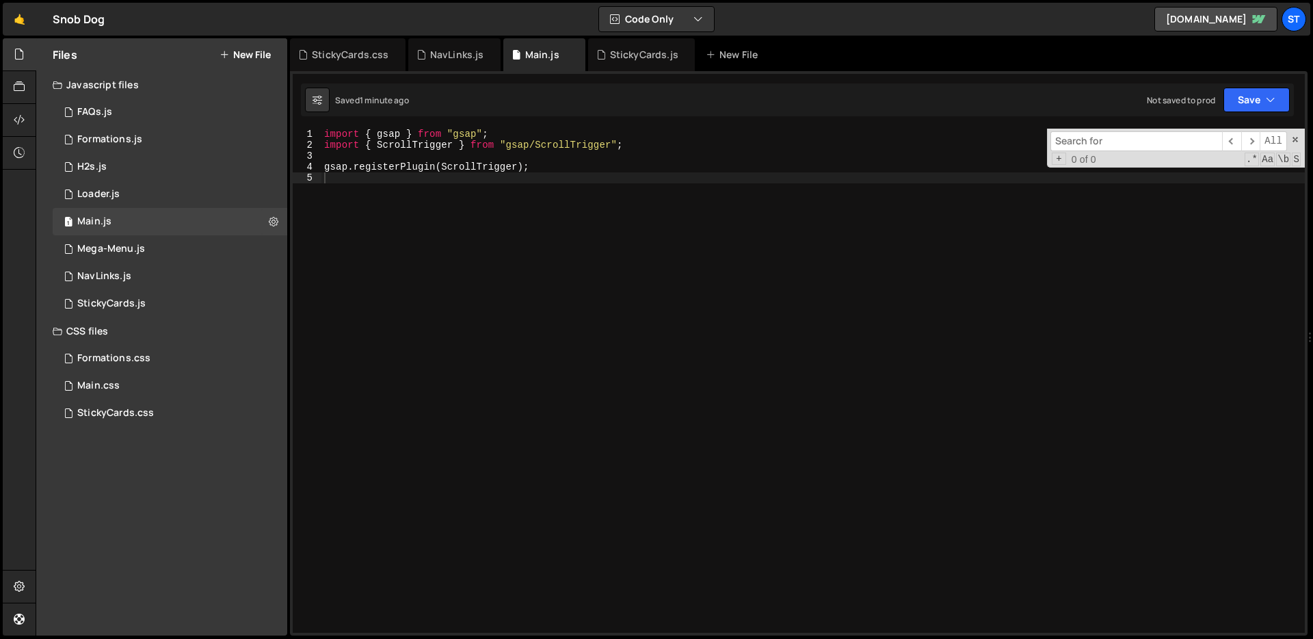
click at [514, 261] on div "import { gsap } from "gsap" ; import { ScrollTrigger } from "gsap/ScrollTrigger…" at bounding box center [812, 392] width 983 height 526
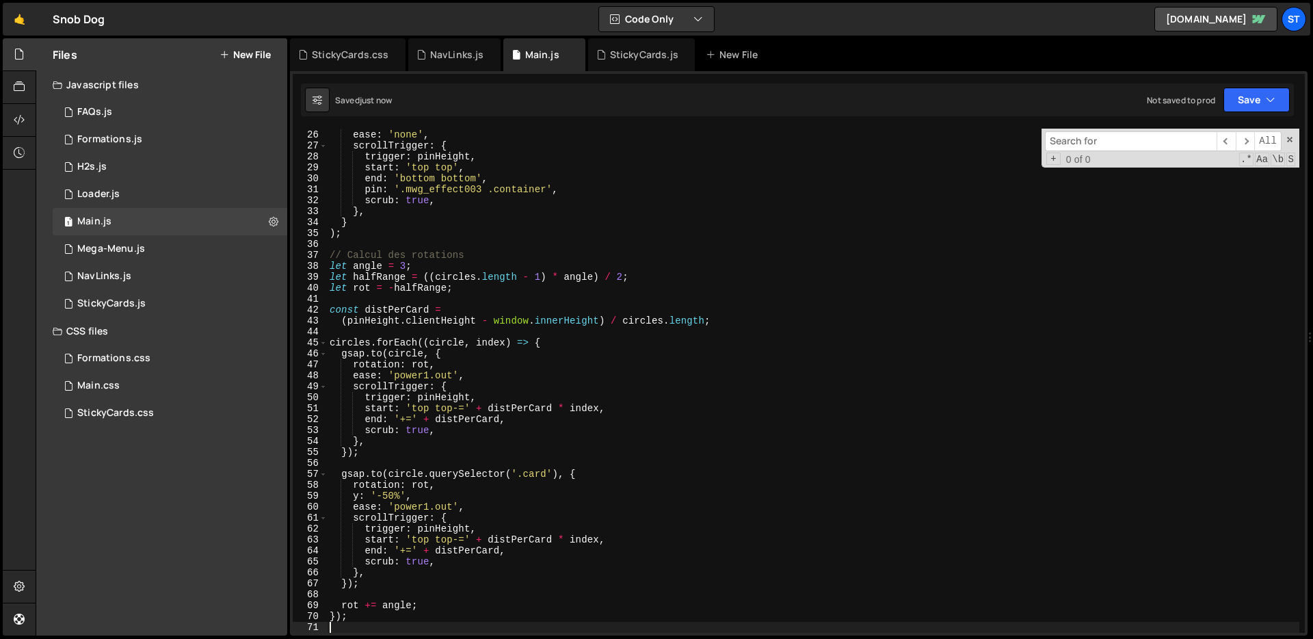
click at [604, 328] on div "y : '-5%' , ease : 'none' , scrollTrigger : { trigger : pinHeight , start : 'to…" at bounding box center [813, 381] width 972 height 526
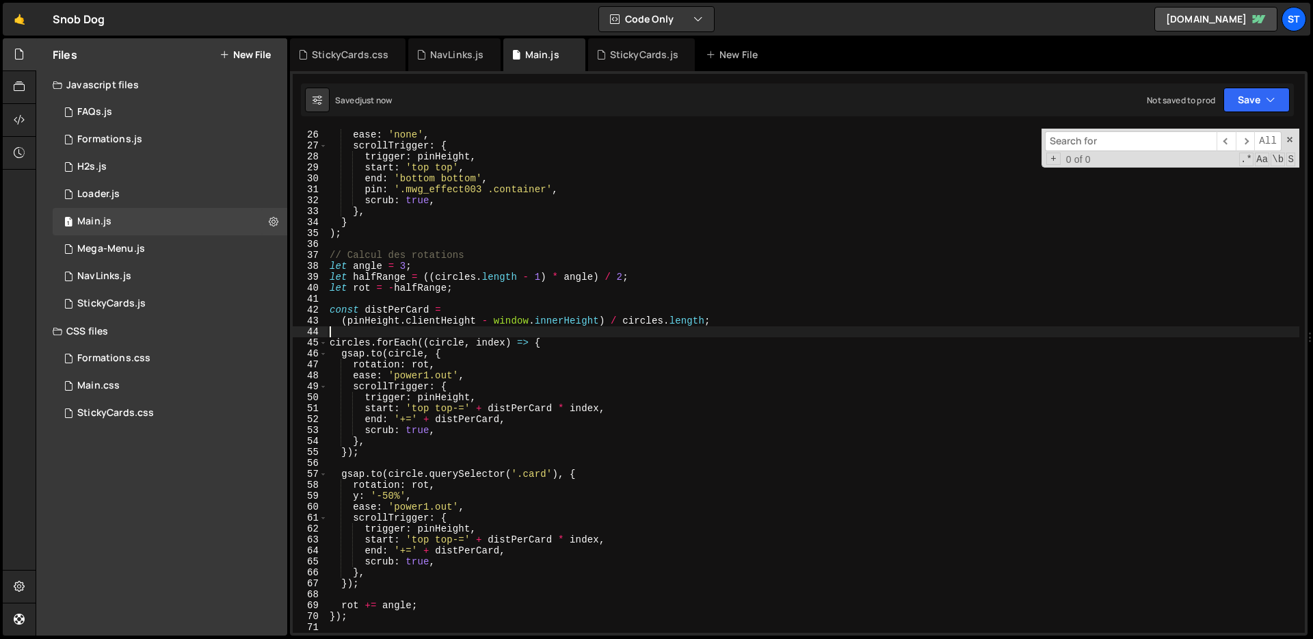
type textarea "});"
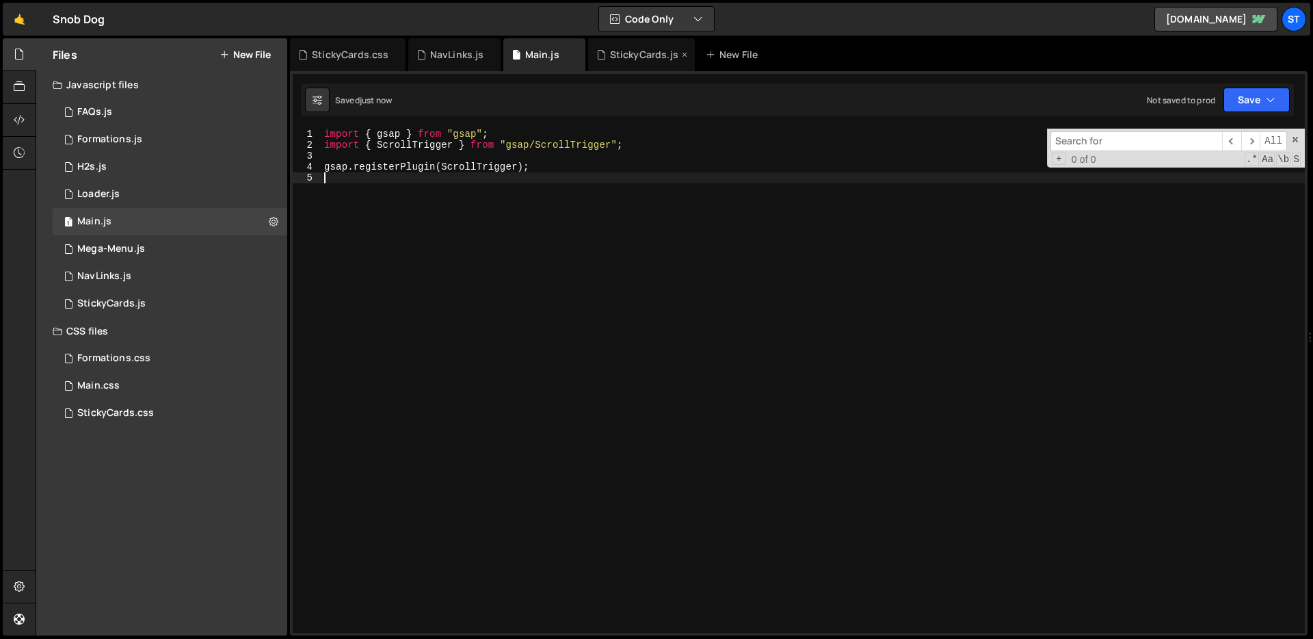
click at [628, 66] on div "StickyCards.js" at bounding box center [641, 54] width 107 height 33
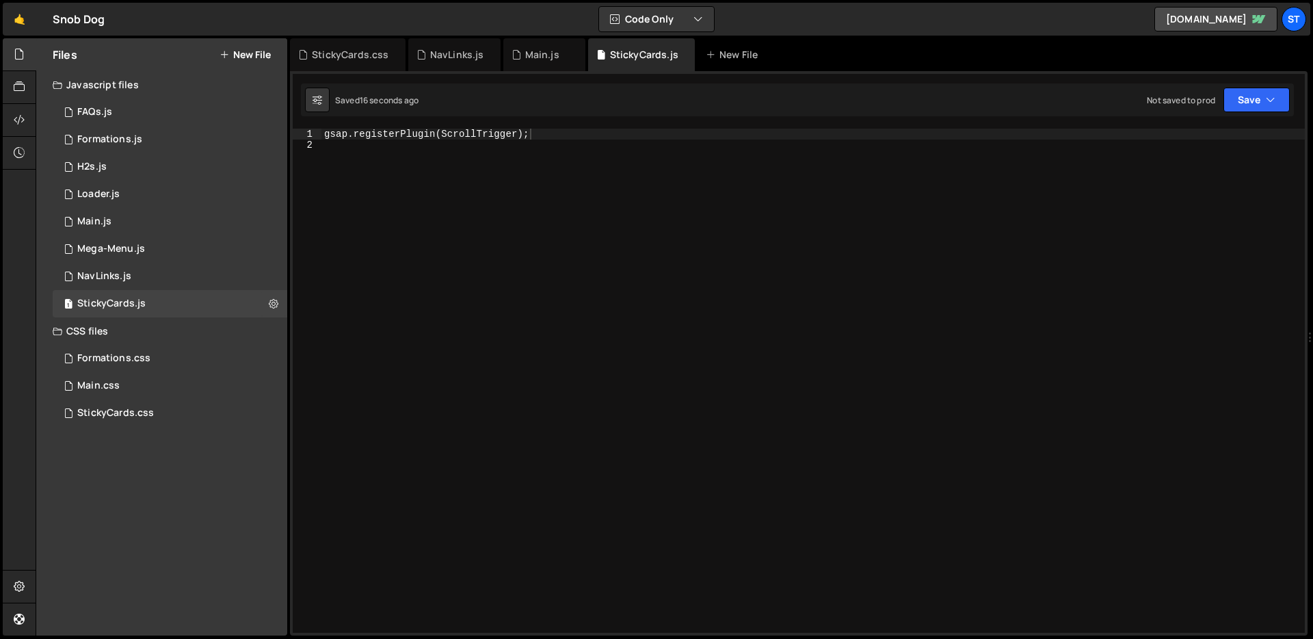
click at [596, 220] on div "gsap . registerPlugin ( ScrollTrigger ) ;" at bounding box center [812, 392] width 983 height 526
paste textarea "});"
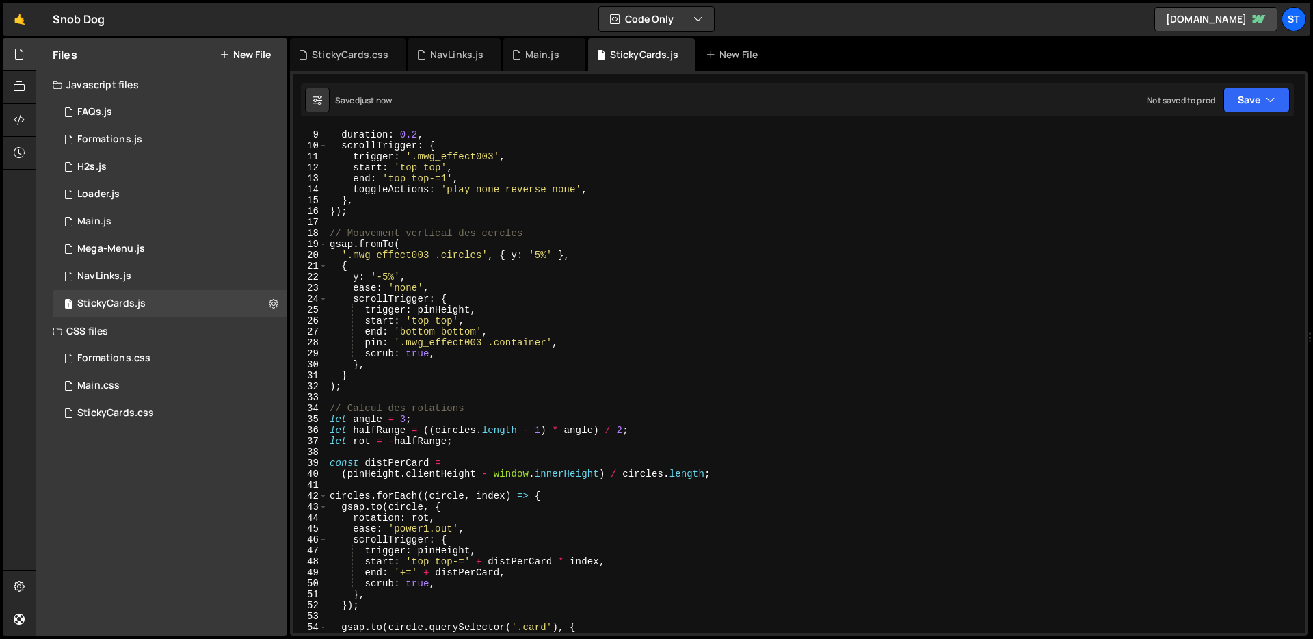
scroll to position [0, 0]
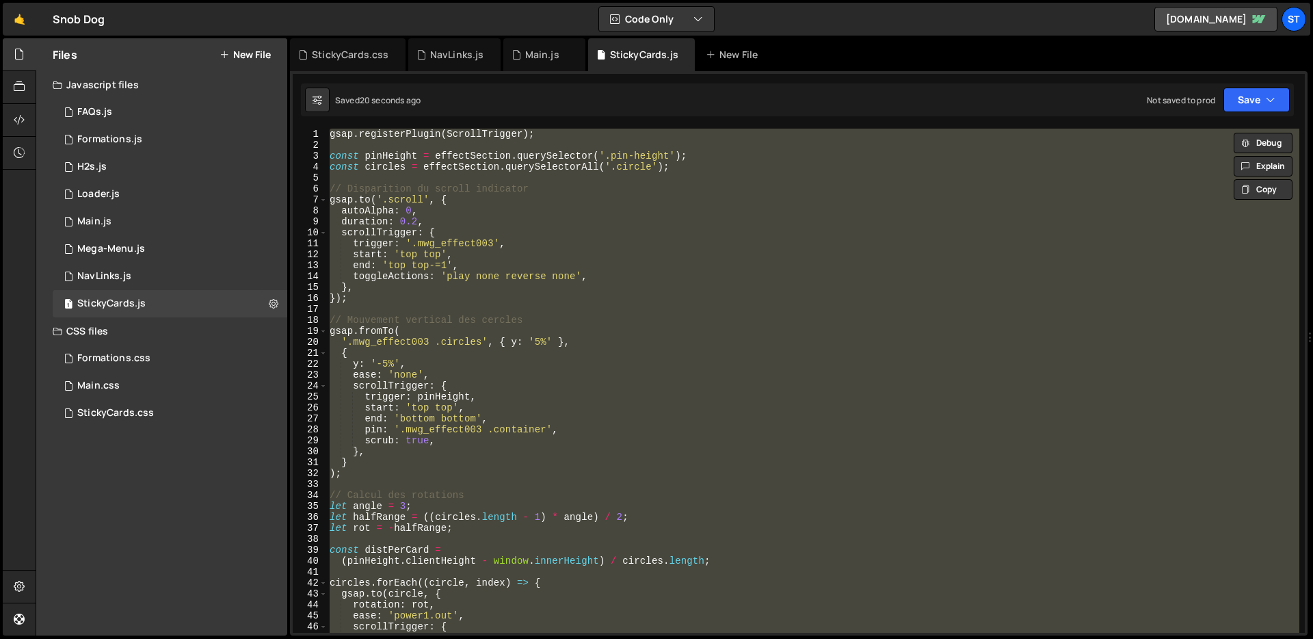
click at [579, 194] on div "gsap . registerPlugin ( ScrollTrigger ) ; const pinHeight = effectSection . que…" at bounding box center [813, 381] width 972 height 504
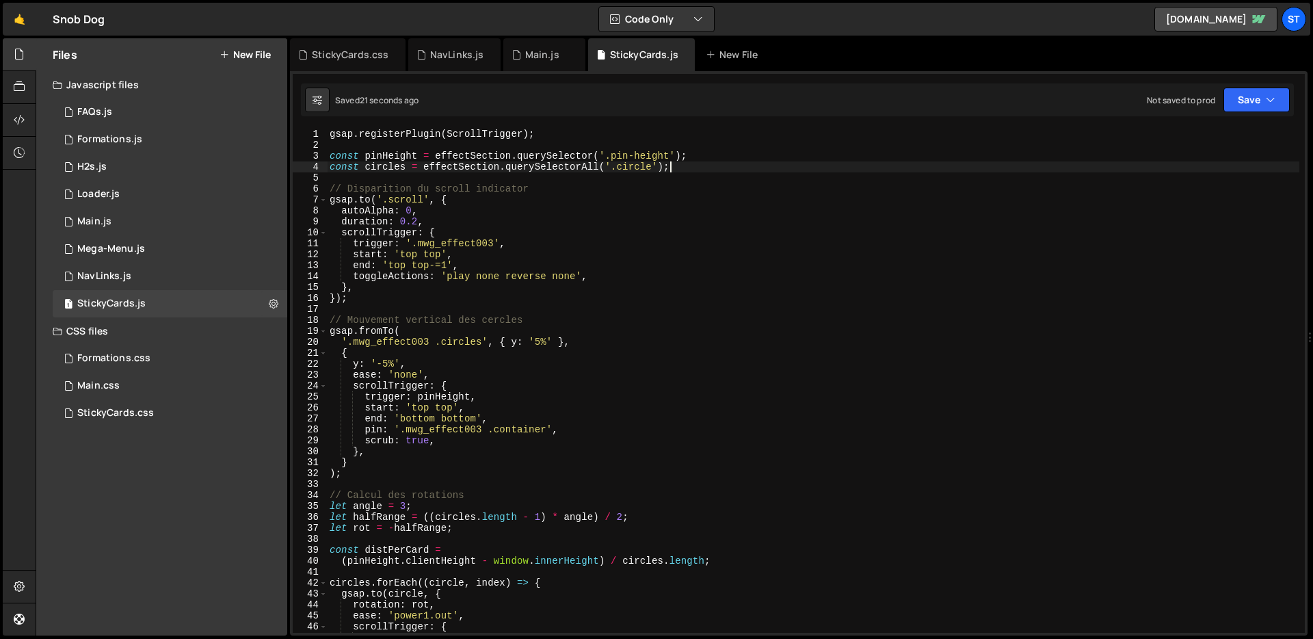
click at [686, 165] on div "gsap . registerPlugin ( ScrollTrigger ) ; const pinHeight = effectSection . que…" at bounding box center [813, 392] width 972 height 526
type textarea "const circles = effectSection.querySelectorAll('.circle');"
paste textarea "const effectSection = document.querySelector('.mwg_effect003');"
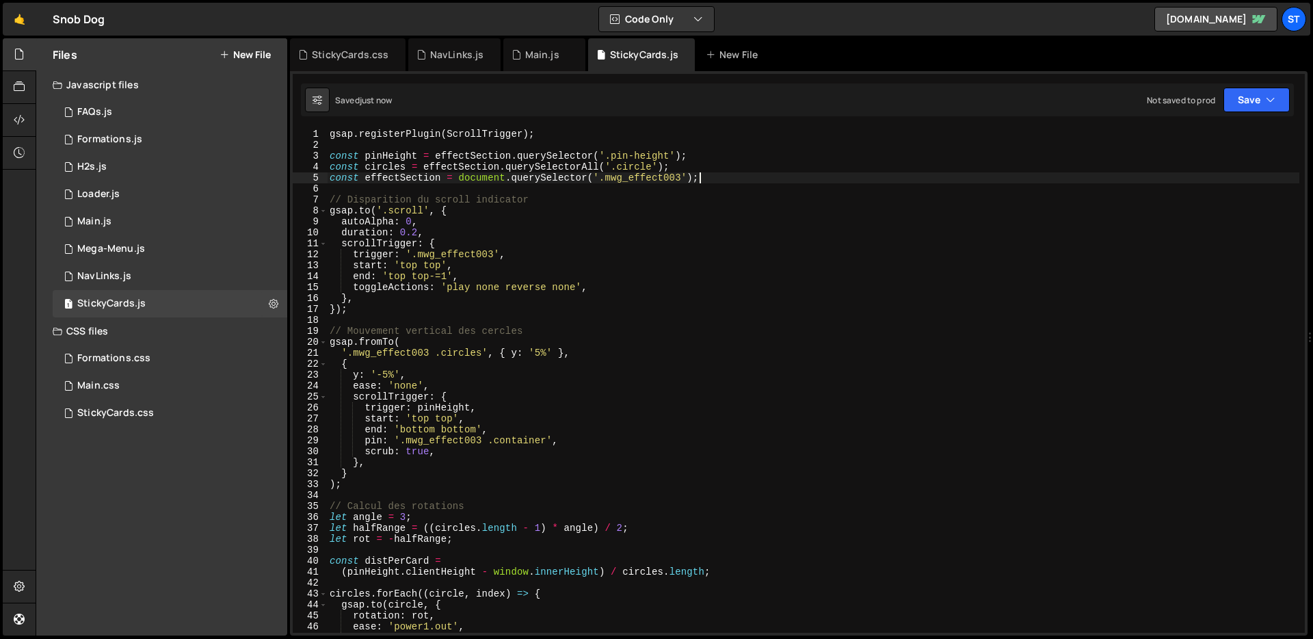
type textarea "});"
click at [568, 135] on div "gsap . registerPlugin ( ScrollTrigger ) ; const pinHeight = effectSection . que…" at bounding box center [813, 392] width 972 height 526
type textarea "gsap.registerPlugin(ScrollTrigger);"
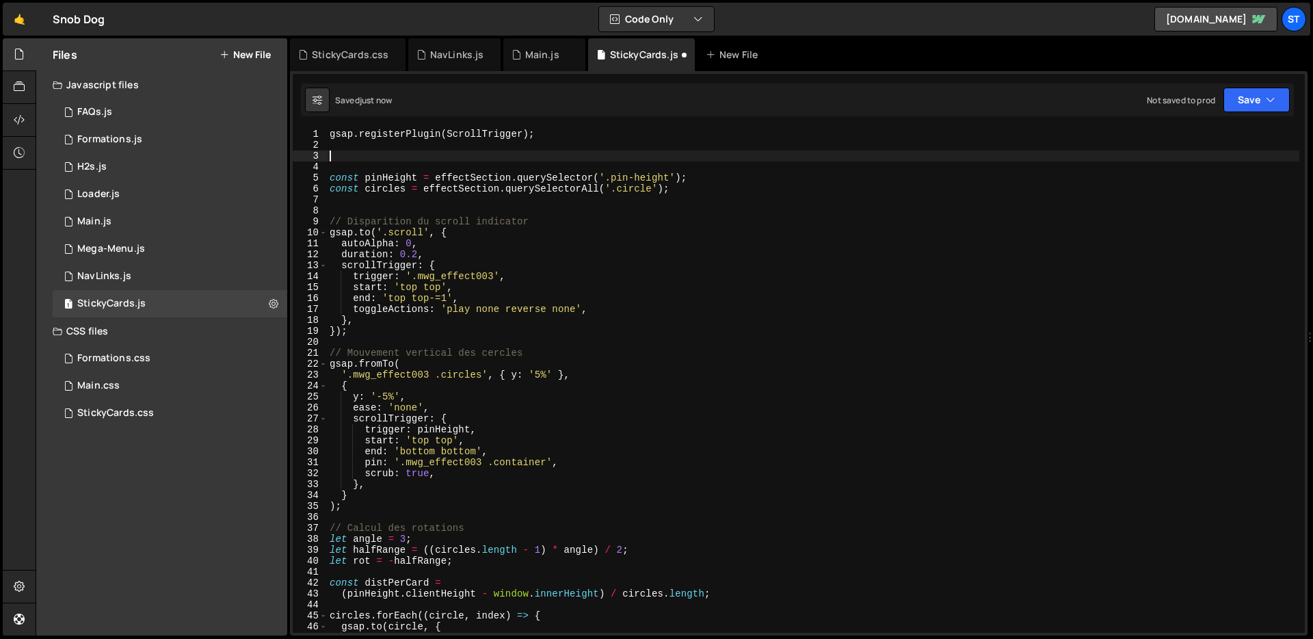
paste textarea "const effectSection = document.querySelector('.mwg_effect003');"
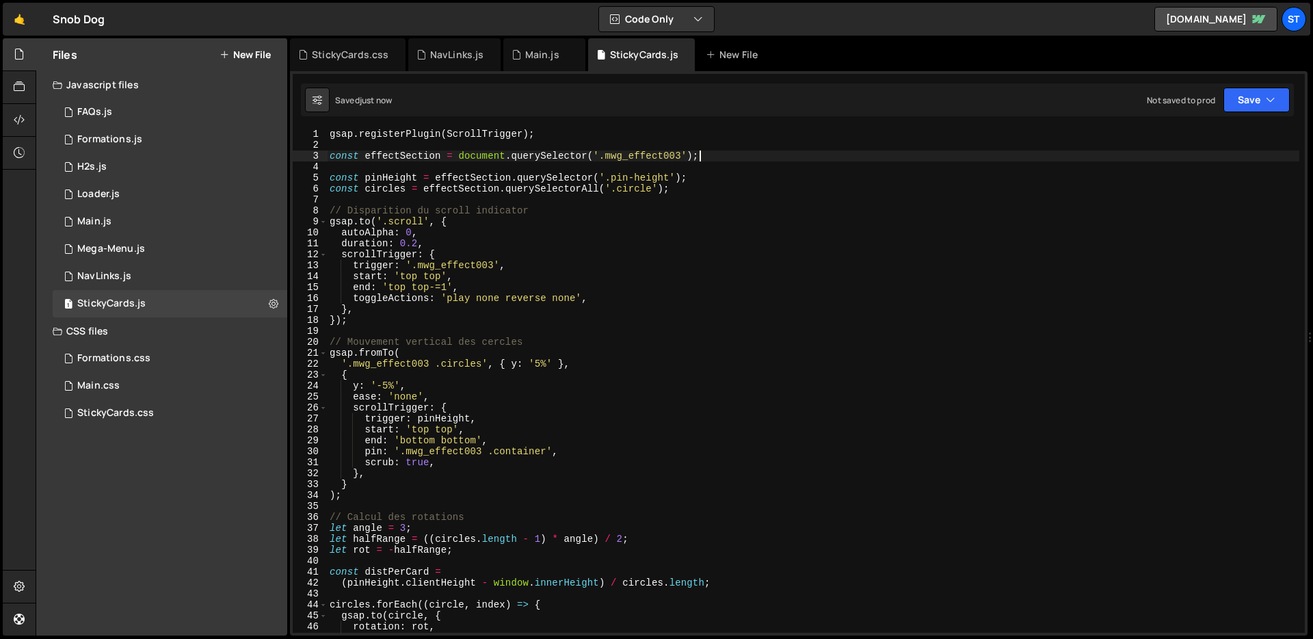
type textarea "const effectSection = document.querySelector('.mwg_effect003');"
click at [344, 53] on div "StickyCards.css" at bounding box center [350, 55] width 77 height 14
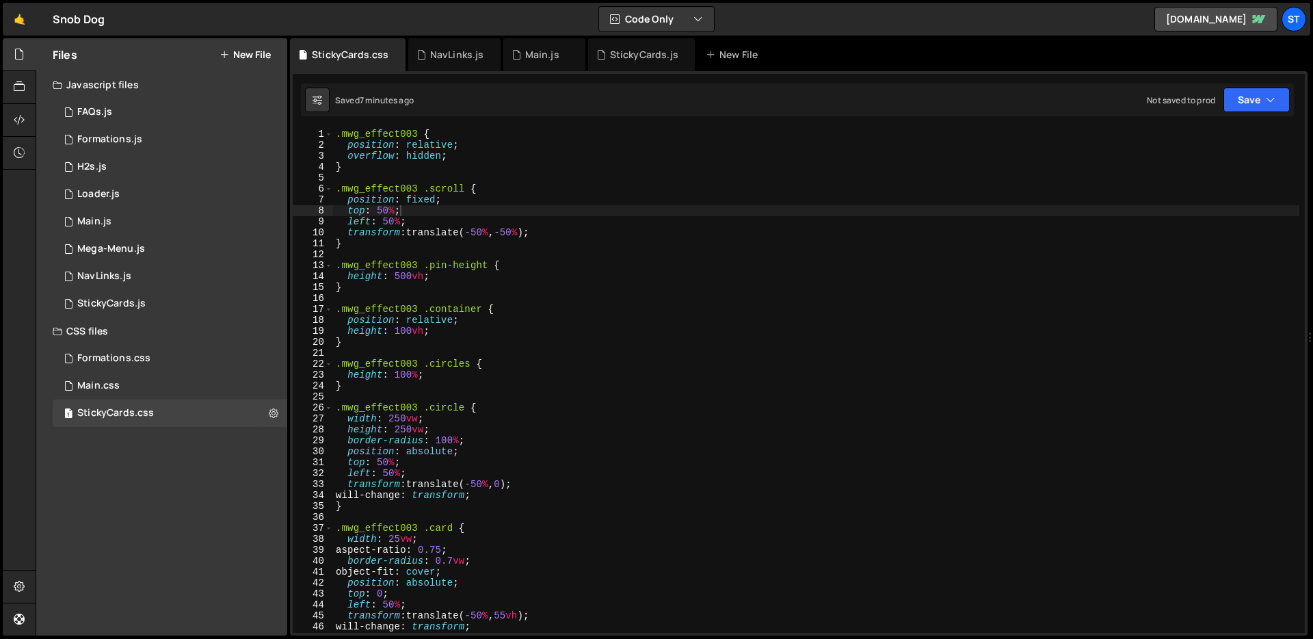
type textarea "height: 500vh;"
click at [529, 280] on div ".mwg_effect003 { position : relative ; overflow : hidden ; } .mwg_effect003 .sc…" at bounding box center [816, 392] width 966 height 526
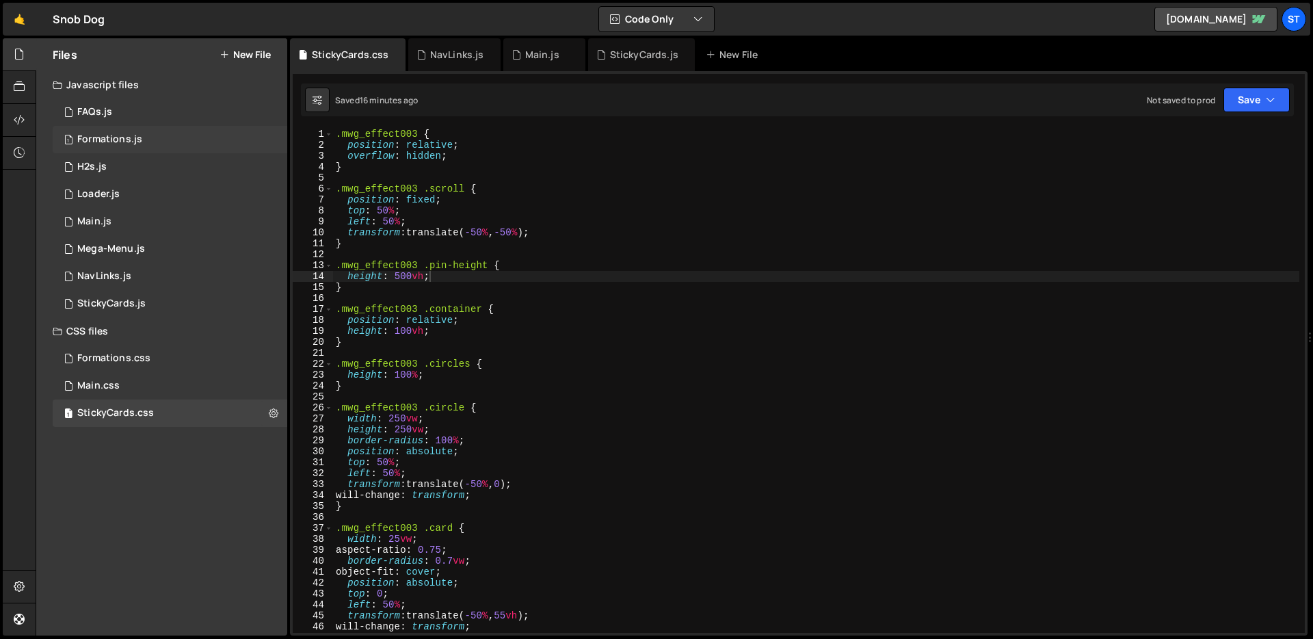
click at [166, 143] on div "1 Formations.js 0" at bounding box center [170, 139] width 235 height 27
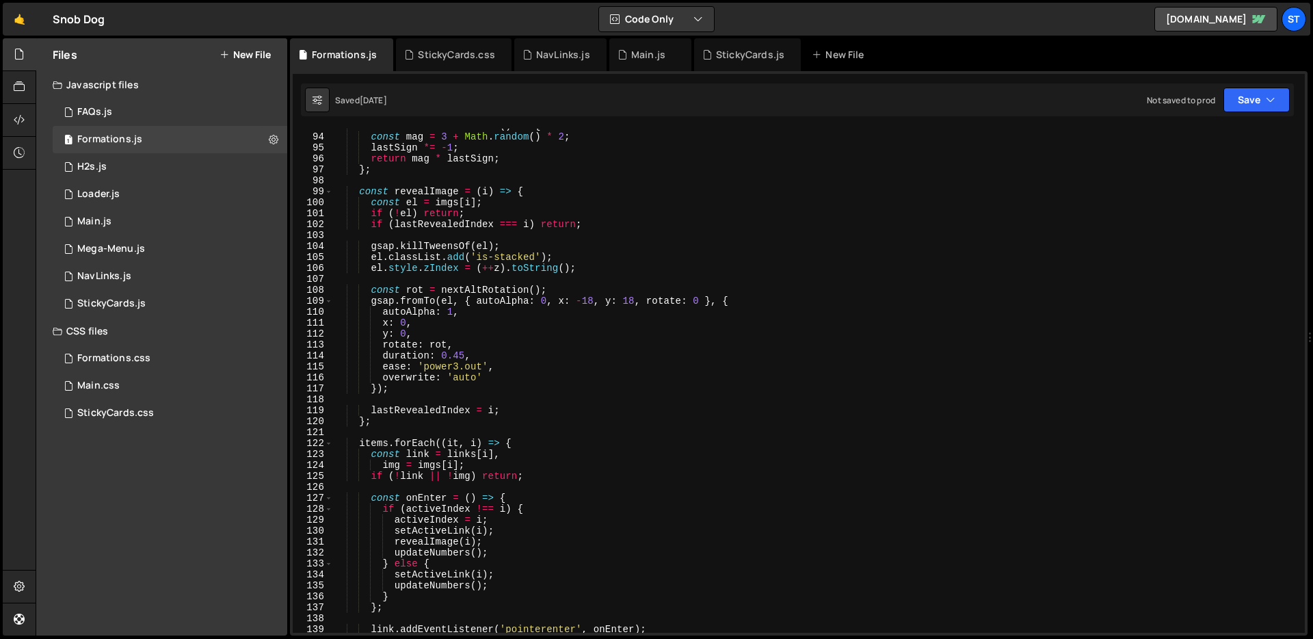
scroll to position [1428, 0]
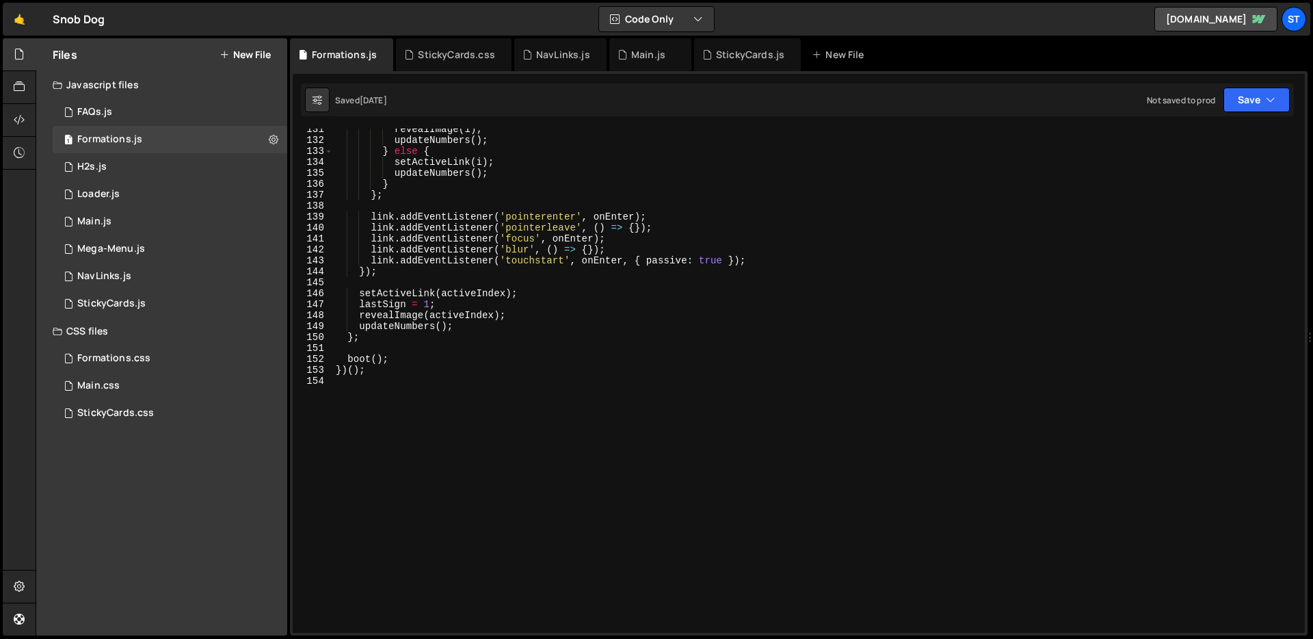
click at [653, 333] on div "revealImage ( i ) ; updateNumbers ( ) ; } else { setActiveLink ( i ) ; updateNu…" at bounding box center [816, 387] width 966 height 526
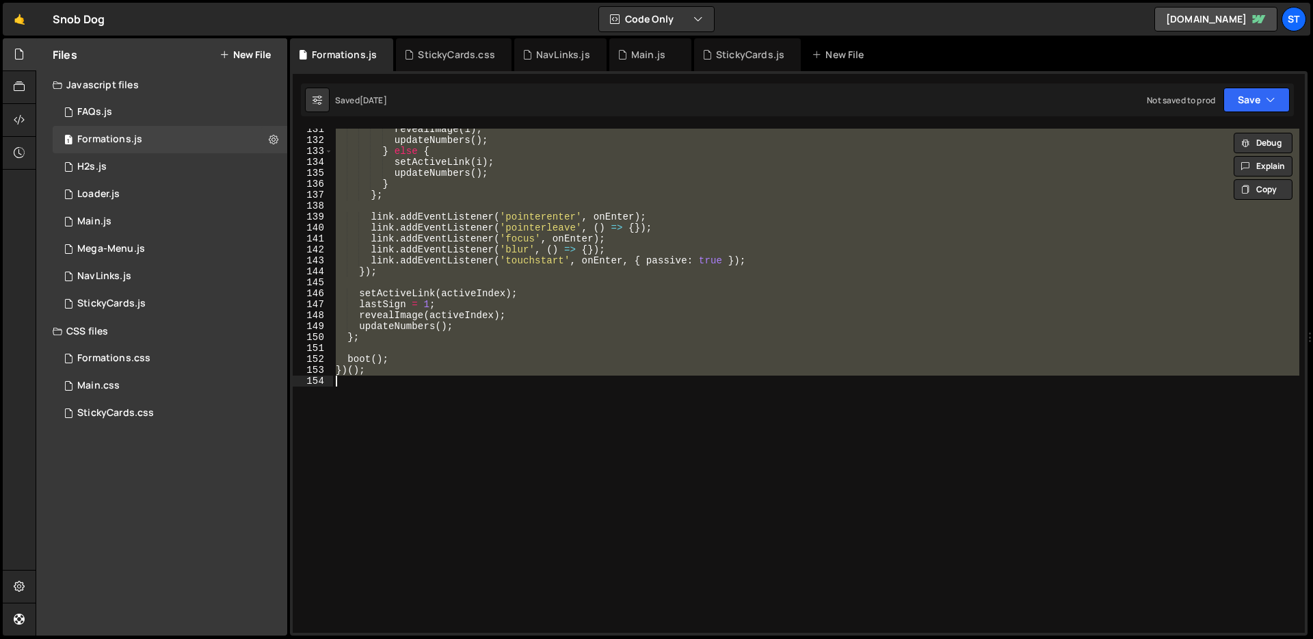
click at [612, 276] on div "revealImage ( i ) ; updateNumbers ( ) ; } else { setActiveLink ( i ) ; updateNu…" at bounding box center [816, 381] width 966 height 504
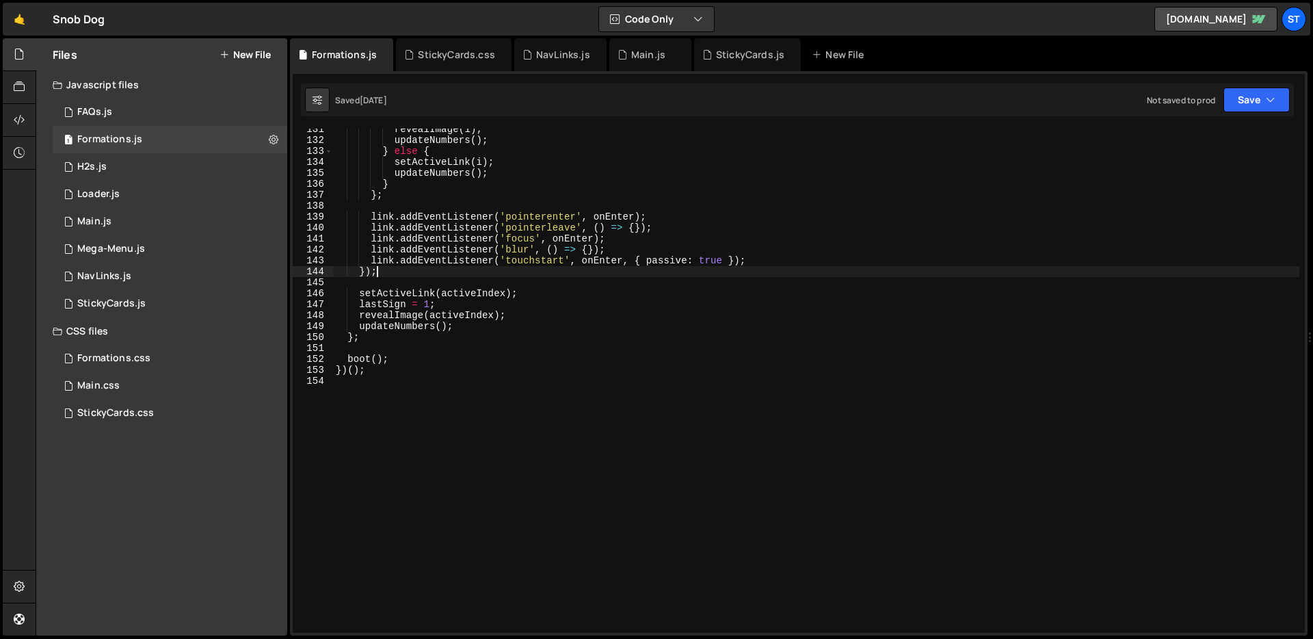
type textarea "})();"
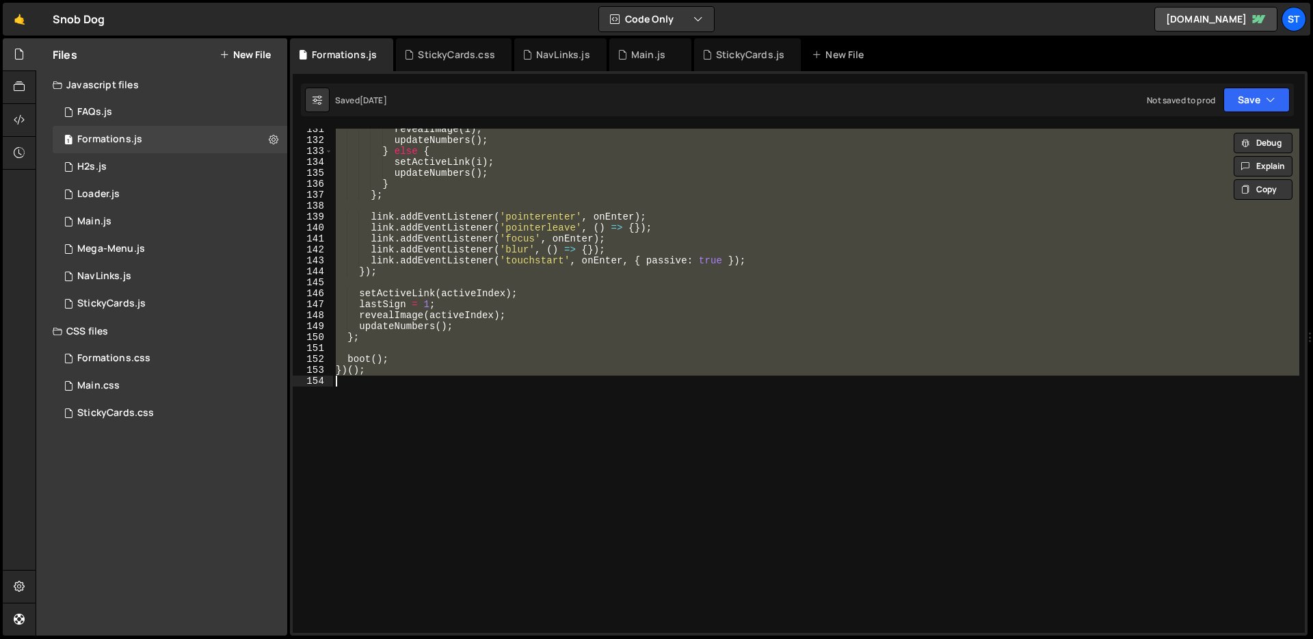
paste textarea
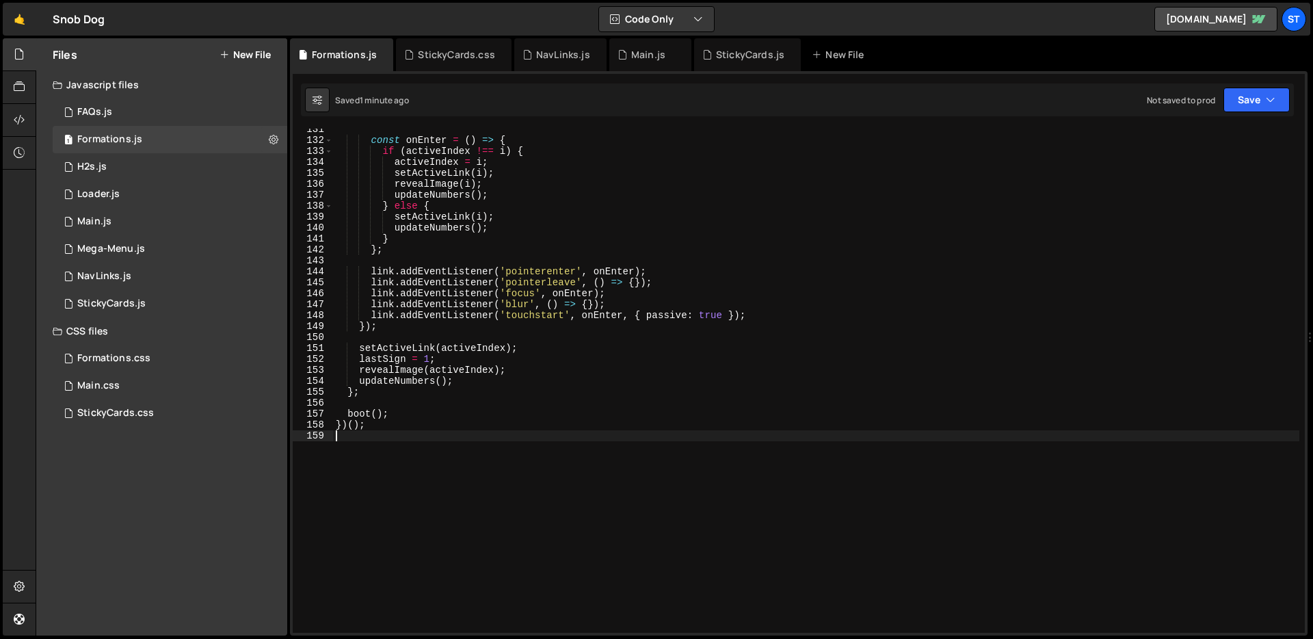
click at [622, 183] on div "const onEnter = ( ) => { if ( activeIndex !== i ) { activeIndex = i ; setActive…" at bounding box center [816, 387] width 966 height 526
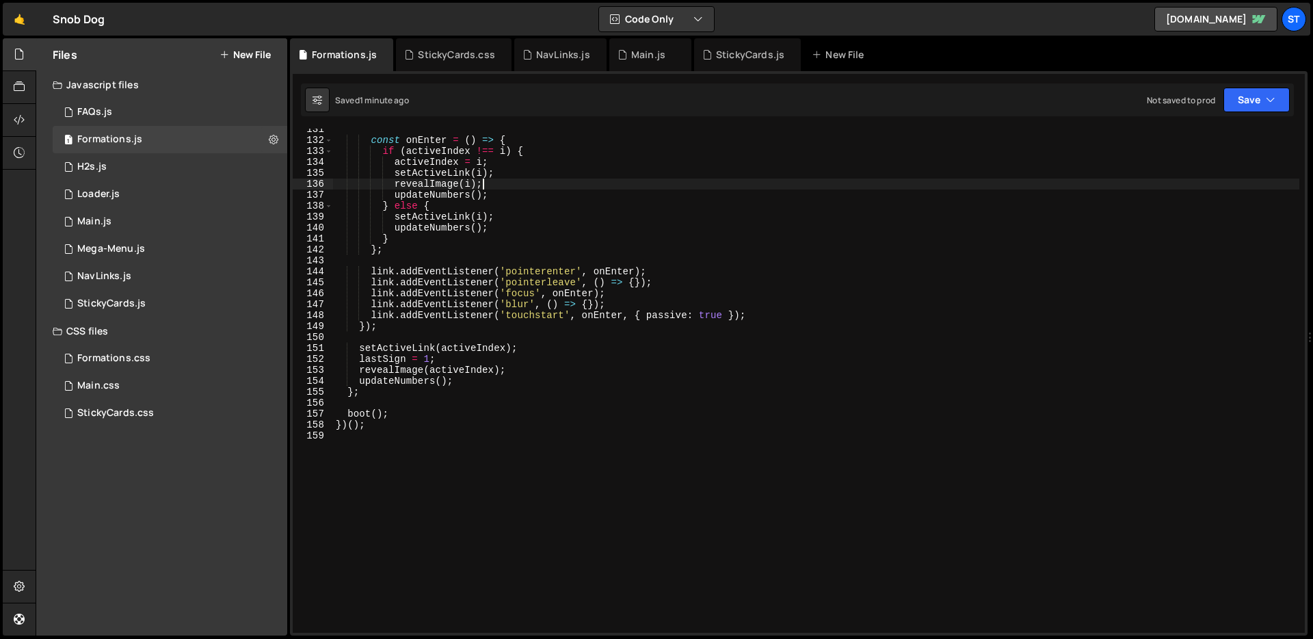
type textarea "})();"
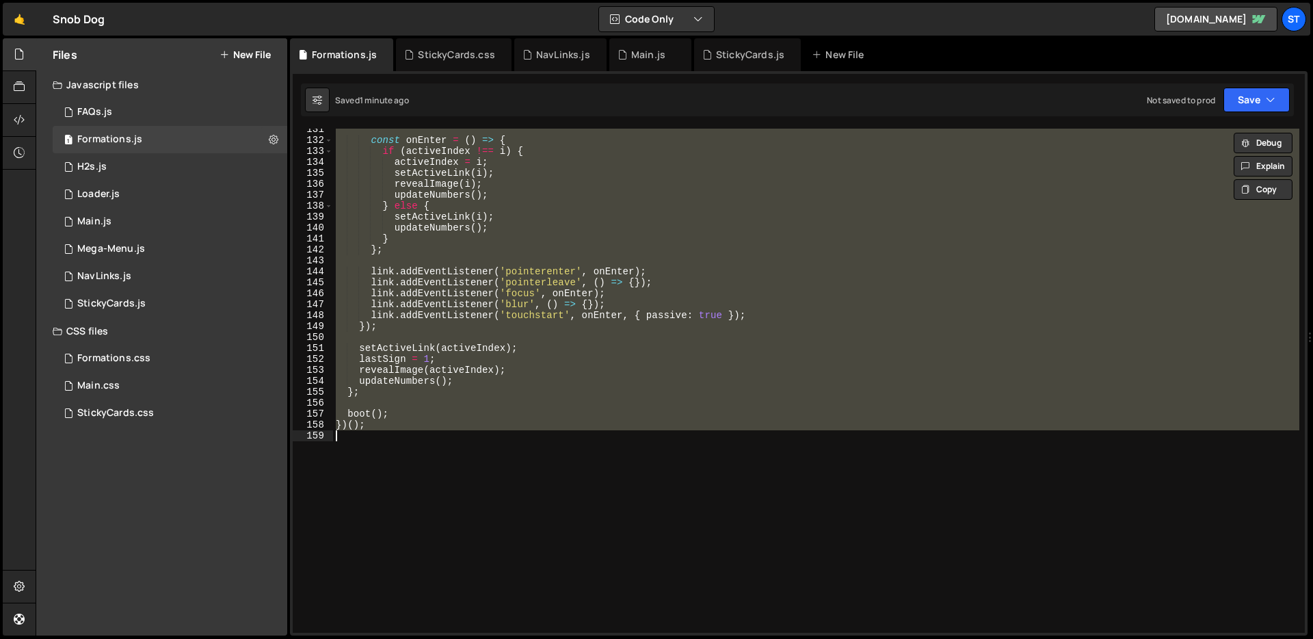
paste textarea
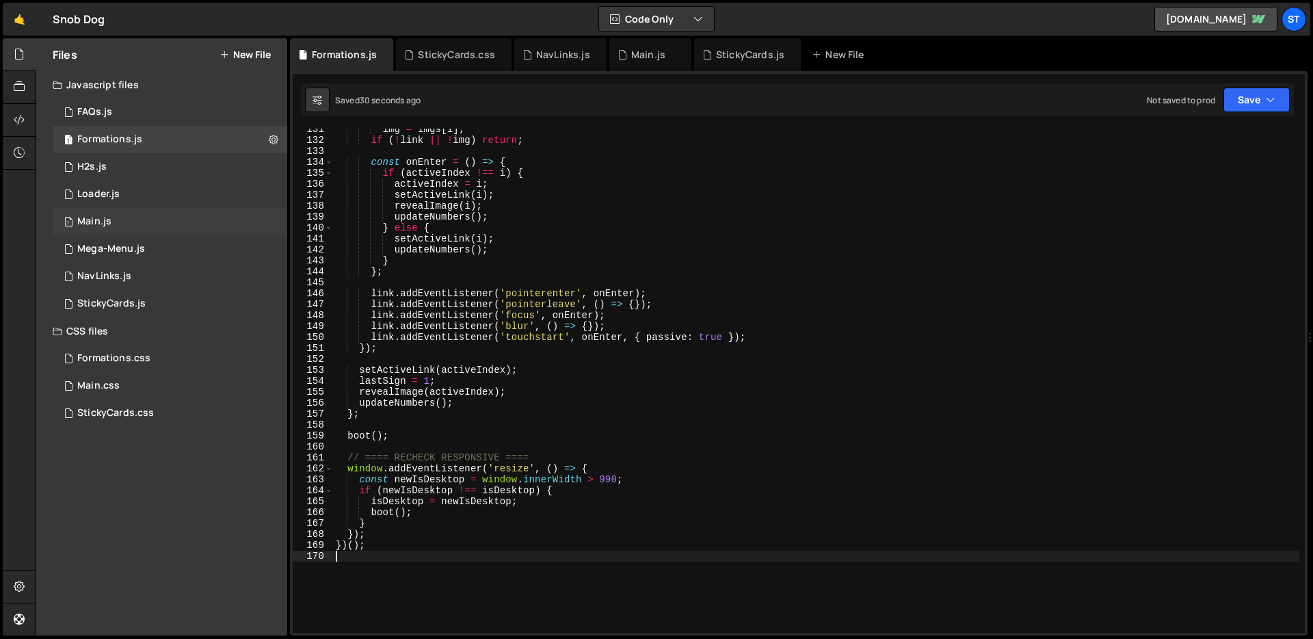
click at [118, 212] on div "1 Main.js 0" at bounding box center [170, 221] width 235 height 27
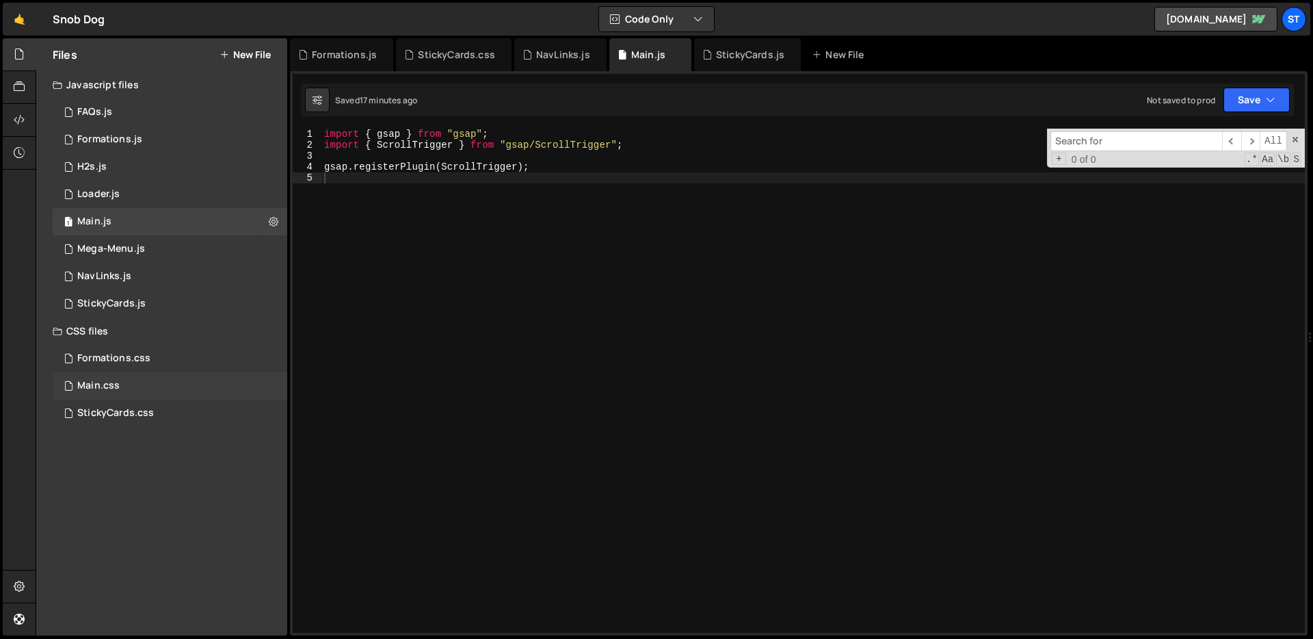
click at [148, 390] on div "Main.css 0" at bounding box center [170, 385] width 235 height 27
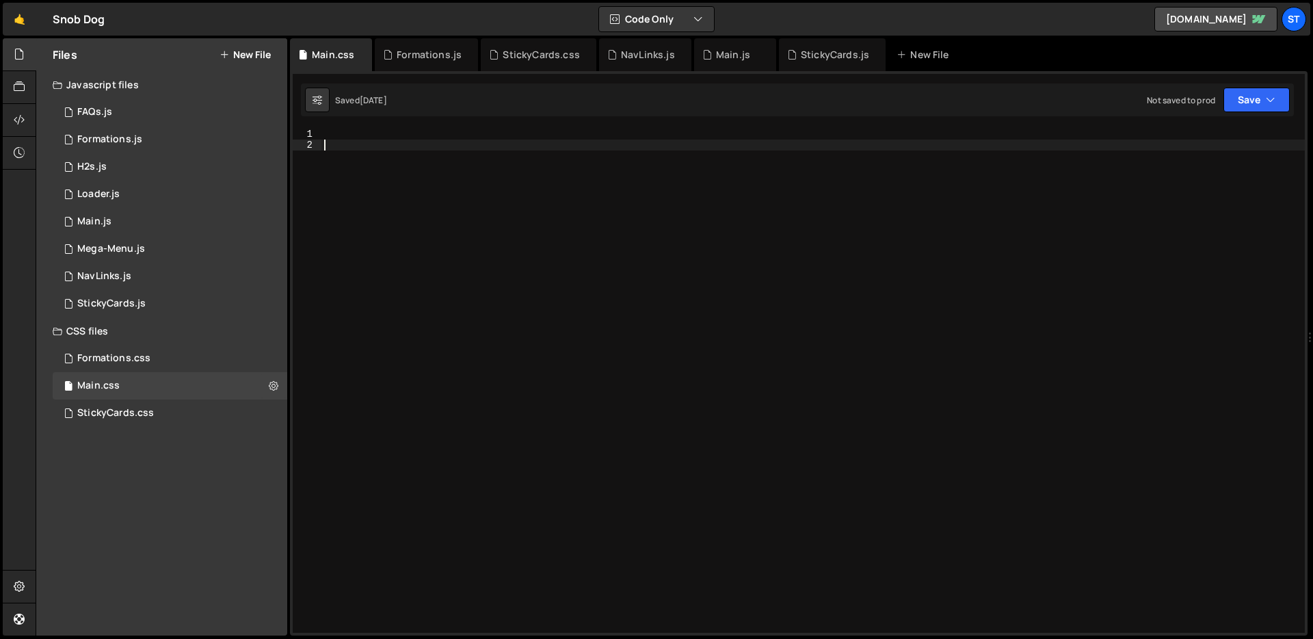
click at [604, 172] on div at bounding box center [812, 392] width 983 height 526
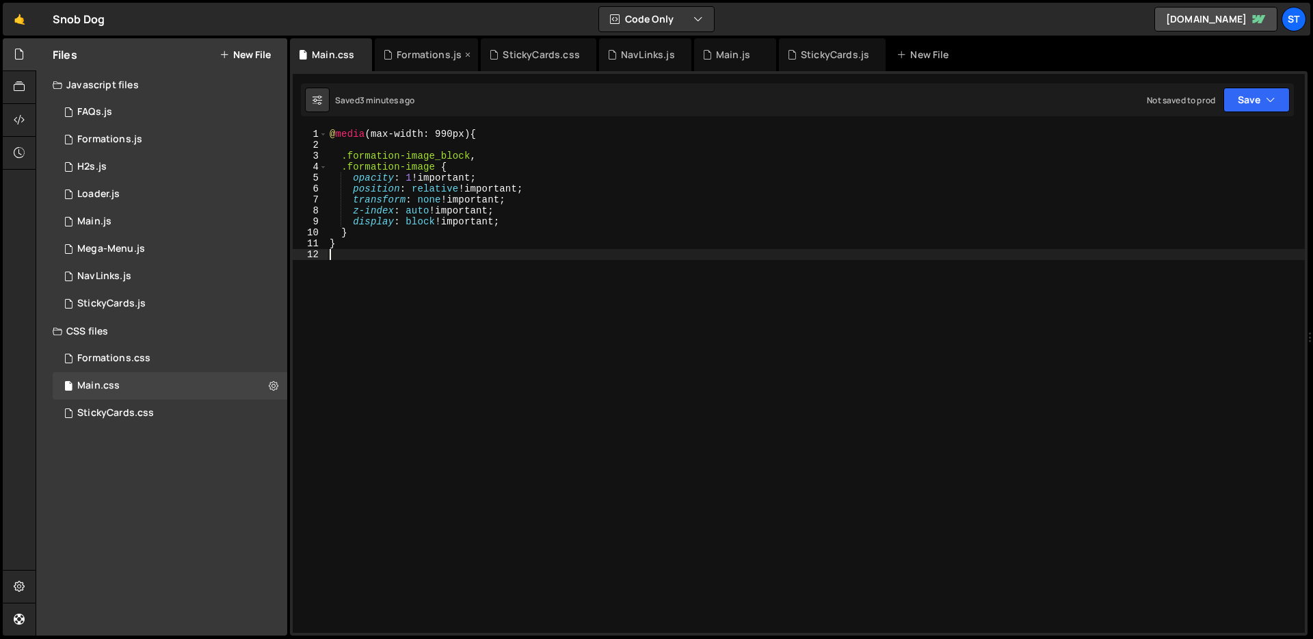
click at [421, 62] on div "Formations.js" at bounding box center [426, 54] width 103 height 33
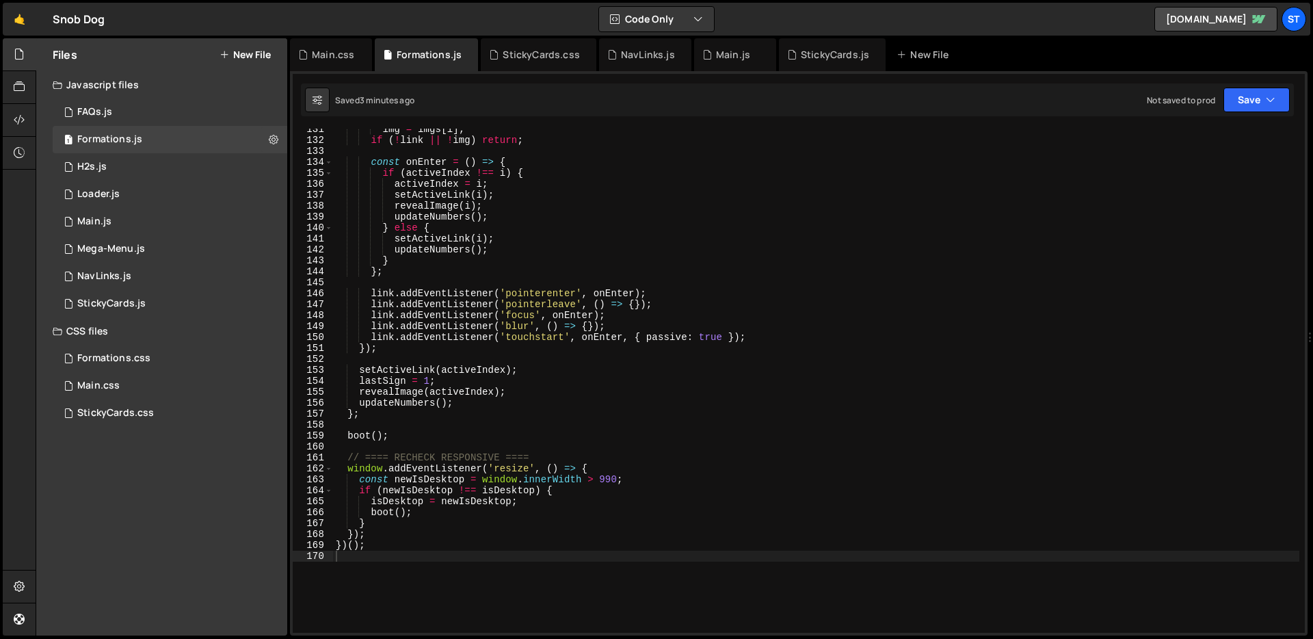
click at [647, 361] on div "img = imgs [ i ] ; if ( ! link || ! img ) return ; const onEnter = ( ) => { if …" at bounding box center [816, 387] width 966 height 526
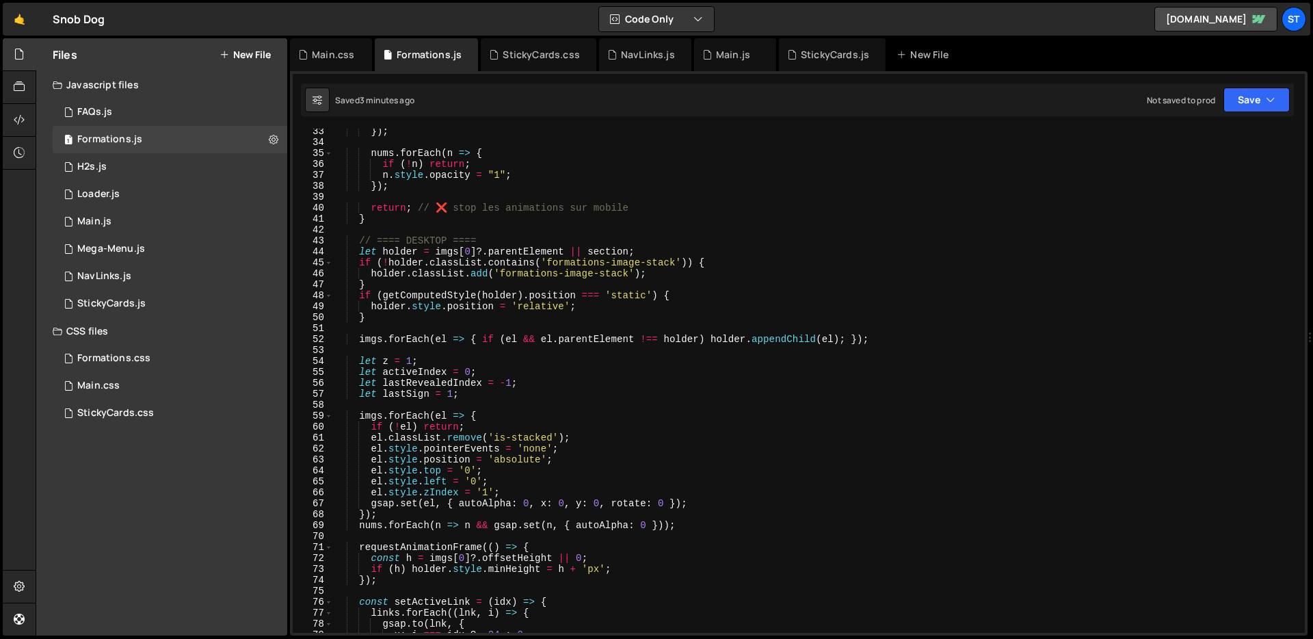
scroll to position [0, 0]
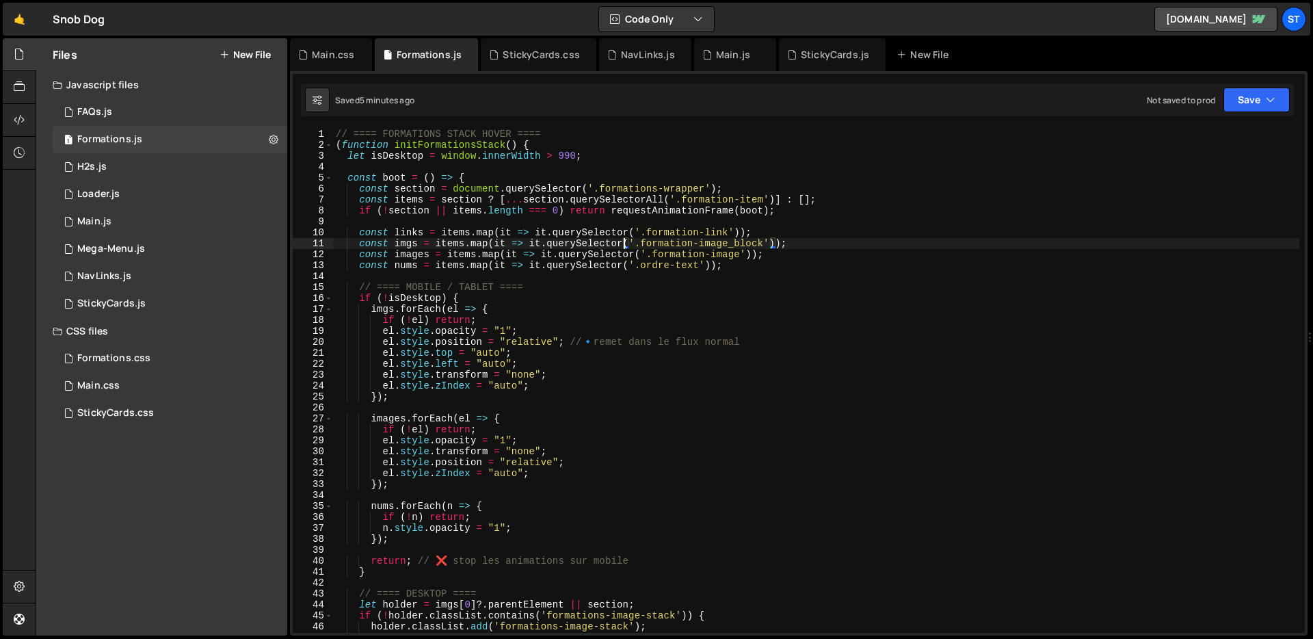
click at [625, 241] on div "// ==== FORMATIONS STACK HOVER ==== ( function initFormationsStack ( ) { let is…" at bounding box center [816, 392] width 966 height 526
type textarea "})();"
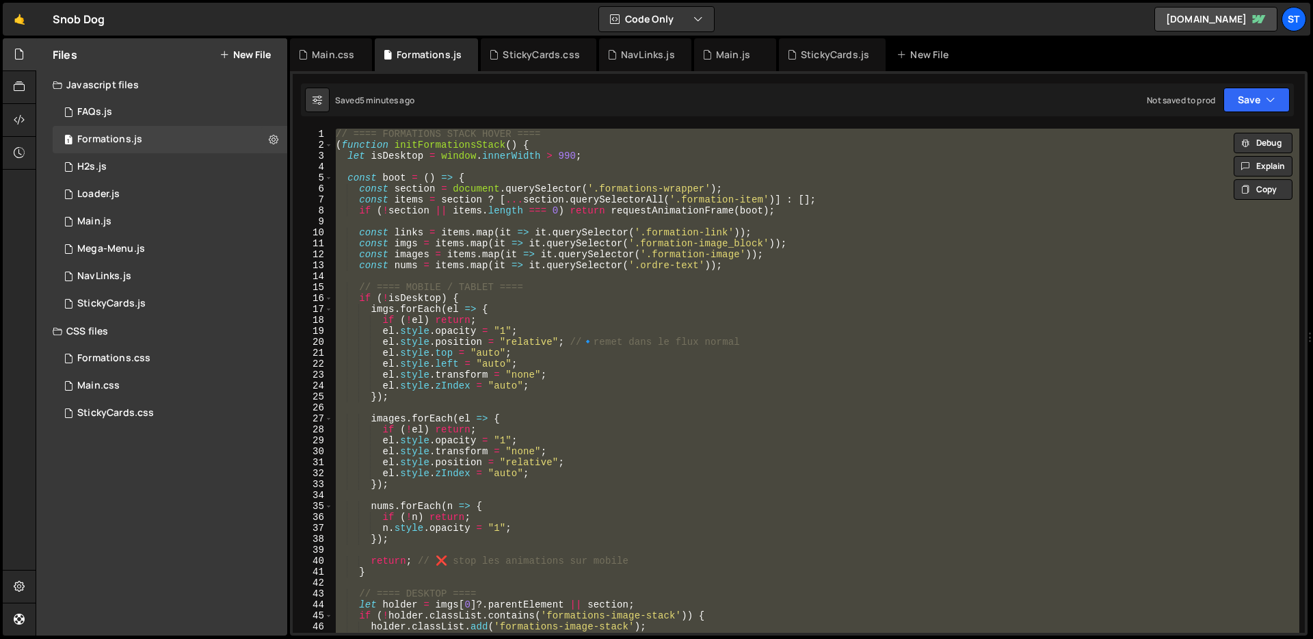
paste textarea
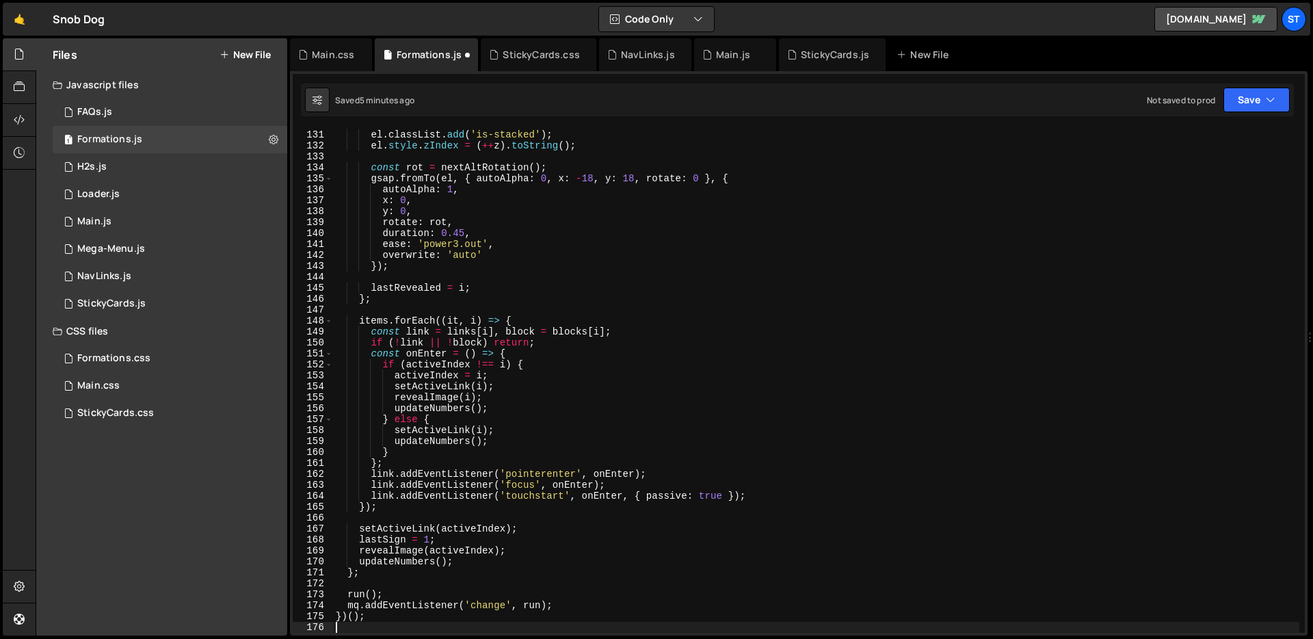
type textarea "run();"
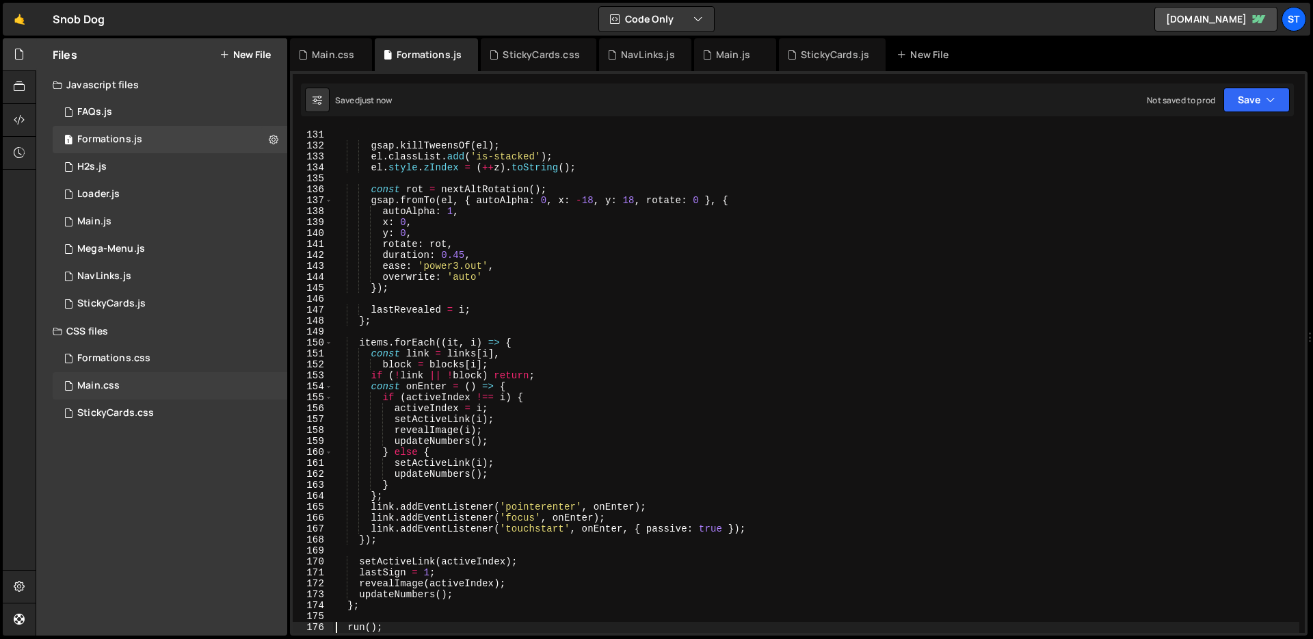
click at [158, 389] on div "Main.css 0" at bounding box center [170, 385] width 235 height 27
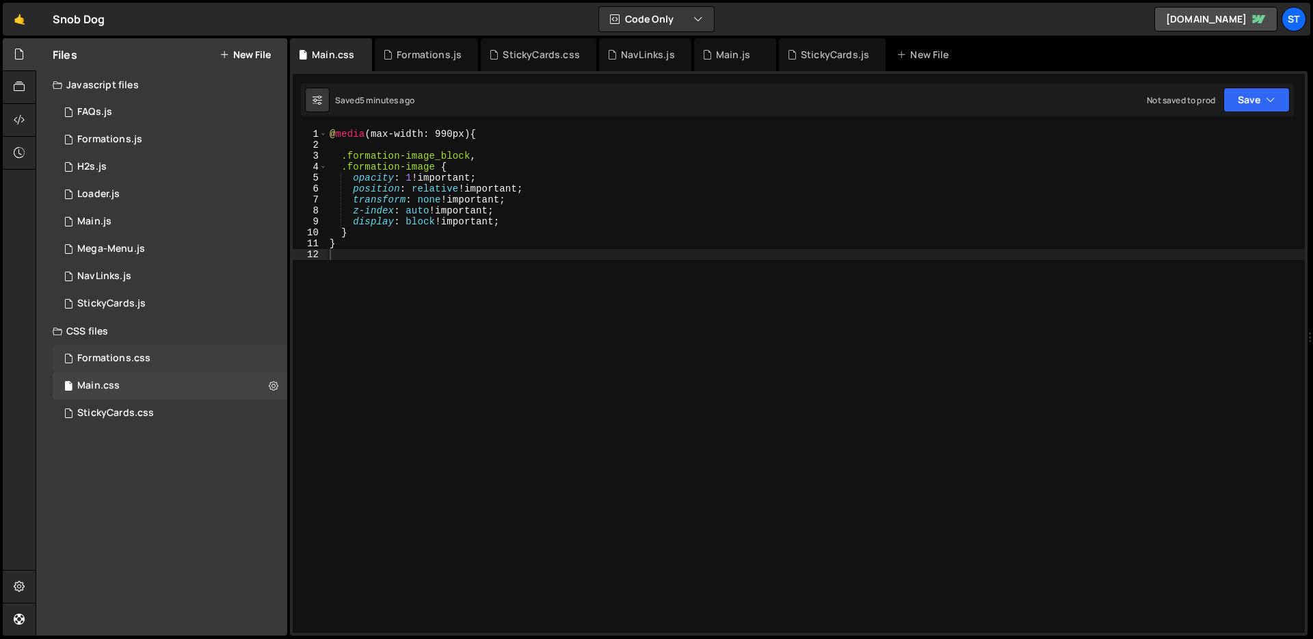
click at [133, 363] on div "Formations.css" at bounding box center [113, 358] width 73 height 12
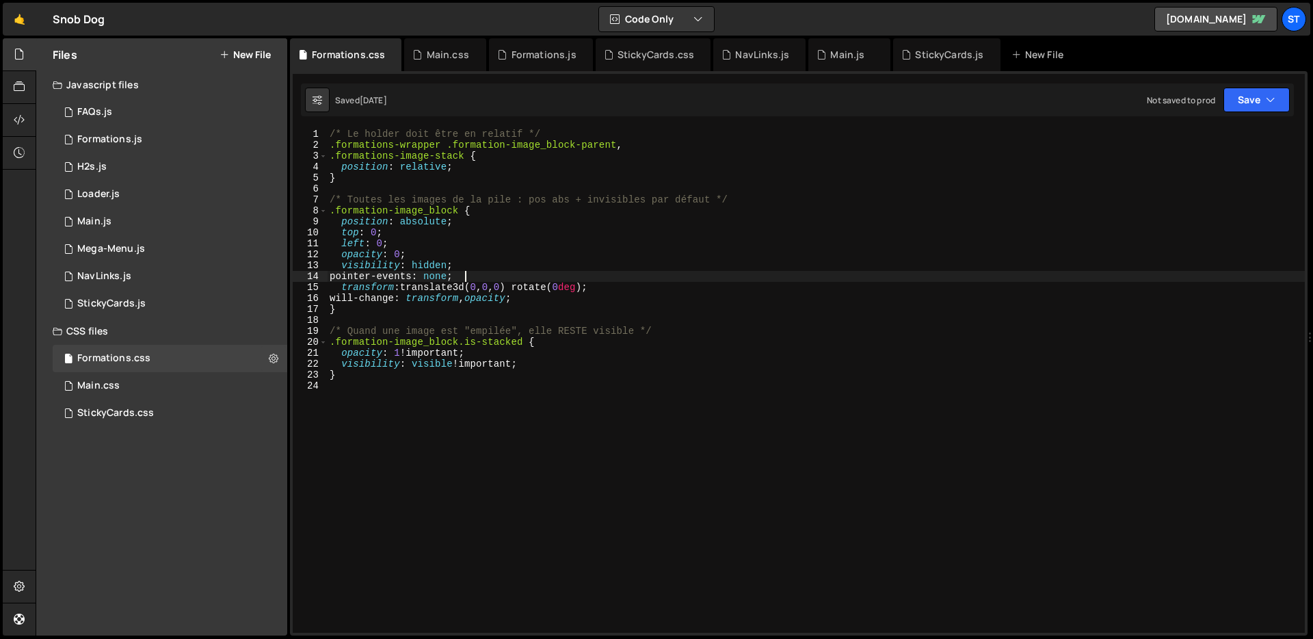
click at [559, 278] on div "/* Le holder doit être en relatif */ .formations-wrapper .formation-image_block…" at bounding box center [816, 392] width 978 height 526
type textarea "}"
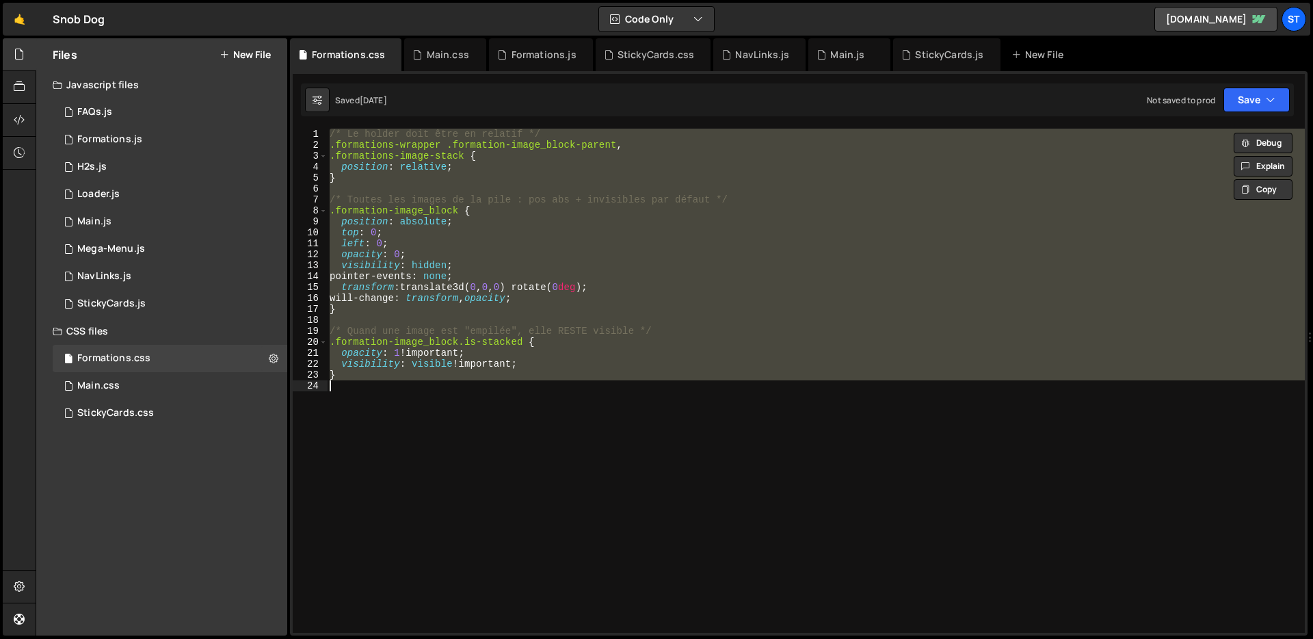
click at [611, 463] on div "/* Le holder doit être en relatif */ .formations-wrapper .formation-image_block…" at bounding box center [816, 381] width 978 height 504
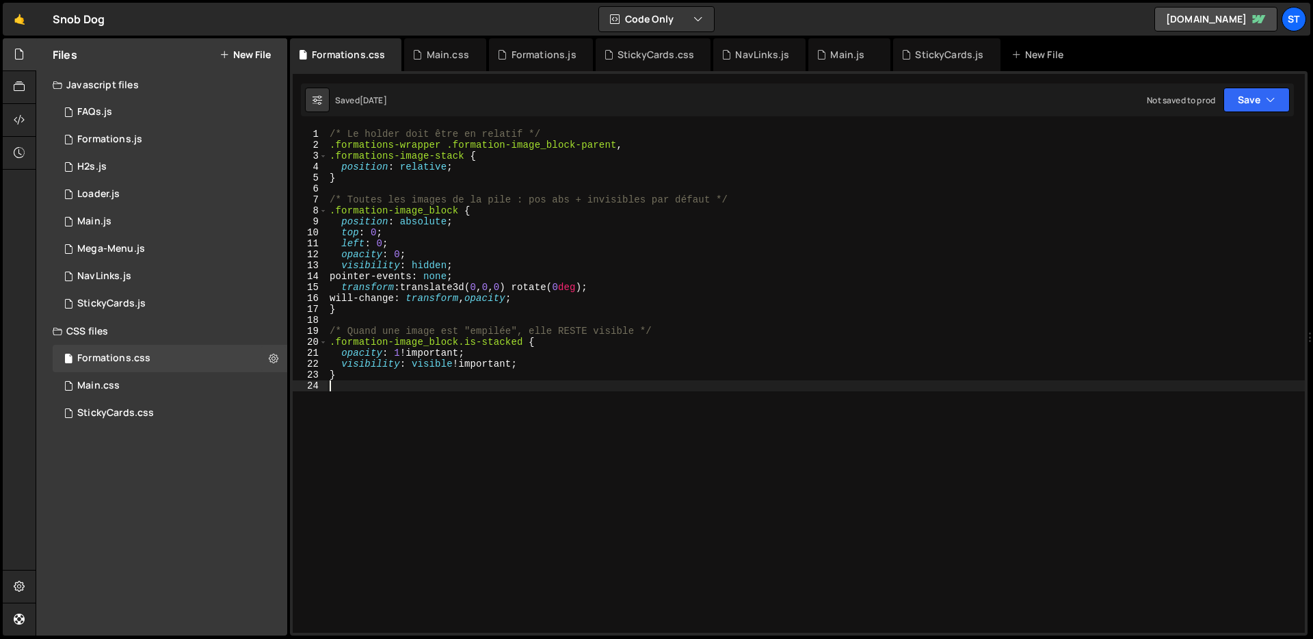
paste textarea "}"
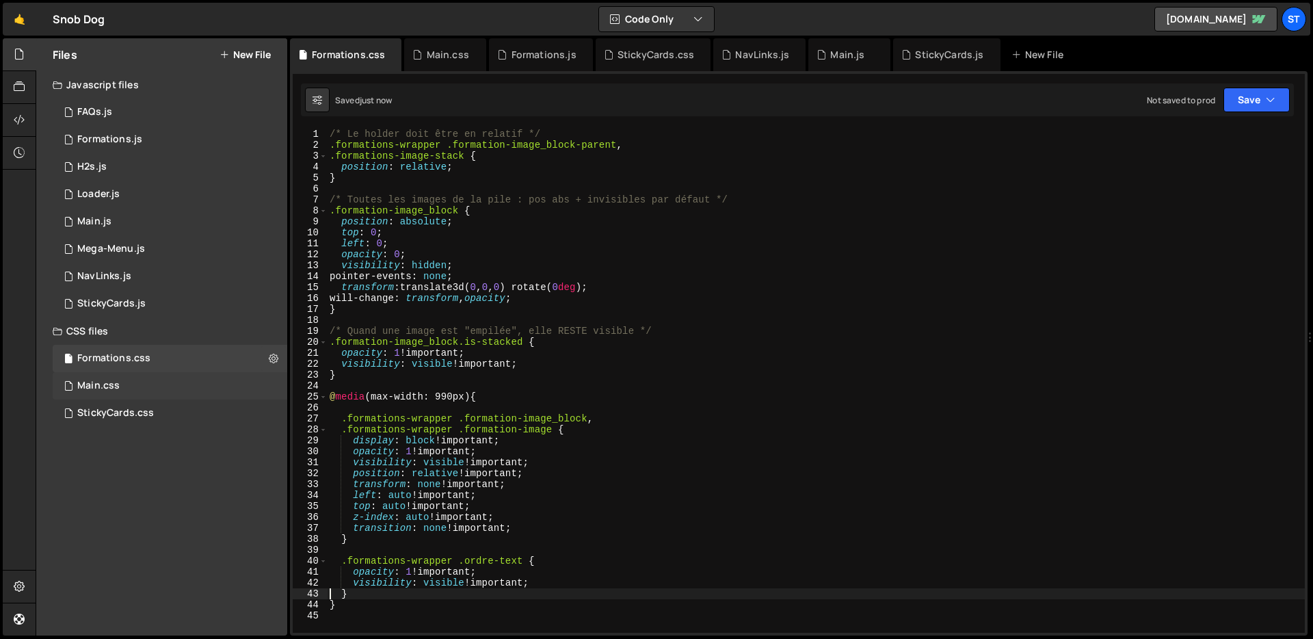
type textarea "}"
click at [137, 375] on div "Main.css 0" at bounding box center [170, 385] width 235 height 27
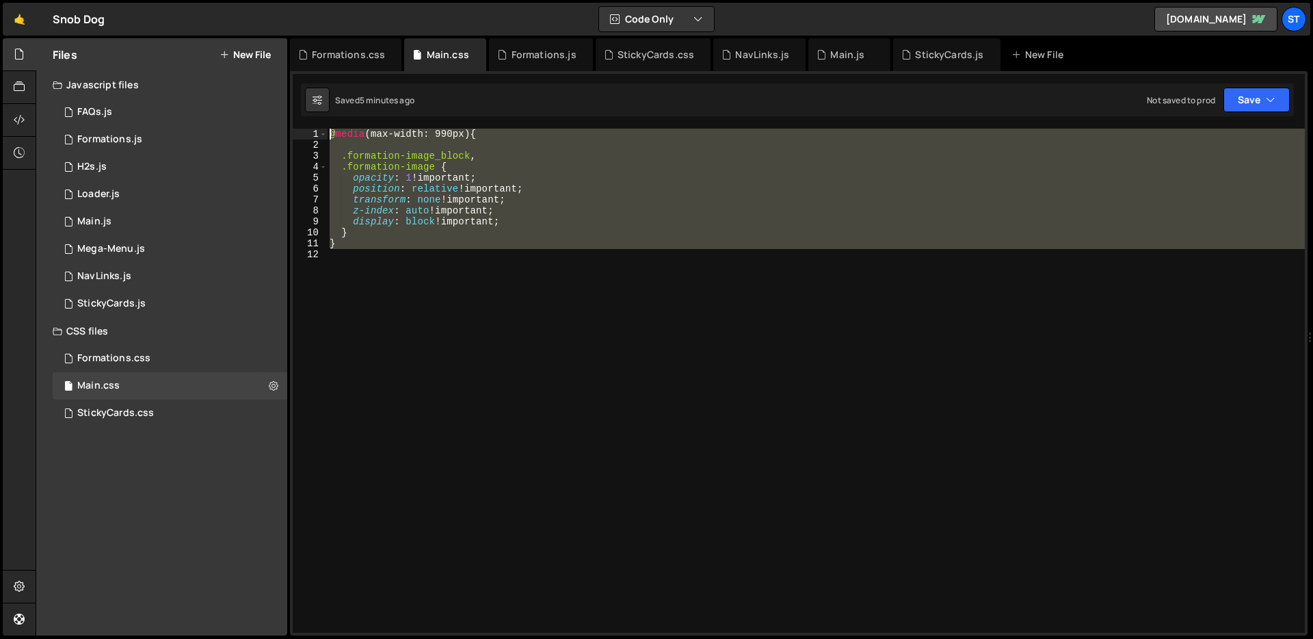
drag, startPoint x: 557, startPoint y: 334, endPoint x: 351, endPoint y: 101, distance: 311.5
click at [351, 101] on div "Debug Explain Copy Formations.css Main.css Formations.js StickyCards.css NavLin…" at bounding box center [799, 337] width 1018 height 598
type textarea "@media (max-width: 990px) {"
